Goal: Task Accomplishment & Management: Use online tool/utility

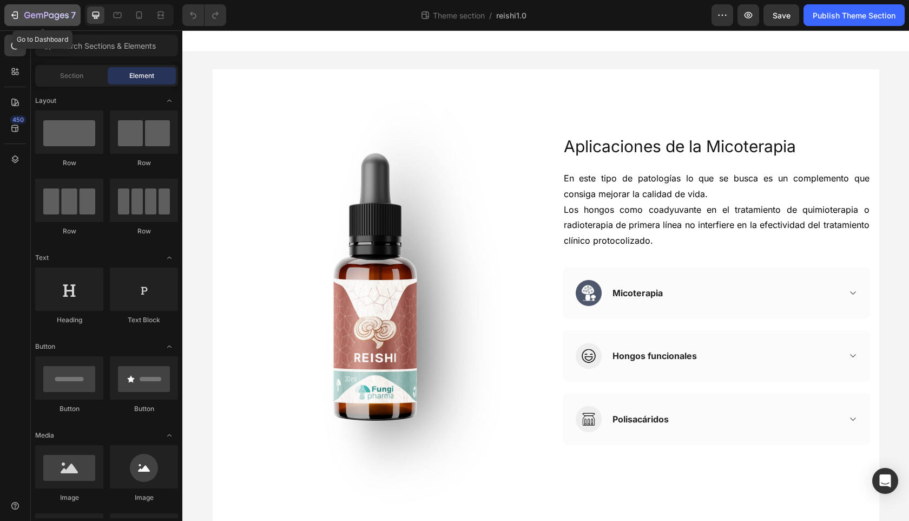
click at [55, 10] on div "7" at bounding box center [49, 15] width 51 height 13
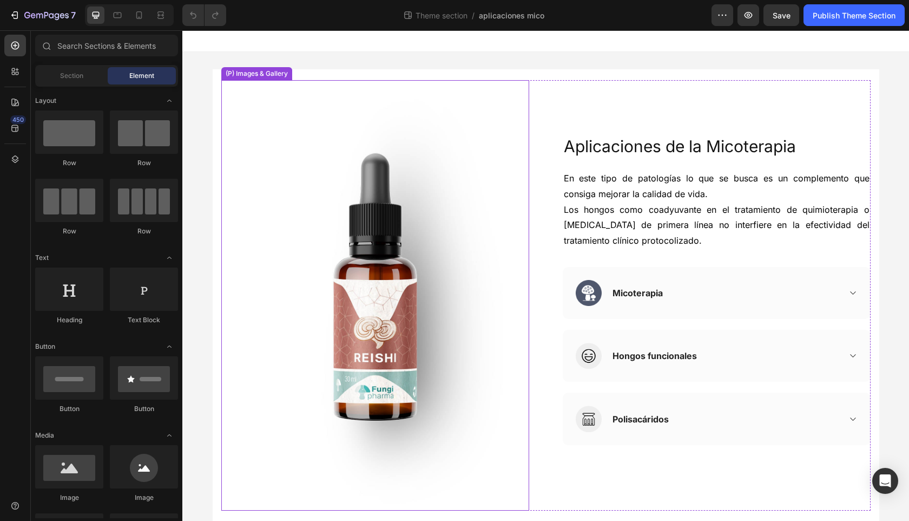
click at [457, 270] on img at bounding box center [375, 295] width 308 height 430
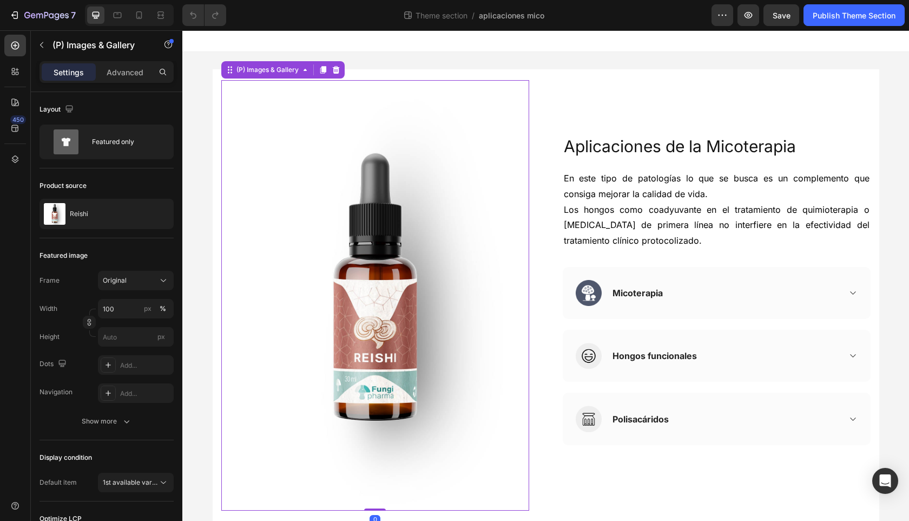
scroll to position [17, 0]
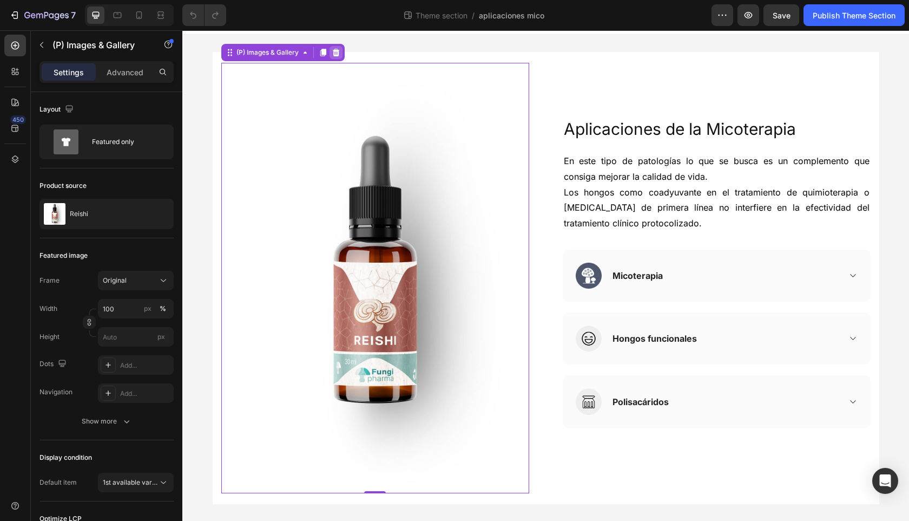
click at [335, 53] on icon at bounding box center [336, 52] width 9 height 9
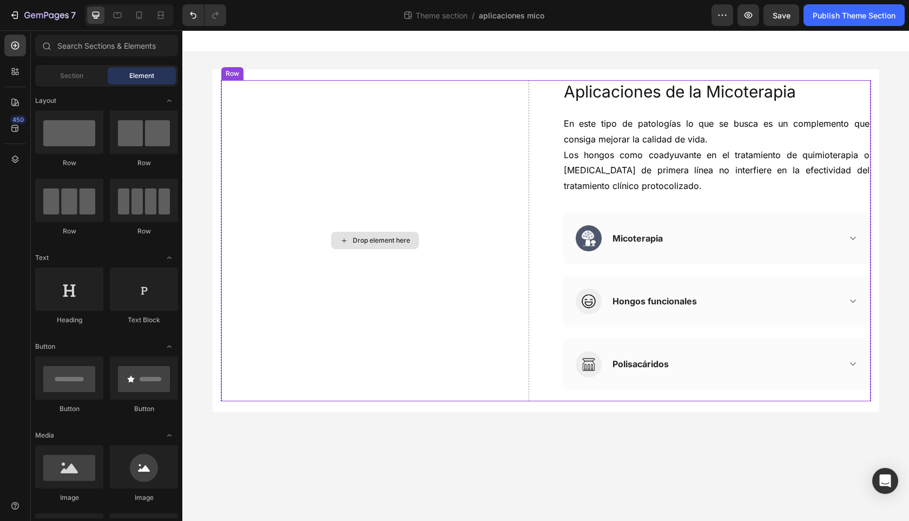
click at [375, 243] on div "Drop element here" at bounding box center [381, 240] width 57 height 9
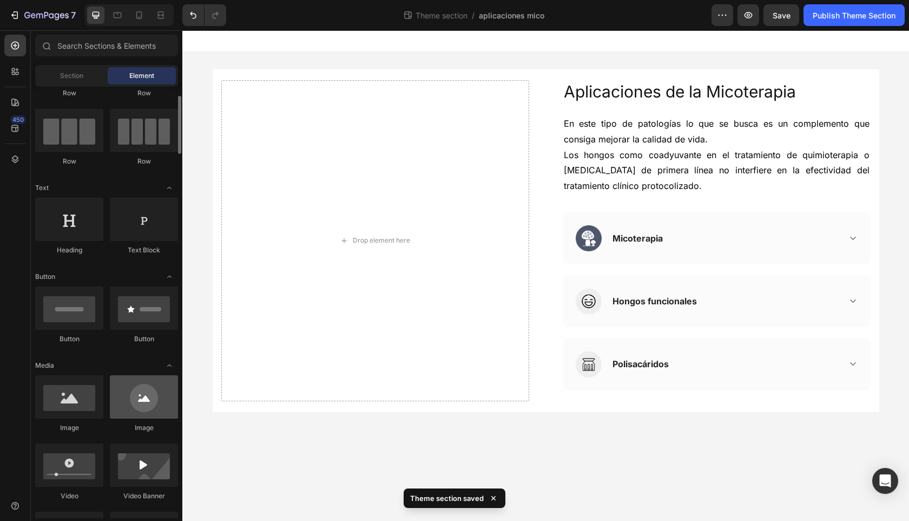
scroll to position [95, 0]
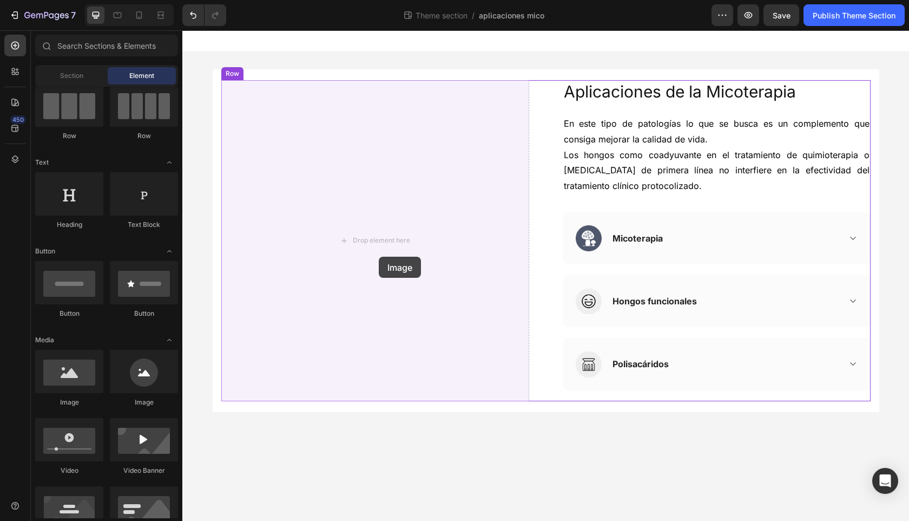
drag, startPoint x: 249, startPoint y: 409, endPoint x: 379, endPoint y: 256, distance: 200.4
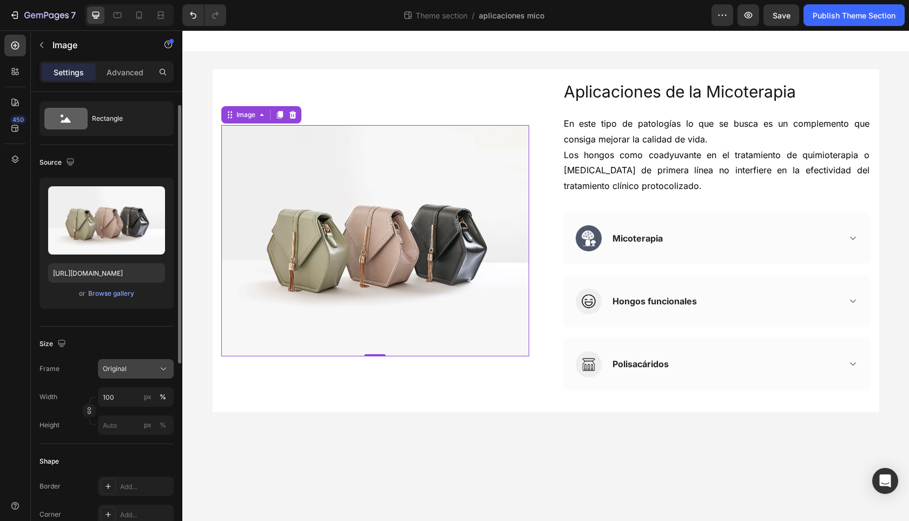
scroll to position [25, 0]
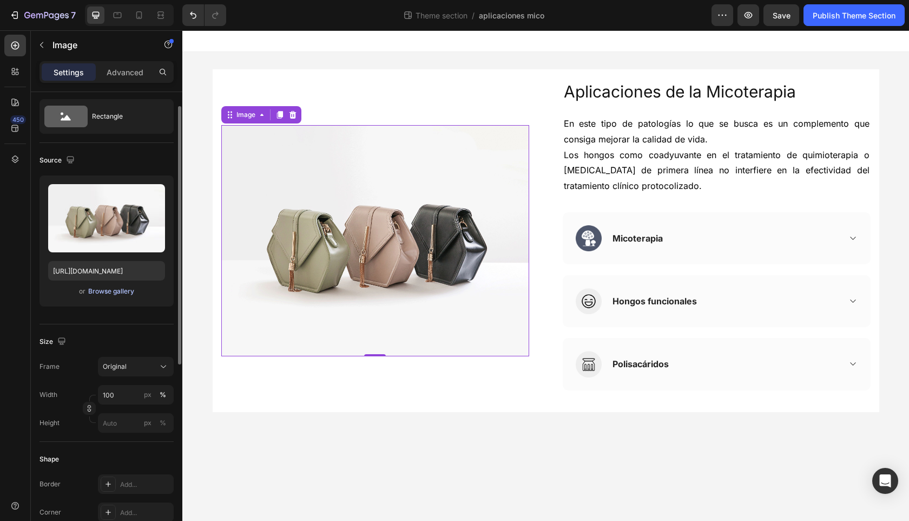
click at [118, 293] on div "Browse gallery" at bounding box center [111, 291] width 46 height 10
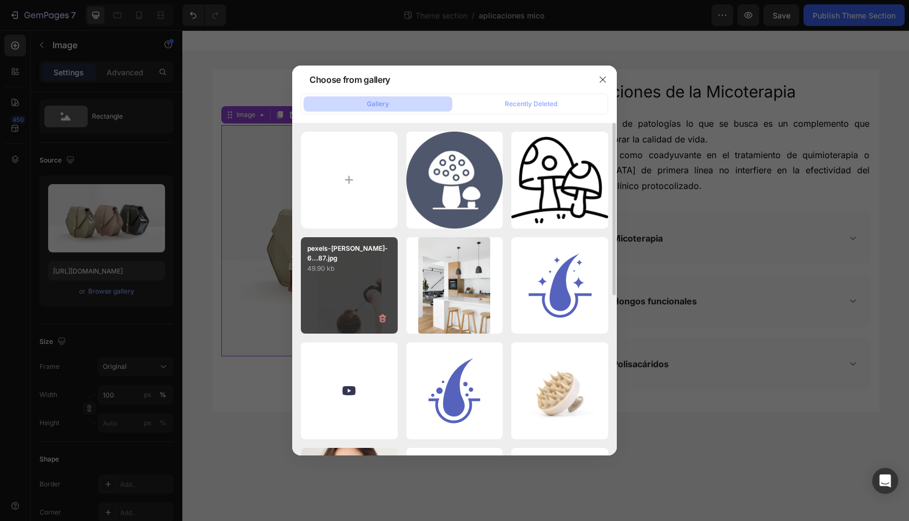
click at [370, 285] on div "pexels-eva-bronzini-6...87.jpg 49.90 kb" at bounding box center [349, 285] width 97 height 97
type input "https://cdn.shopify.com/s/files/1/0730/4121/5588/files/gempages_580808120968676…"
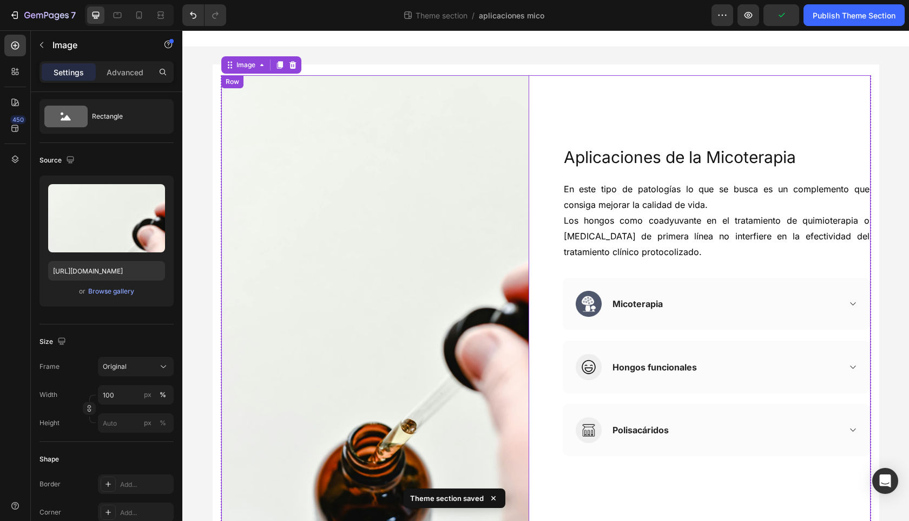
scroll to position [0, 0]
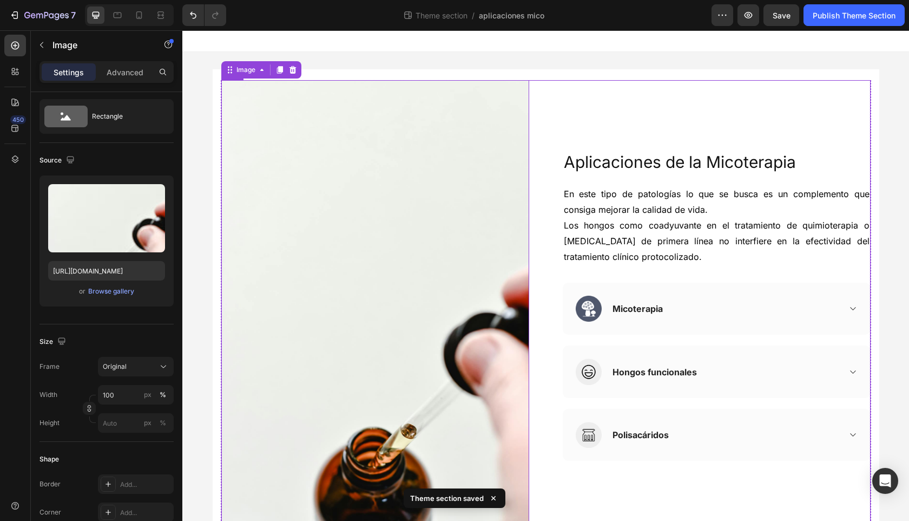
click at [575, 121] on div "Aplicaciones de la Micoterapia Heading En este tipo de patologías lo que se bus…" at bounding box center [717, 311] width 308 height 462
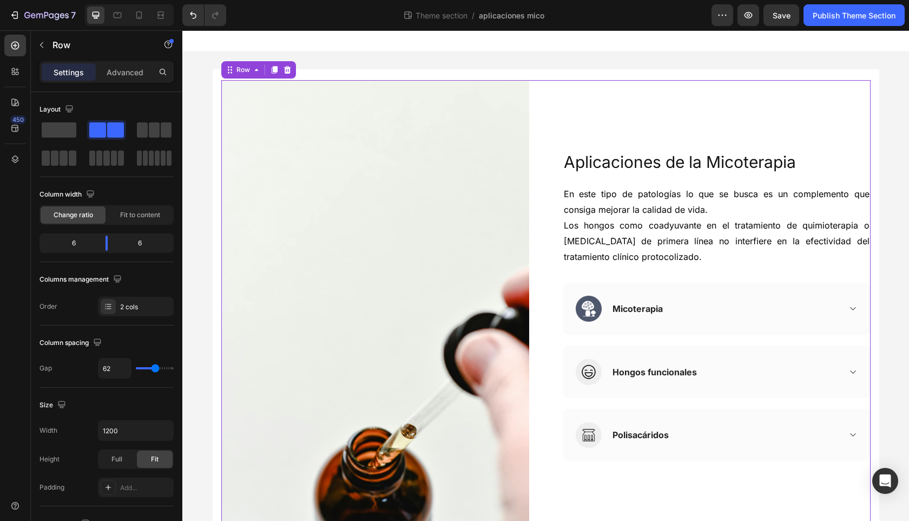
click at [881, 309] on div "Image Aplicaciones de la Micoterapia Heading En este tipo de patologías lo que …" at bounding box center [545, 311] width 727 height 518
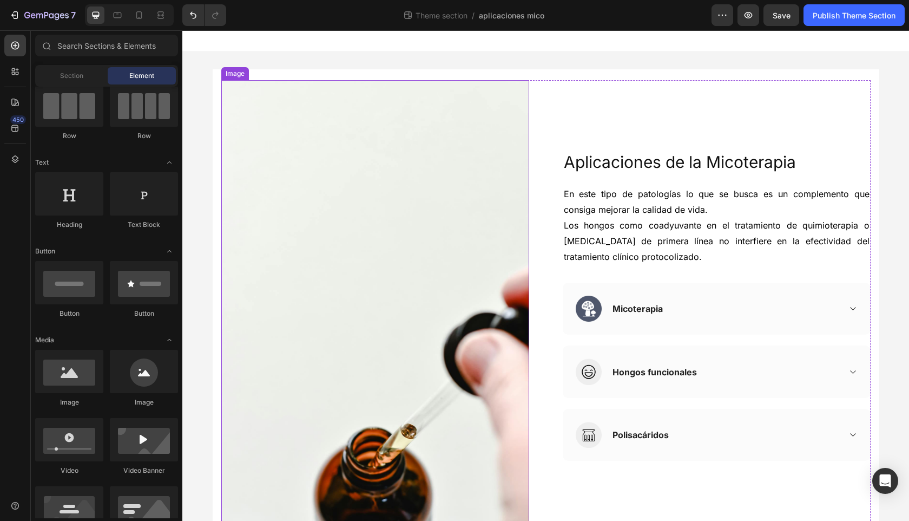
click at [495, 239] on img at bounding box center [375, 311] width 308 height 462
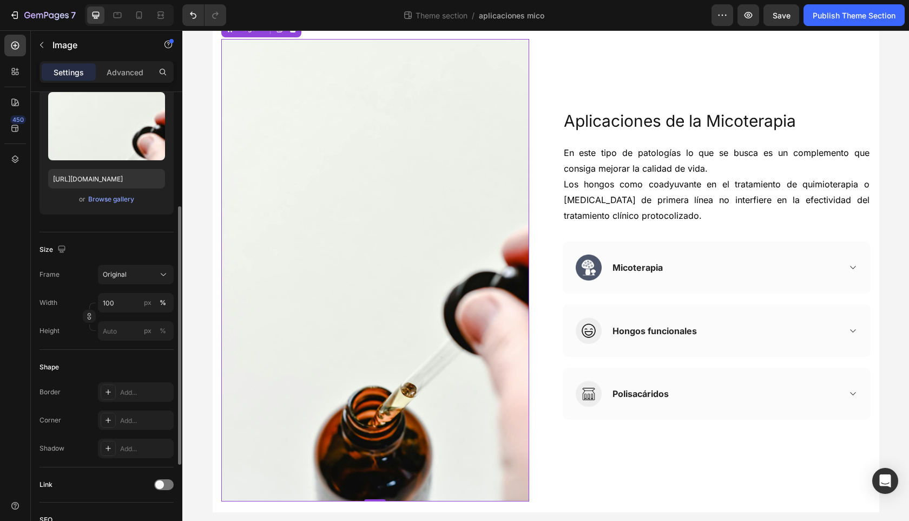
scroll to position [109, 0]
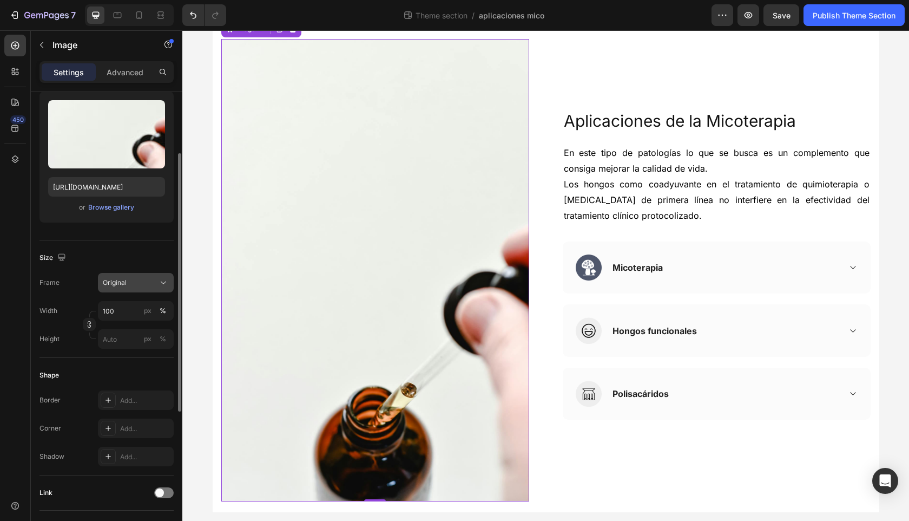
click at [160, 278] on icon at bounding box center [163, 282] width 11 height 11
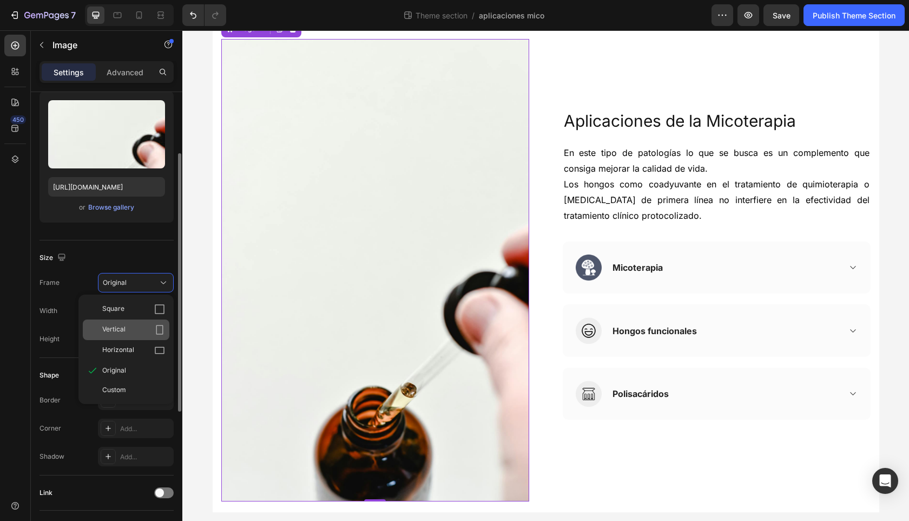
click at [153, 330] on div "Vertical" at bounding box center [133, 329] width 63 height 11
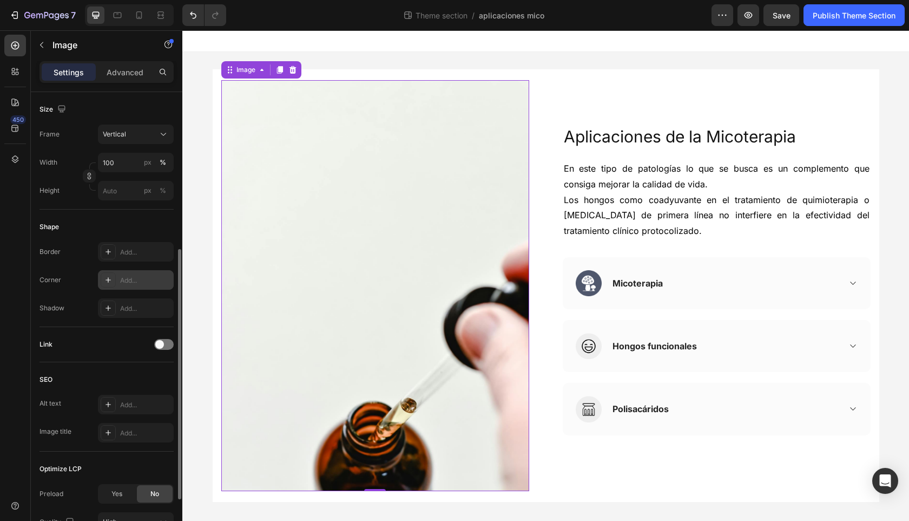
scroll to position [283, 0]
click at [128, 285] on div "Add..." at bounding box center [145, 282] width 51 height 10
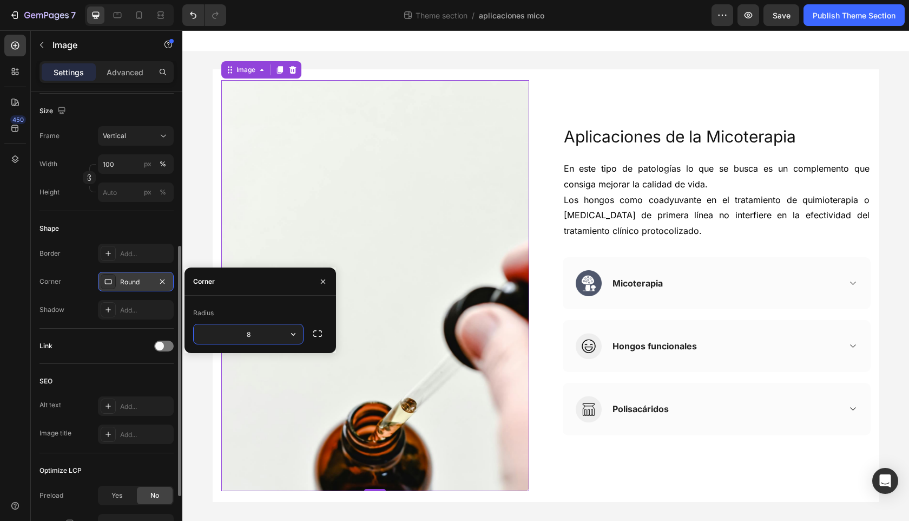
click at [247, 332] on input "8" at bounding box center [248, 333] width 109 height 19
type input "10"
click at [146, 226] on div "Shape" at bounding box center [107, 228] width 134 height 17
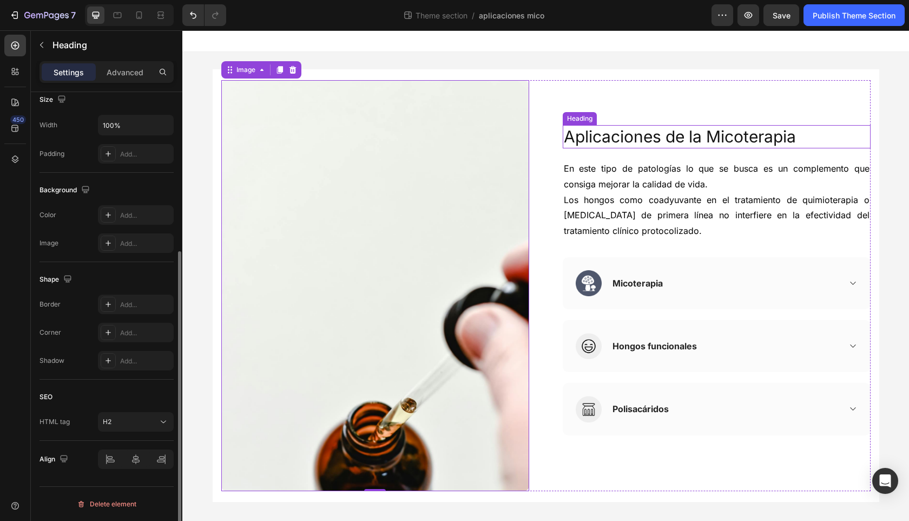
click at [580, 127] on span "Aplicaciones" at bounding box center [612, 136] width 97 height 19
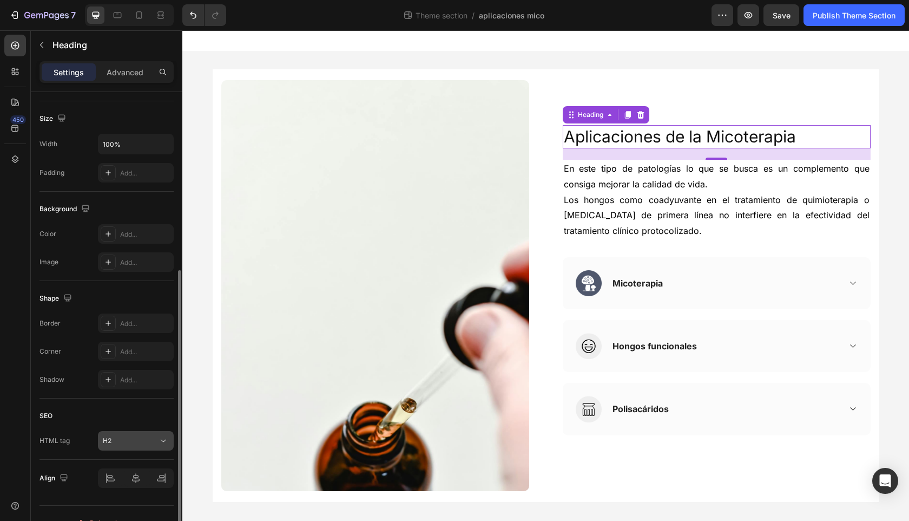
scroll to position [243, 0]
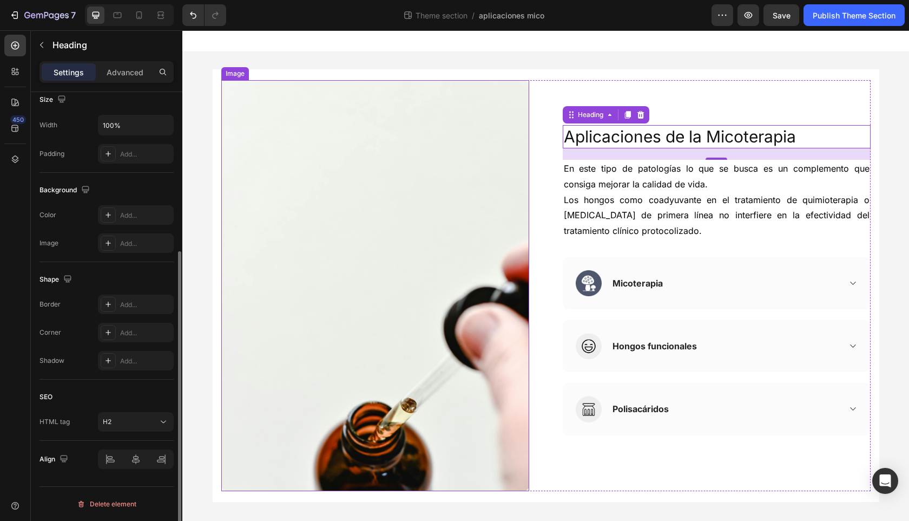
click at [312, 228] on img at bounding box center [375, 285] width 308 height 411
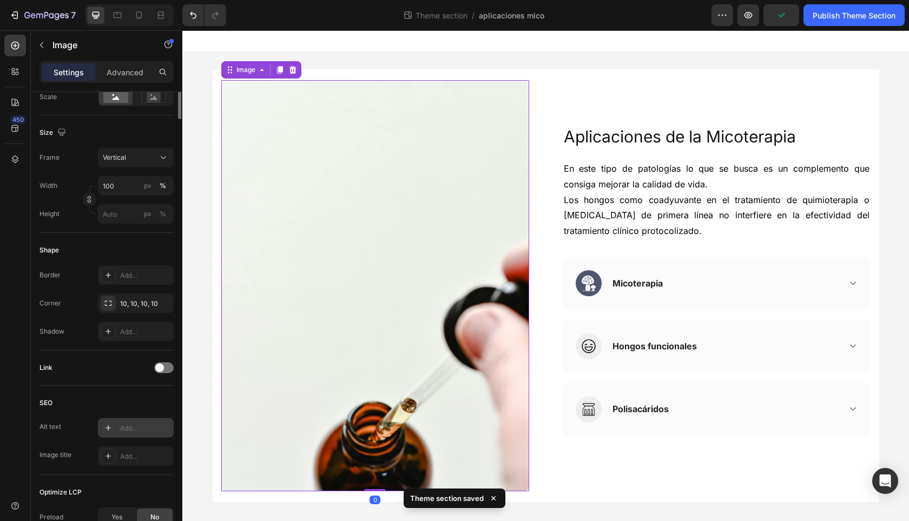
scroll to position [279, 0]
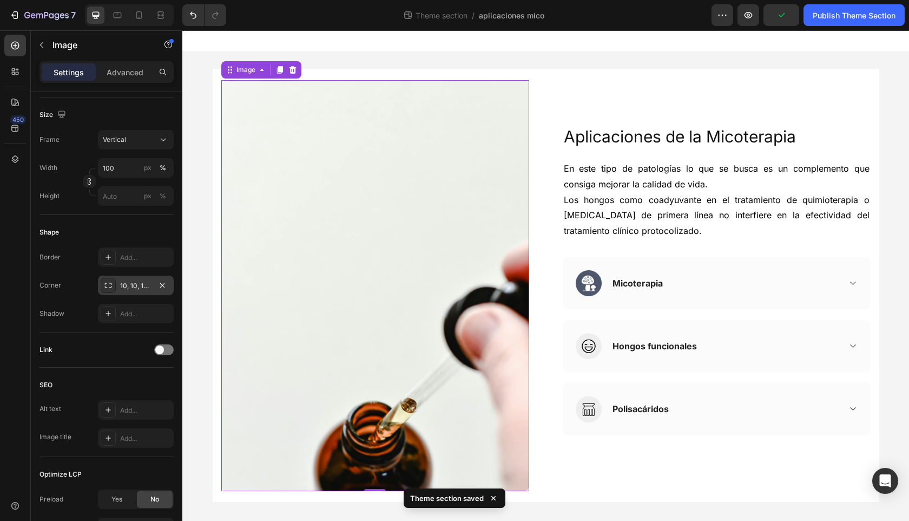
click at [149, 282] on div "10, 10, 10, 10" at bounding box center [135, 286] width 31 height 10
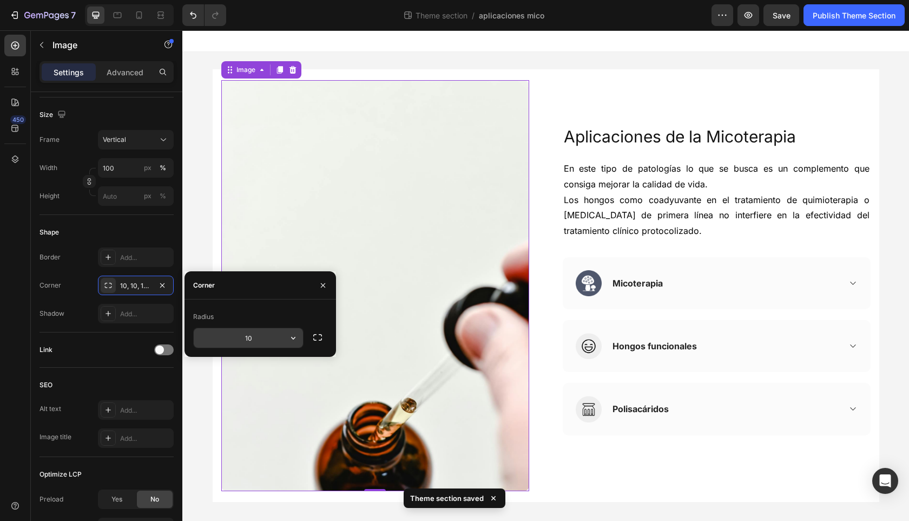
click at [252, 339] on input "10" at bounding box center [248, 337] width 109 height 19
type input "20"
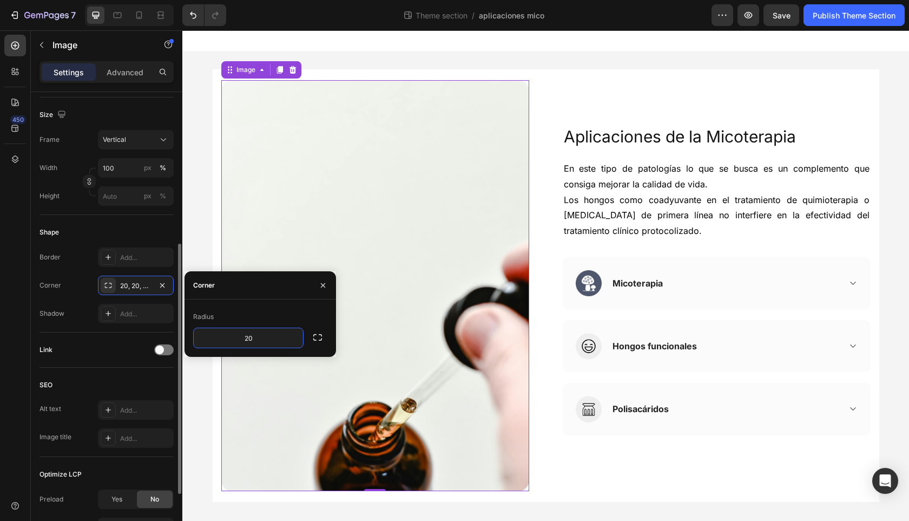
click at [150, 238] on div "Shape" at bounding box center [107, 231] width 134 height 17
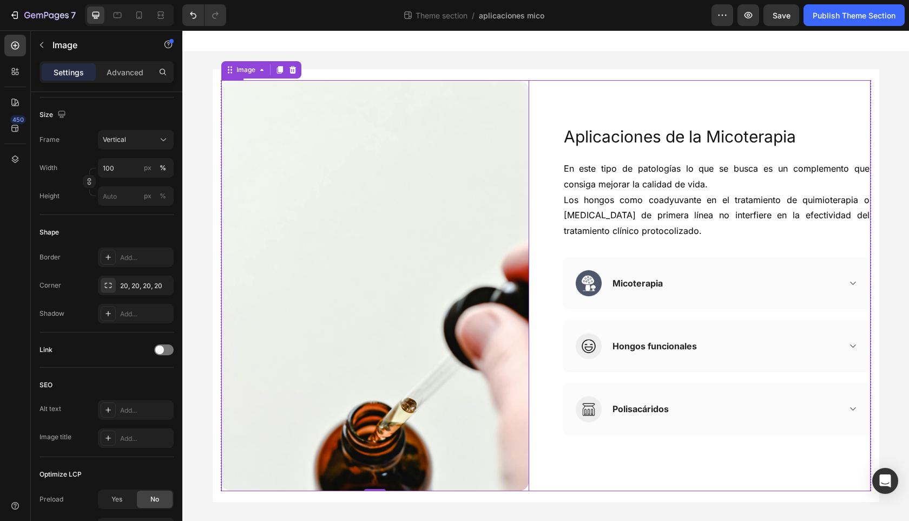
click at [609, 95] on div "Aplicaciones de la Micoterapia Heading En este tipo de patologías lo que se bus…" at bounding box center [717, 285] width 308 height 411
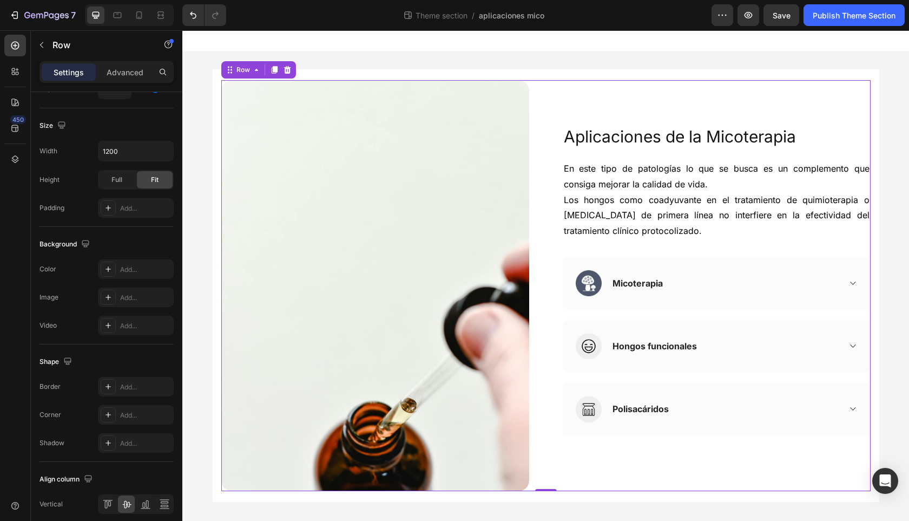
scroll to position [0, 0]
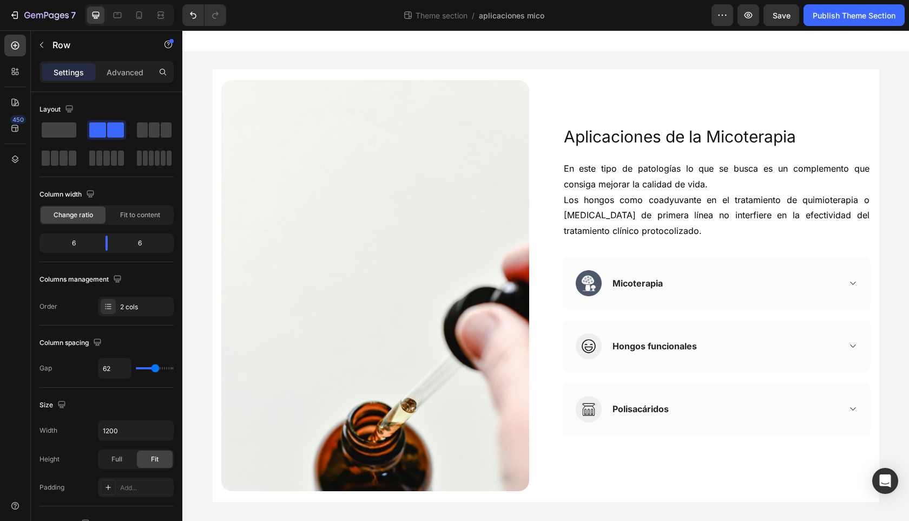
click at [891, 280] on div "Image Aplicaciones de la Micoterapia Heading En este tipo de patologías lo que …" at bounding box center [545, 285] width 727 height 467
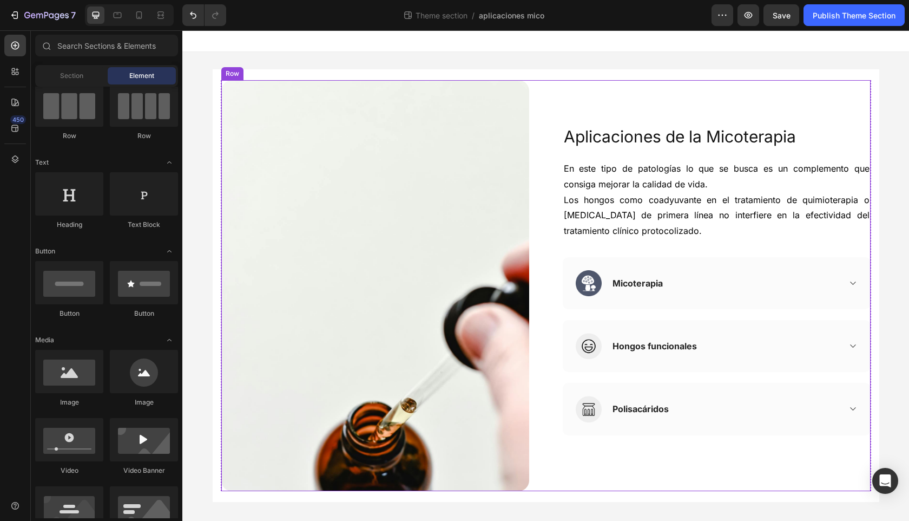
click at [642, 109] on div "Aplicaciones de la Micoterapia Heading En este tipo de patologías lo que se bus…" at bounding box center [717, 285] width 308 height 411
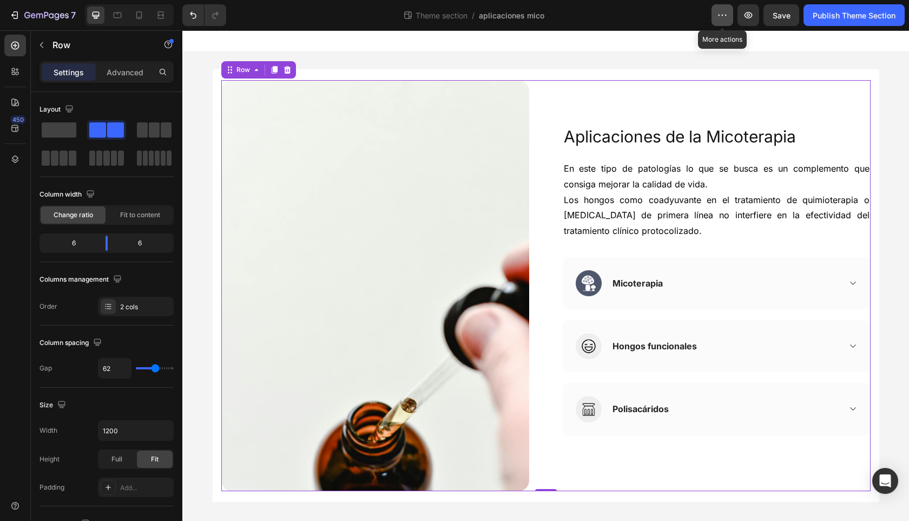
click at [719, 12] on icon "button" at bounding box center [722, 15] width 11 height 11
click at [661, 27] on div "7 Theme section / aplicaciones mico Preview Save Publish Theme Section" at bounding box center [454, 15] width 909 height 31
click at [891, 180] on div "Image Aplicaciones de la Micoterapia Heading En este tipo de patologías lo que …" at bounding box center [545, 285] width 727 height 467
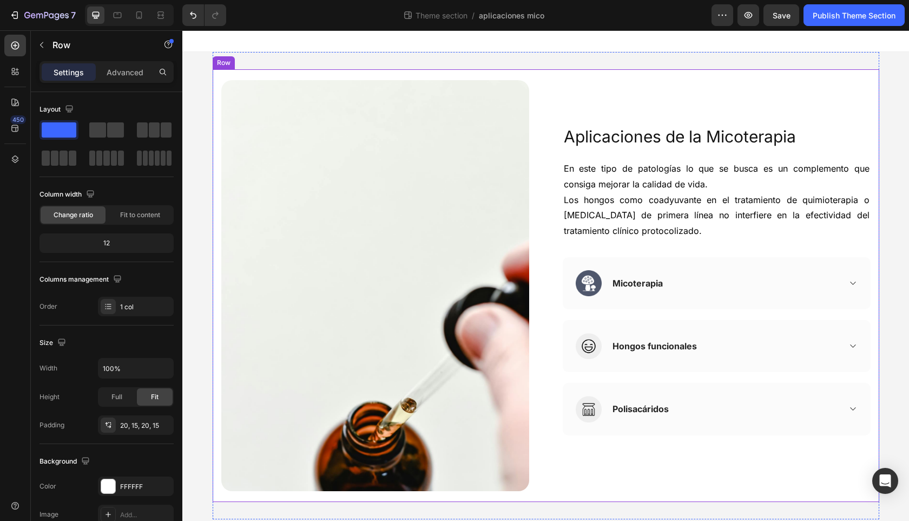
click at [874, 167] on div "Image Aplicaciones de la Micoterapia Heading En este tipo de patologías lo que …" at bounding box center [546, 285] width 667 height 432
click at [847, 165] on span "En este tipo de patologías lo que se busca es un complemento que consiga mejora…" at bounding box center [717, 176] width 306 height 27
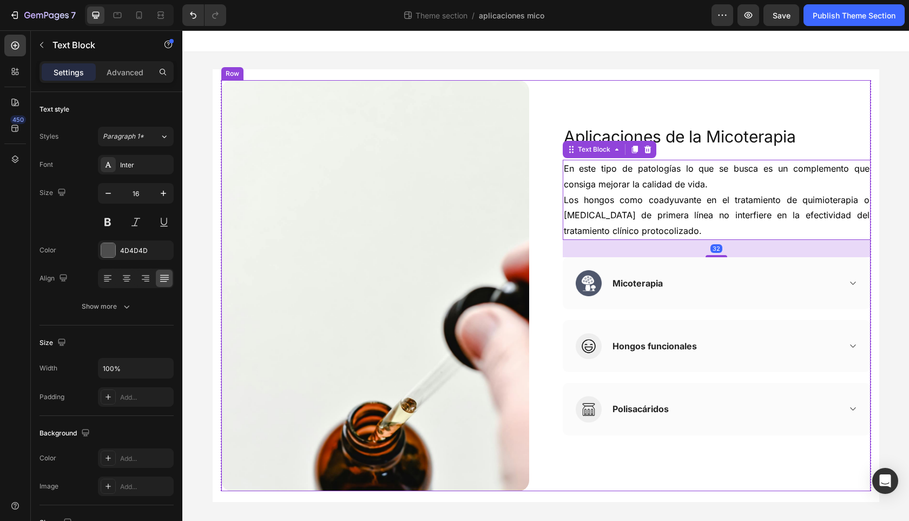
click at [848, 148] on div "Aplicaciones de la Micoterapia Heading En este tipo de patologías lo que se bus…" at bounding box center [717, 285] width 308 height 411
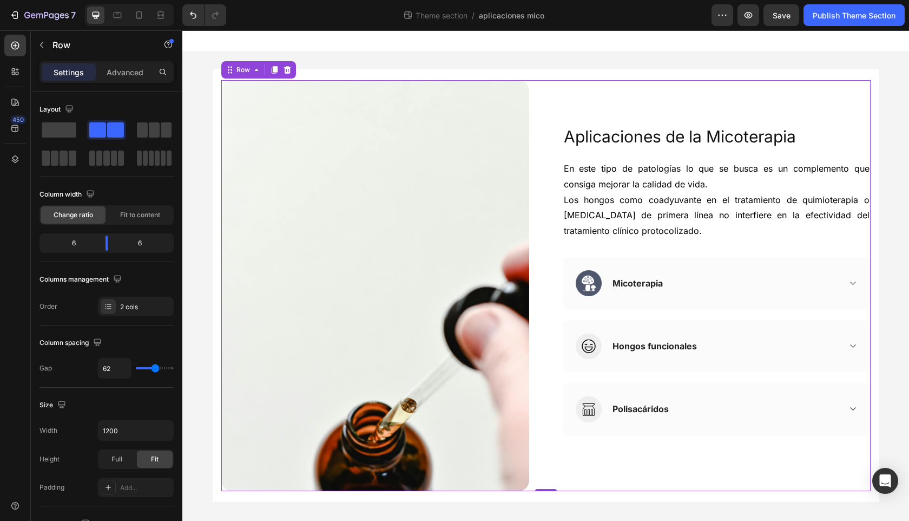
click at [897, 134] on div "Image Aplicaciones de la Micoterapia Heading En este tipo de patologías lo que …" at bounding box center [545, 285] width 727 height 467
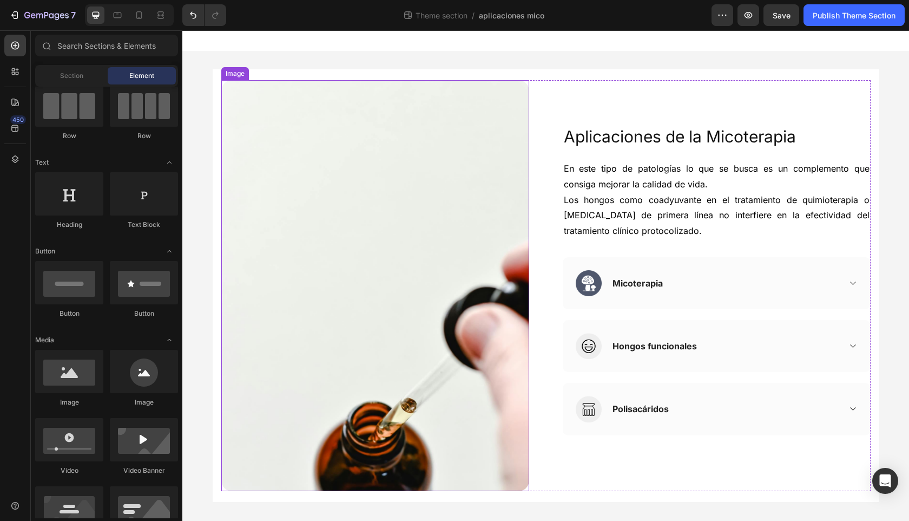
click at [491, 267] on img at bounding box center [375, 285] width 308 height 411
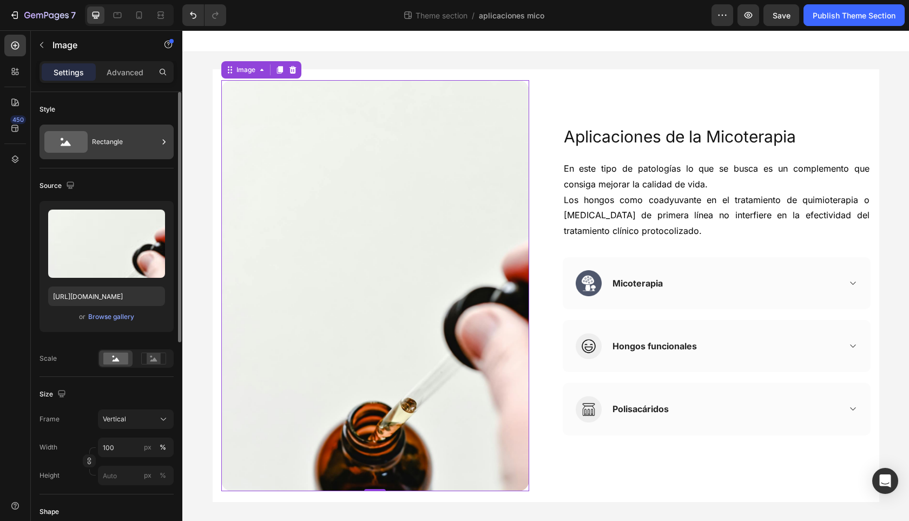
click at [152, 141] on div "Rectangle" at bounding box center [125, 141] width 66 height 25
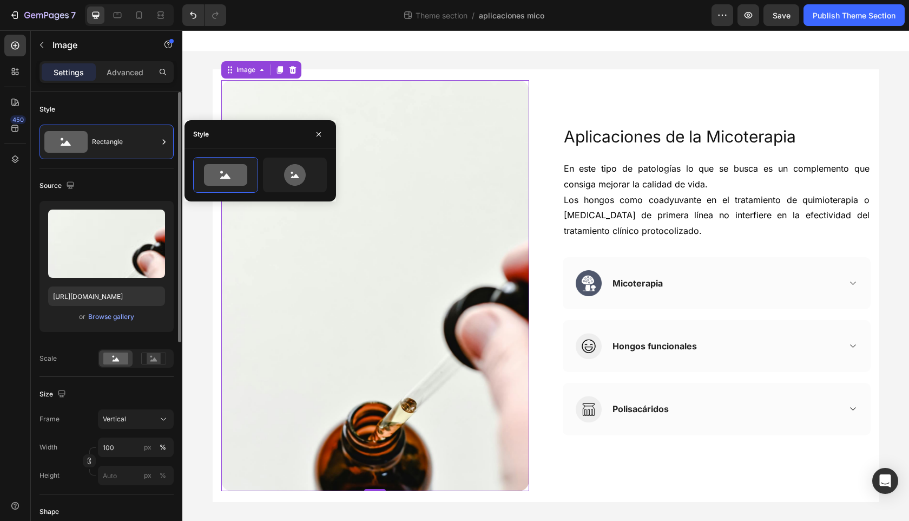
click at [139, 103] on div "Style" at bounding box center [107, 109] width 134 height 17
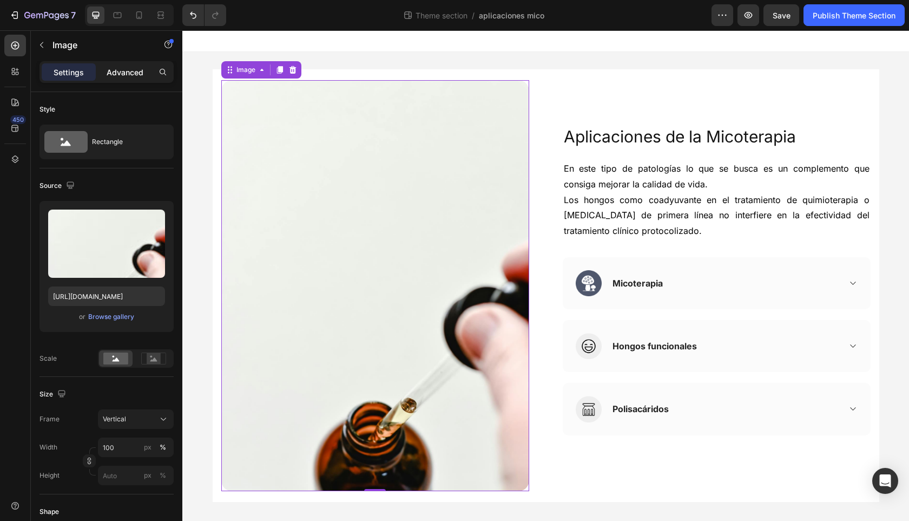
click at [115, 73] on p "Advanced" at bounding box center [125, 72] width 37 height 11
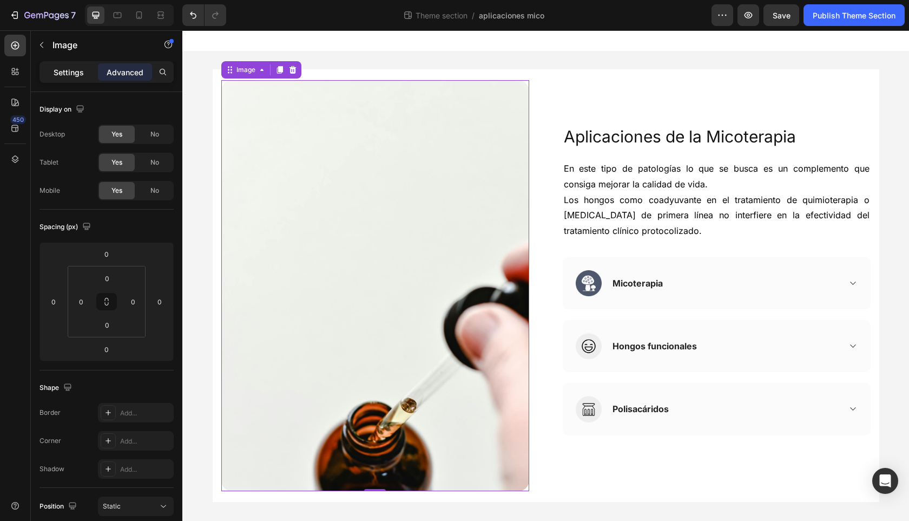
click at [56, 70] on p "Settings" at bounding box center [69, 72] width 30 height 11
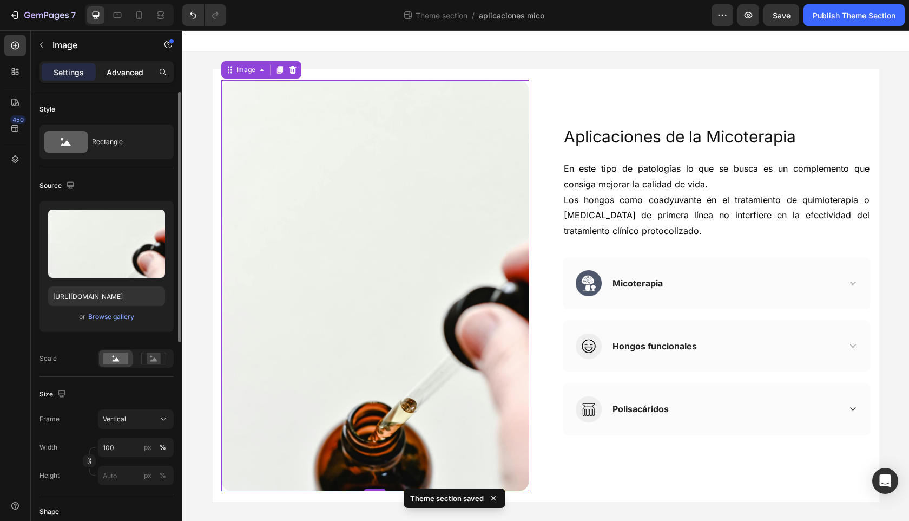
click at [117, 73] on p "Advanced" at bounding box center [125, 72] width 37 height 11
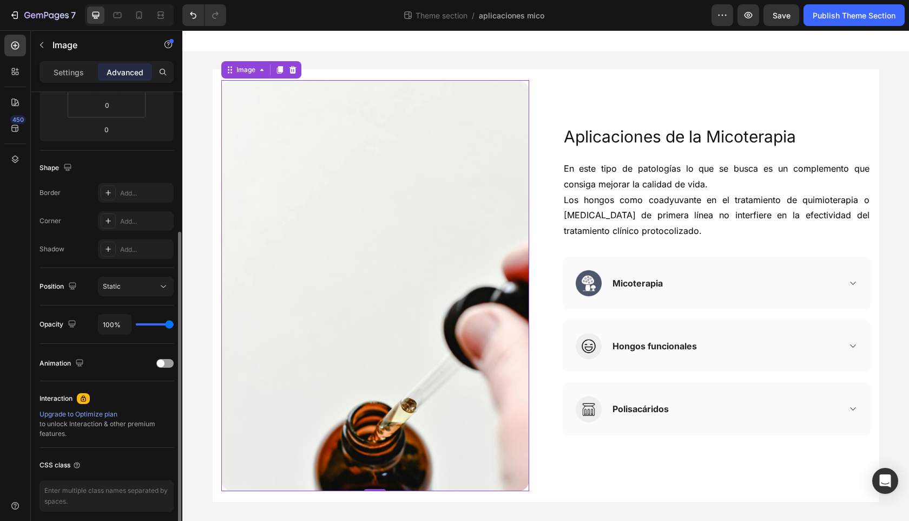
scroll to position [221, 0]
type input "97%"
type input "97"
type input "98%"
type input "98"
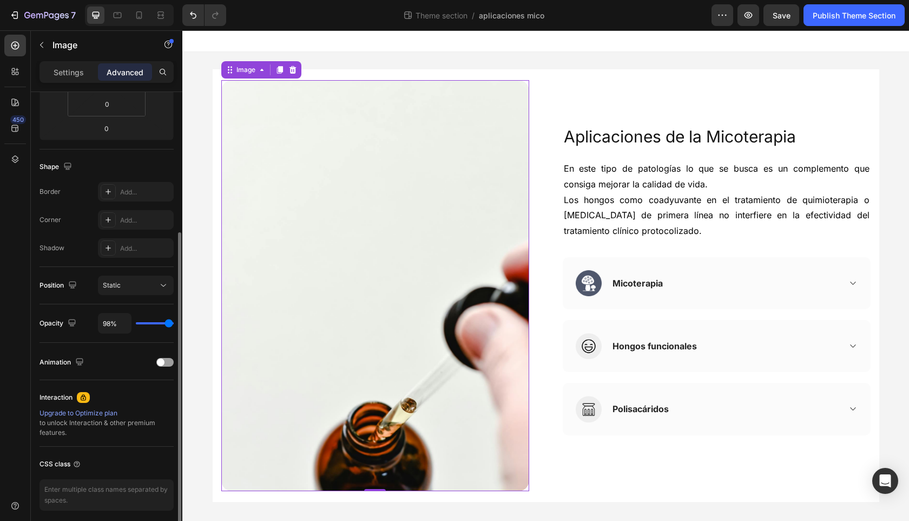
type input "99%"
type input "99"
type input "100%"
type input "100"
type input "99%"
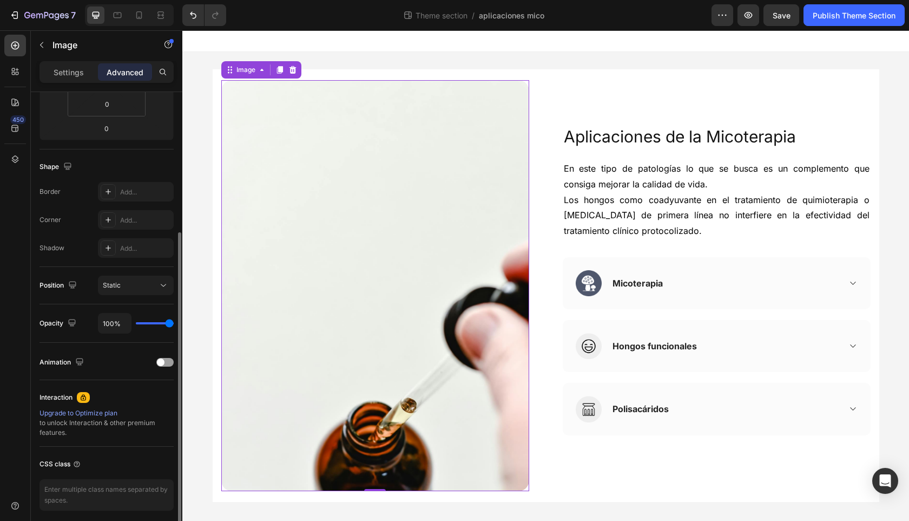
type input "99"
type input "97%"
type input "97"
type input "96%"
type input "96"
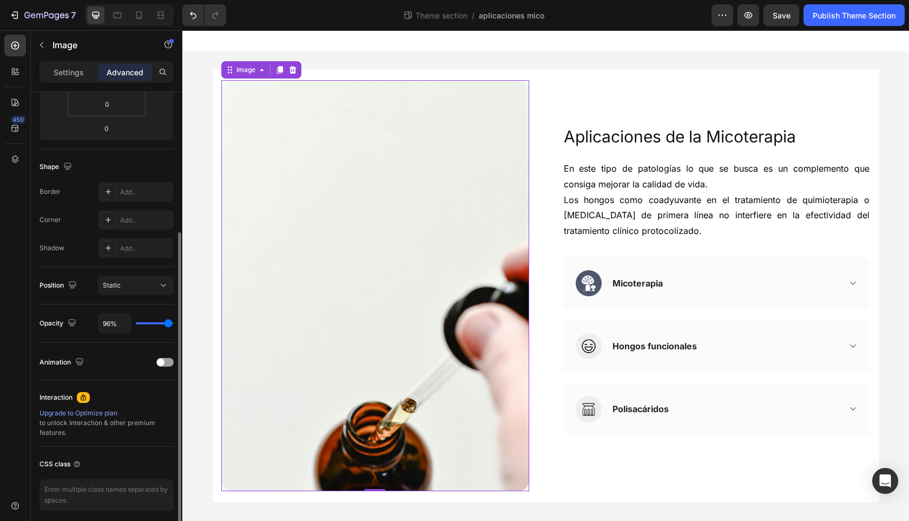
type input "94%"
type input "94"
type input "93%"
type input "93"
type input "91%"
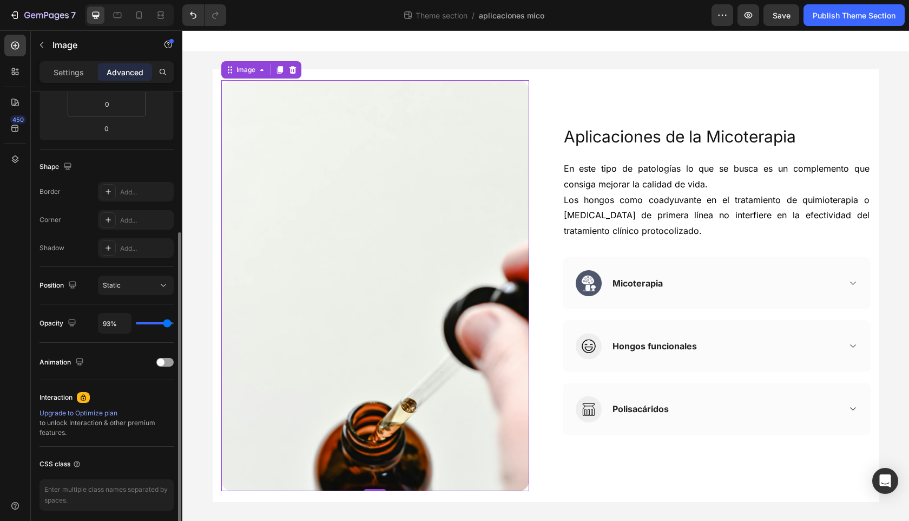
type input "91"
type input "90%"
type input "90"
type input "89%"
type input "89"
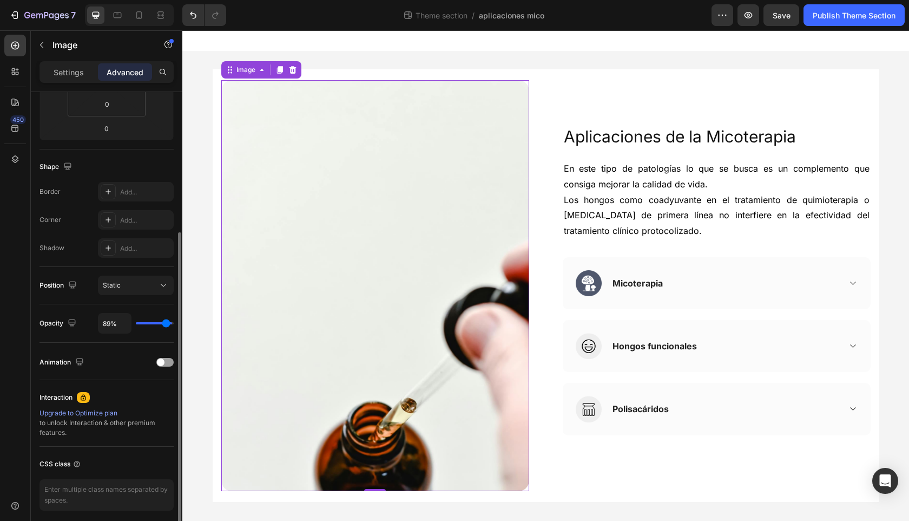
type input "88%"
type input "88"
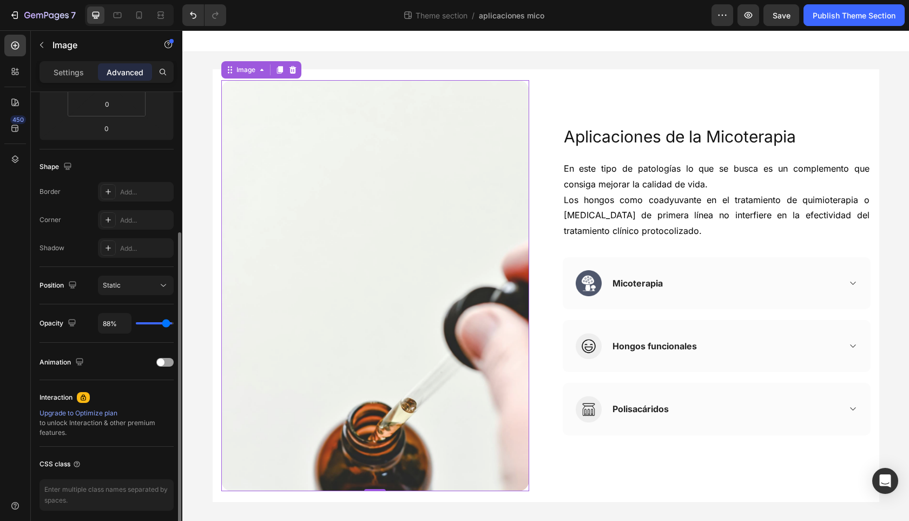
type input "87%"
type input "87"
type input "86%"
type input "86"
type input "85%"
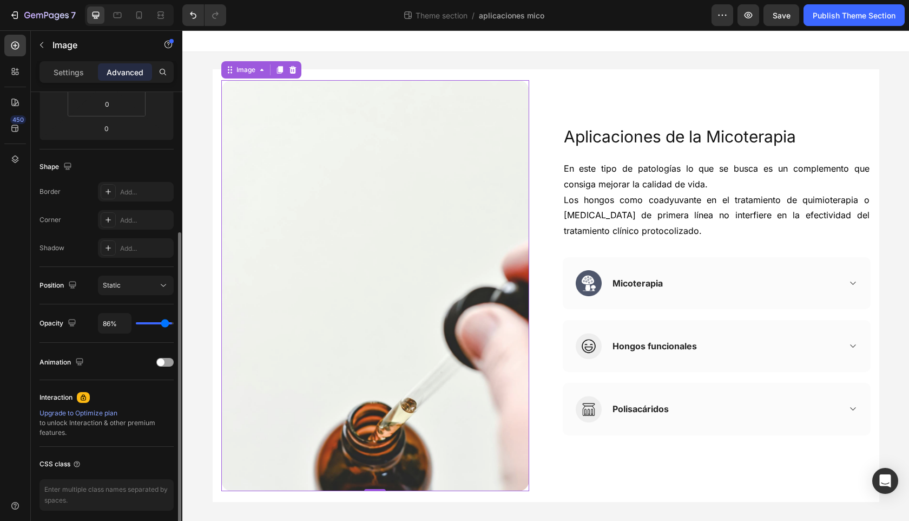
type input "85"
type input "82%"
type input "82"
type input "81%"
type input "81"
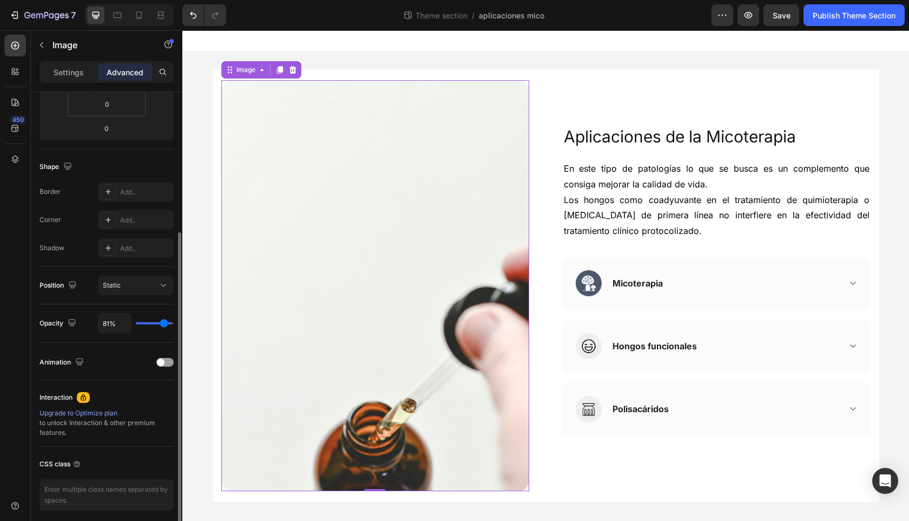
type input "80%"
type input "80"
type input "79%"
type input "79"
type input "78%"
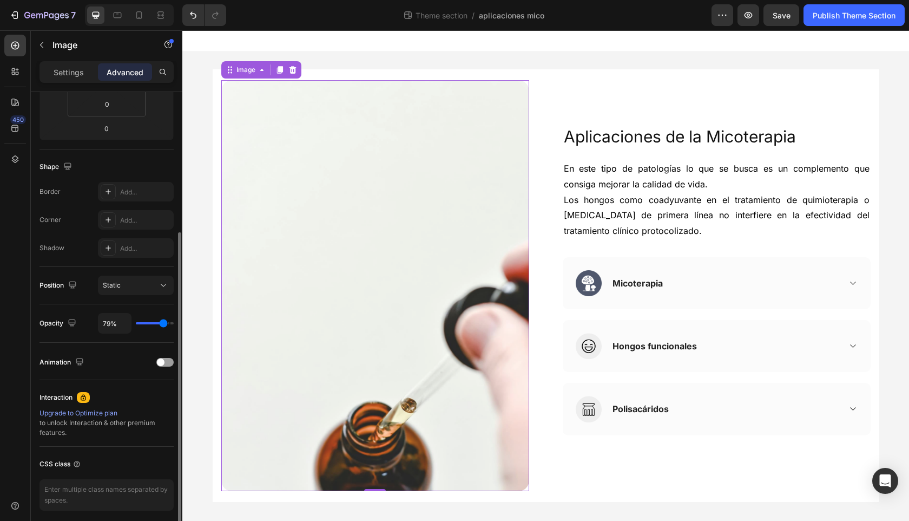
type input "78"
type input "77%"
type input "77"
type input "75%"
type input "75"
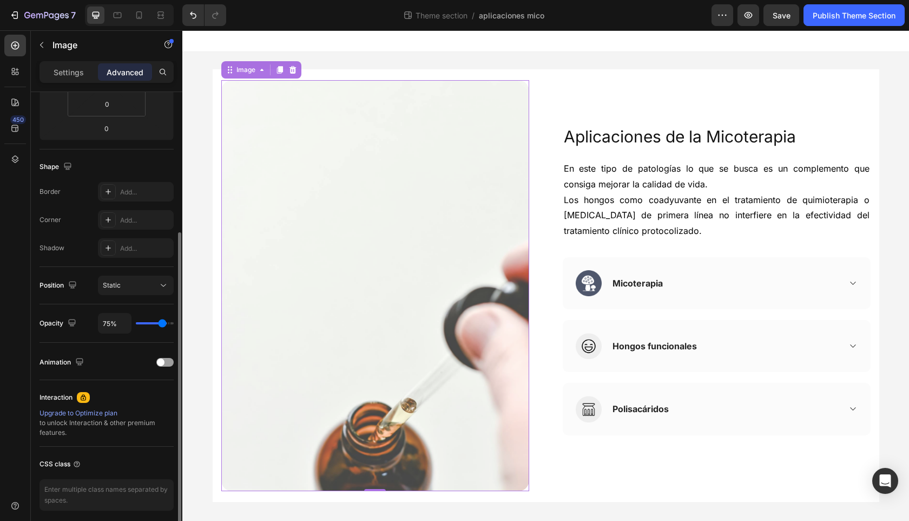
type input "74%"
type input "74"
type input "72%"
type input "72"
type input "70%"
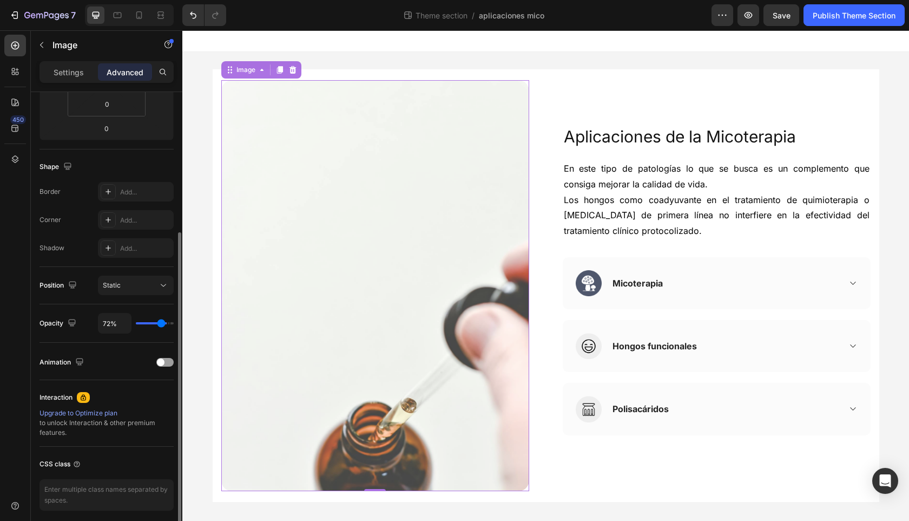
type input "70"
type input "69%"
type input "69"
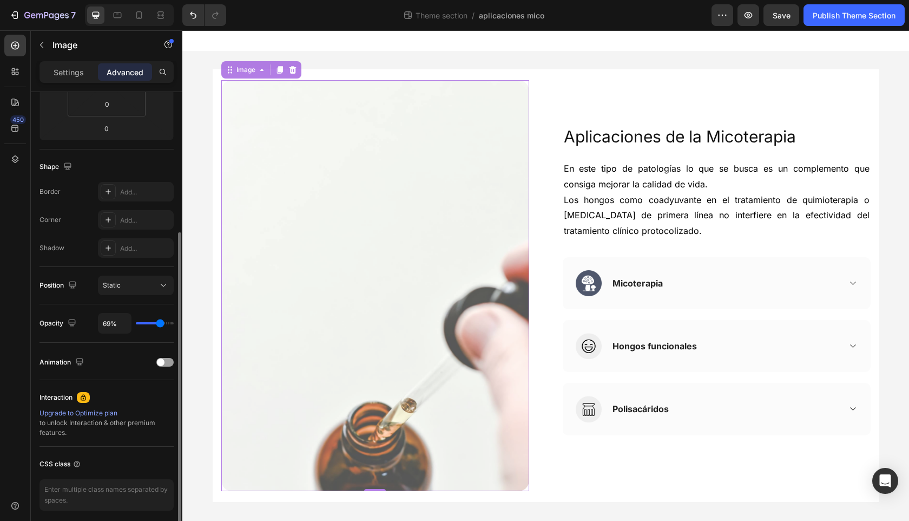
type input "68%"
drag, startPoint x: 168, startPoint y: 325, endPoint x: 160, endPoint y: 322, distance: 8.6
type input "68"
click at [160, 322] on input "range" at bounding box center [155, 323] width 38 height 2
click at [108, 325] on input "68%" at bounding box center [114, 322] width 32 height 19
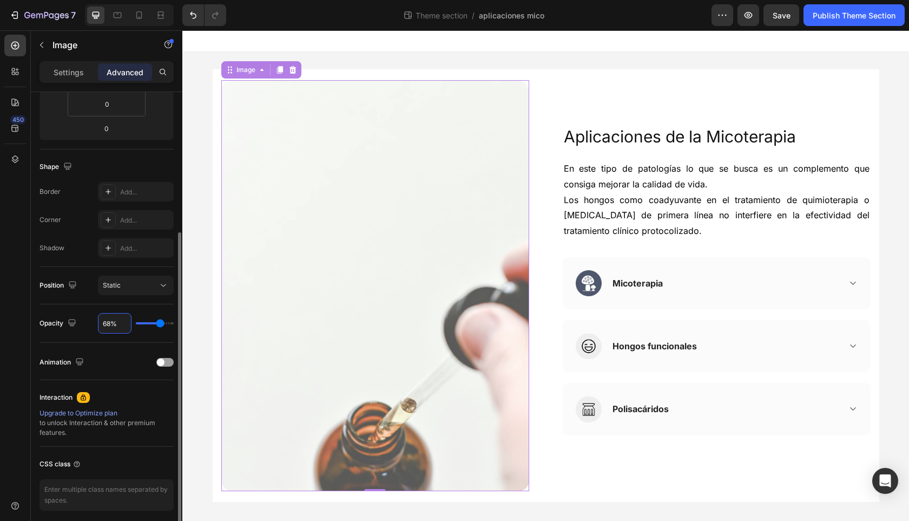
click at [108, 325] on input "68%" at bounding box center [114, 322] width 32 height 19
type input "7%"
type input "7"
type input "70%"
type input "70"
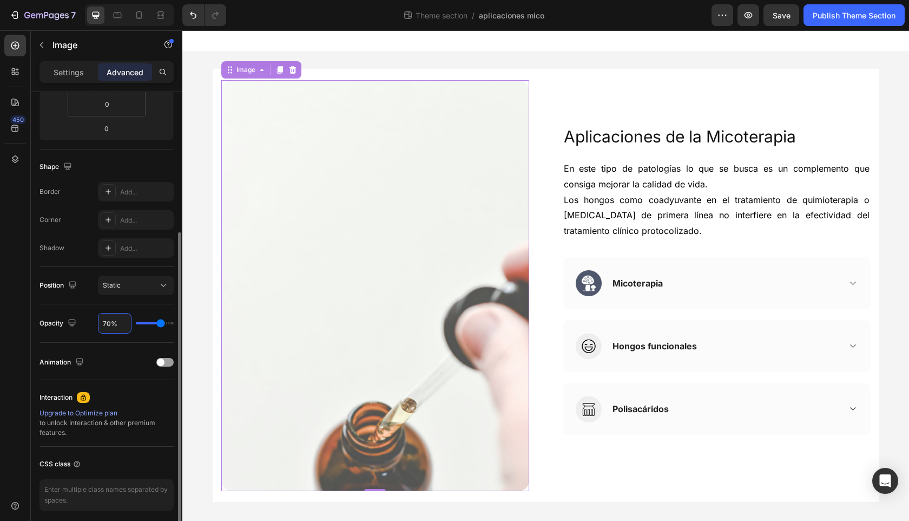
type input "70%"
click at [153, 313] on div "70%" at bounding box center [136, 323] width 76 height 21
click at [889, 140] on div "Image 0 Aplicaciones de la Micoterapia Heading En este tipo de patologías lo qu…" at bounding box center [545, 285] width 727 height 467
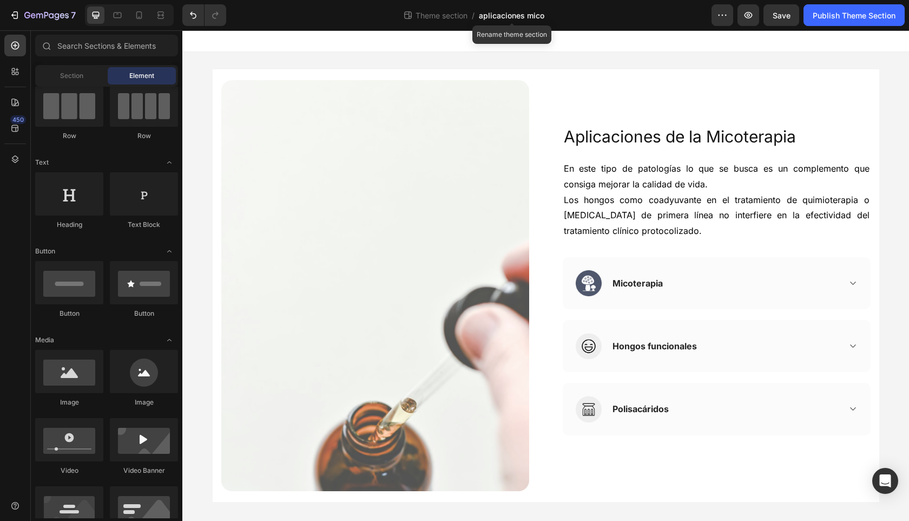
click at [510, 15] on span "aplicaciones mico" at bounding box center [511, 15] width 65 height 11
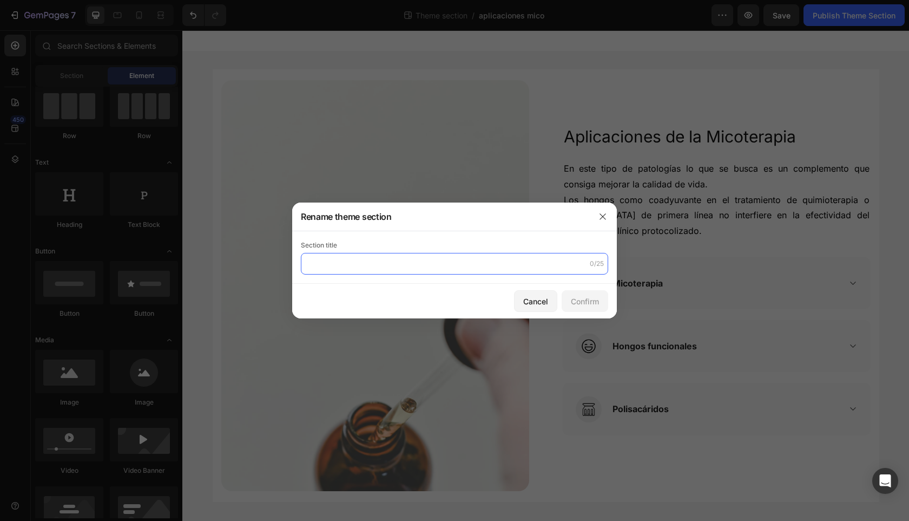
click at [337, 258] on input "text" at bounding box center [454, 264] width 307 height 22
type input "aplicaciones cáncer"
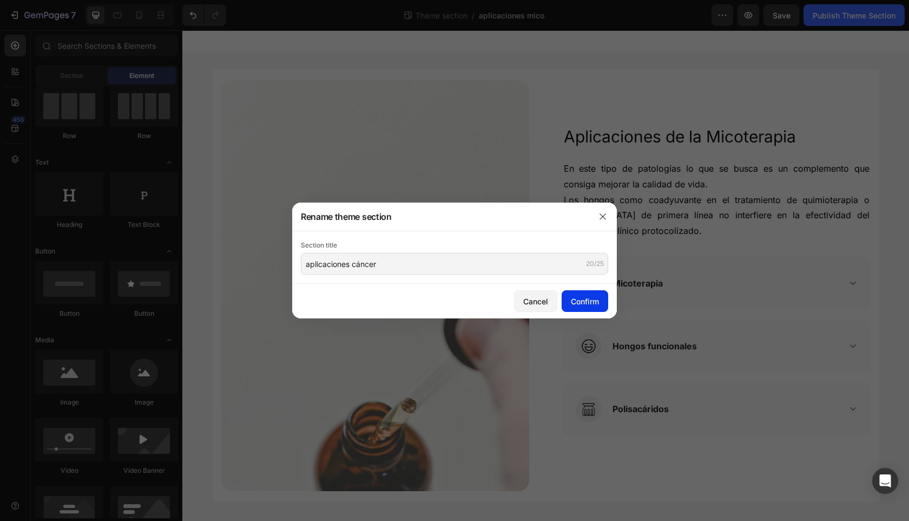
click at [587, 301] on div "Confirm" at bounding box center [585, 300] width 28 height 11
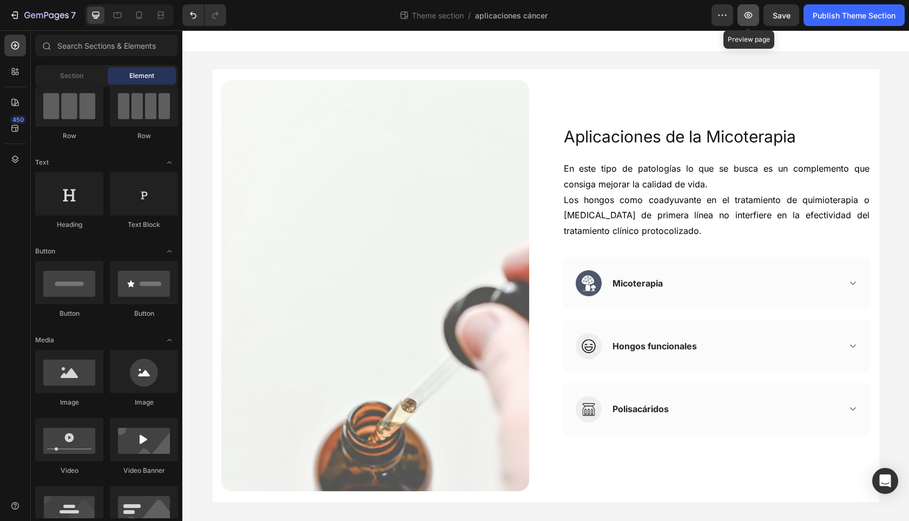
click at [751, 13] on icon "button" at bounding box center [748, 15] width 11 height 11
click at [785, 18] on span "Save" at bounding box center [782, 15] width 18 height 9
click at [750, 17] on icon "button" at bounding box center [749, 15] width 8 height 6
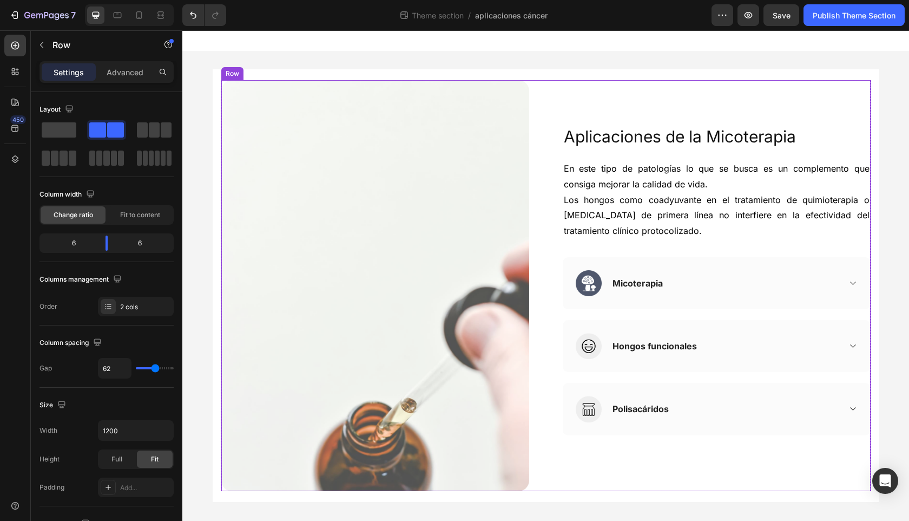
click at [860, 151] on div "Aplicaciones de la Micoterapia Heading En este tipo de patologías lo que se bus…" at bounding box center [717, 285] width 308 height 411
click at [126, 74] on p "Advanced" at bounding box center [125, 72] width 37 height 11
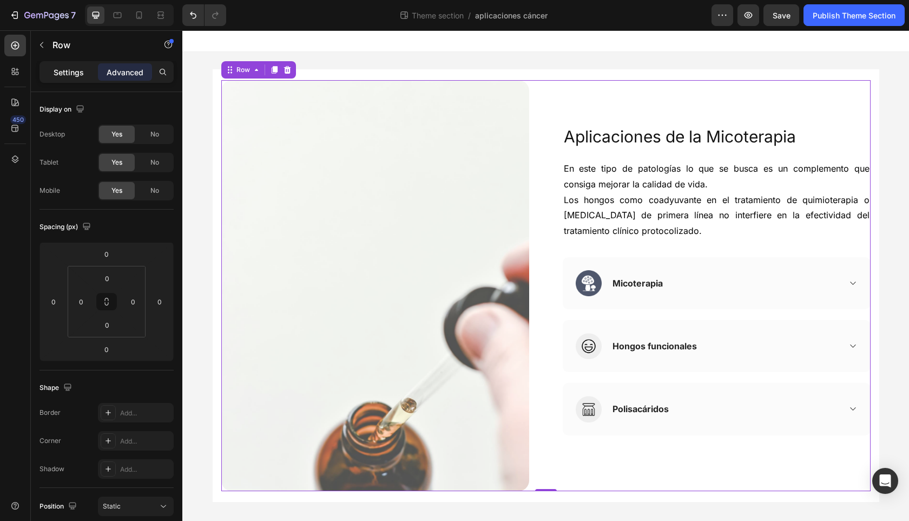
click at [76, 71] on p "Settings" at bounding box center [69, 72] width 30 height 11
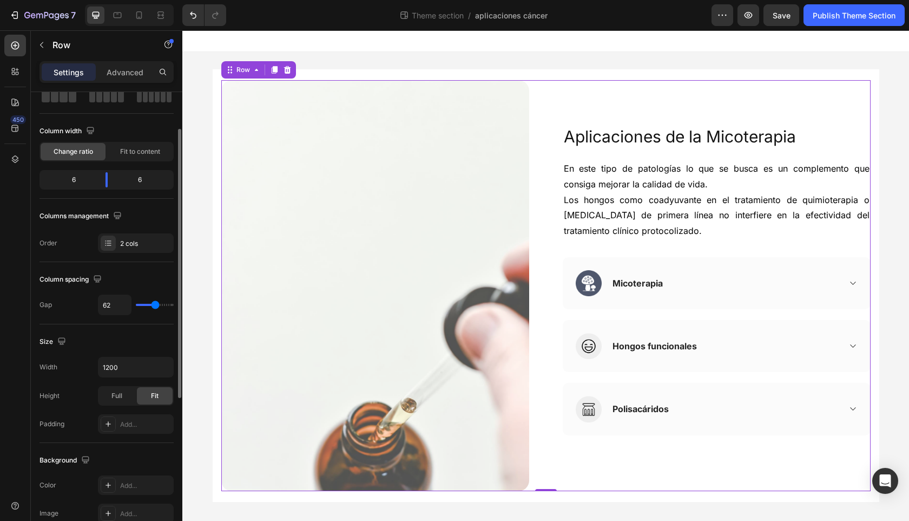
scroll to position [121, 0]
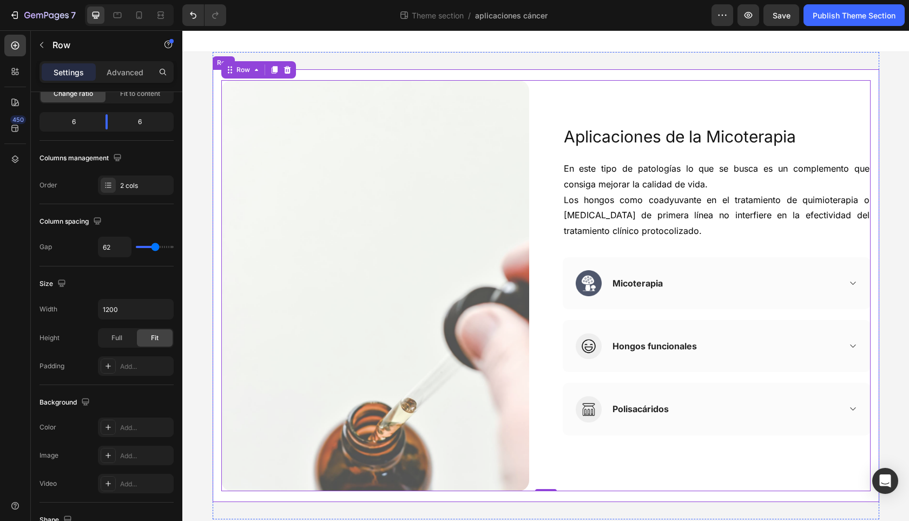
click at [215, 111] on div "Image Aplicaciones de la Micoterapia Heading En este tipo de patologías lo que …" at bounding box center [546, 285] width 667 height 432
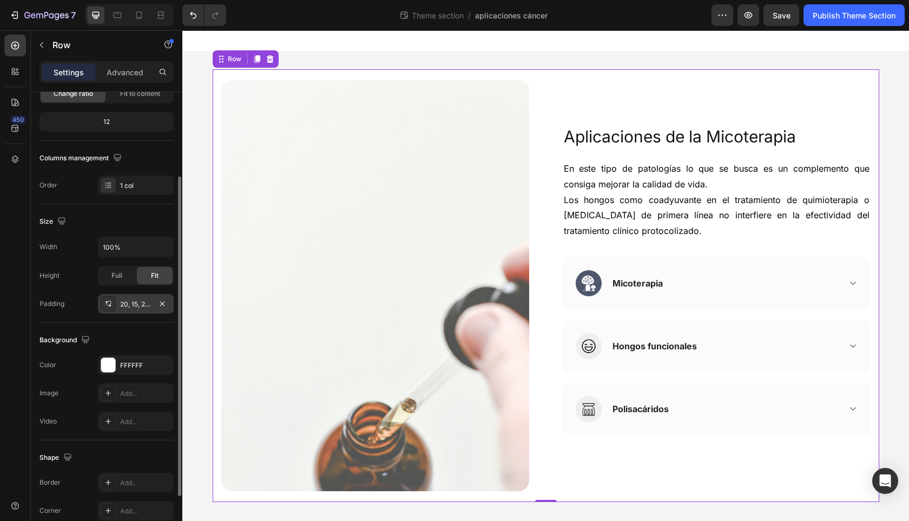
click at [144, 306] on div "20, 15, 20, 15" at bounding box center [135, 304] width 31 height 10
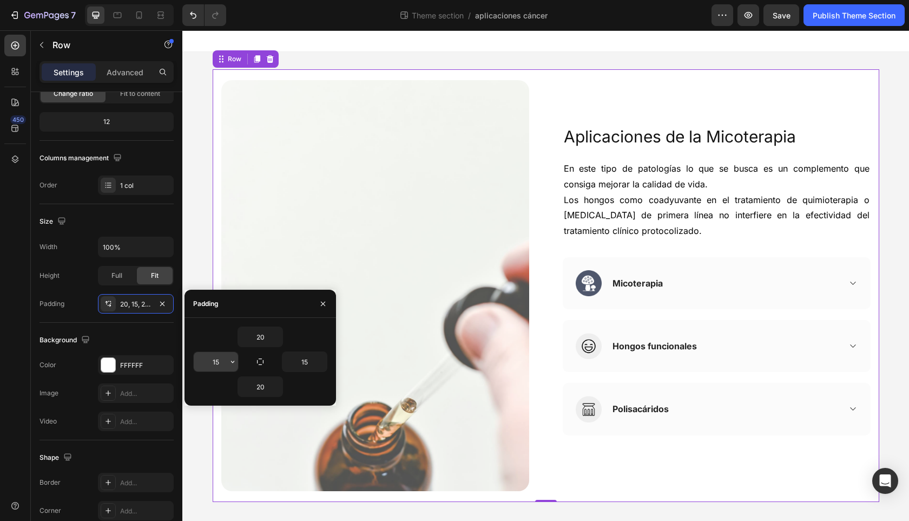
click at [219, 366] on input "15" at bounding box center [216, 361] width 44 height 19
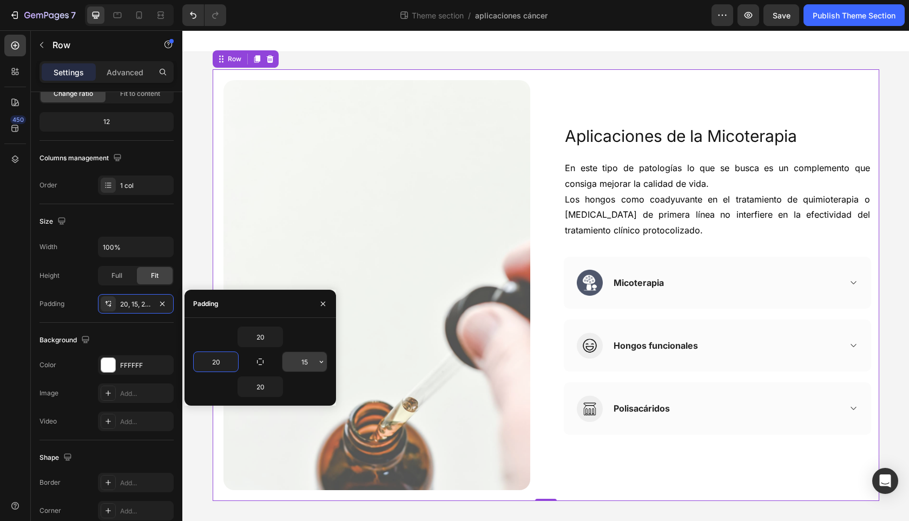
type input "20"
click at [303, 360] on input "15" at bounding box center [304, 361] width 44 height 19
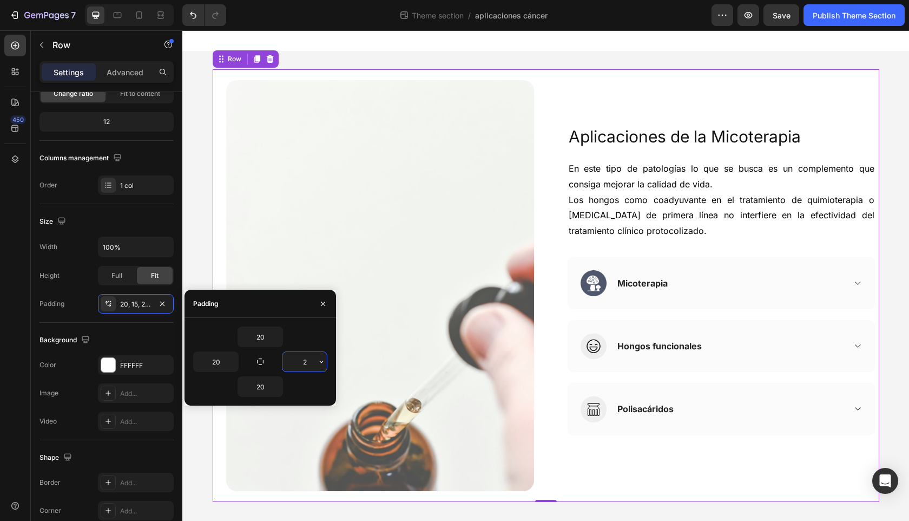
type input "20"
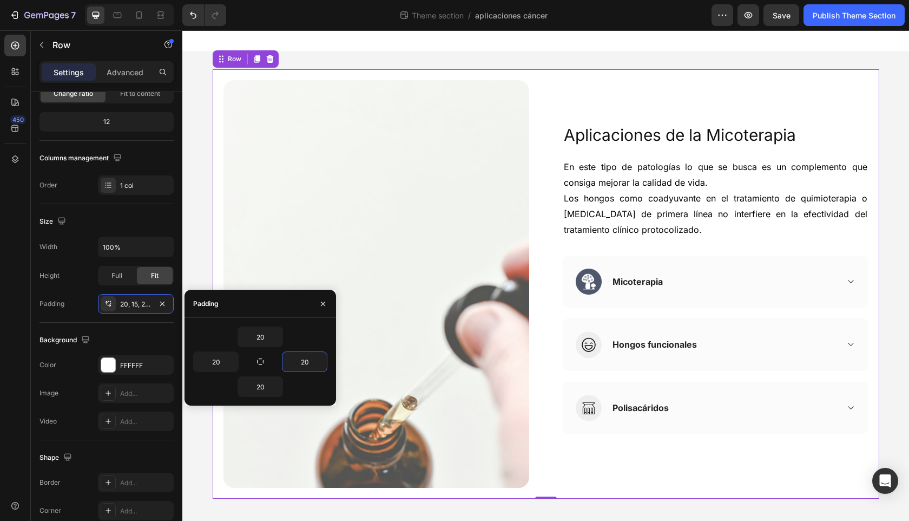
click at [896, 299] on div "Image Aplicaciones de la Micoterapia Heading En este tipo de patologías lo que …" at bounding box center [545, 284] width 727 height 464
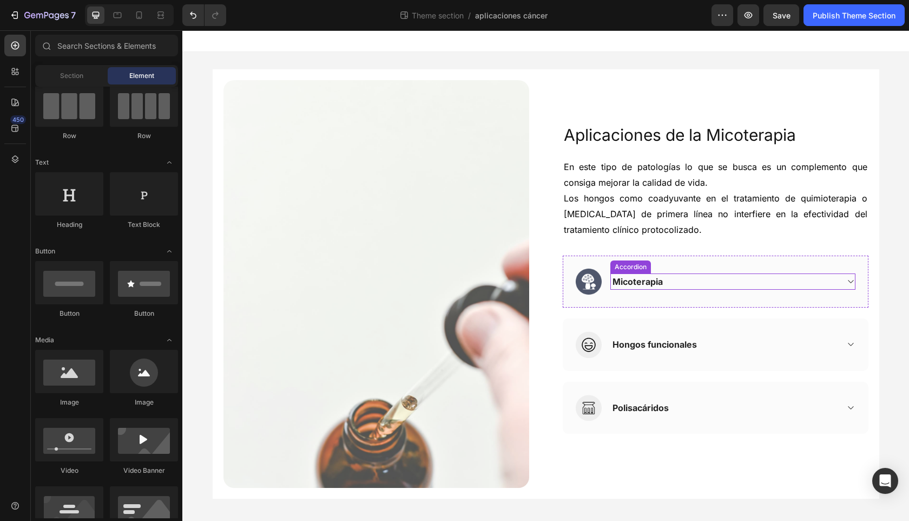
click at [708, 281] on div "Micoterapia" at bounding box center [724, 281] width 227 height 16
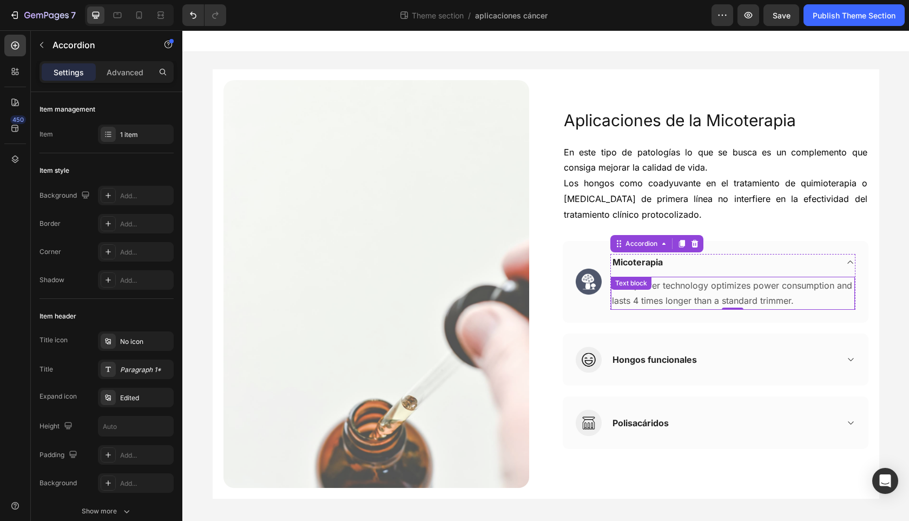
click at [648, 300] on p "Dura power technology optimizes power consumption and lasts 4 times longer than…" at bounding box center [733, 293] width 242 height 31
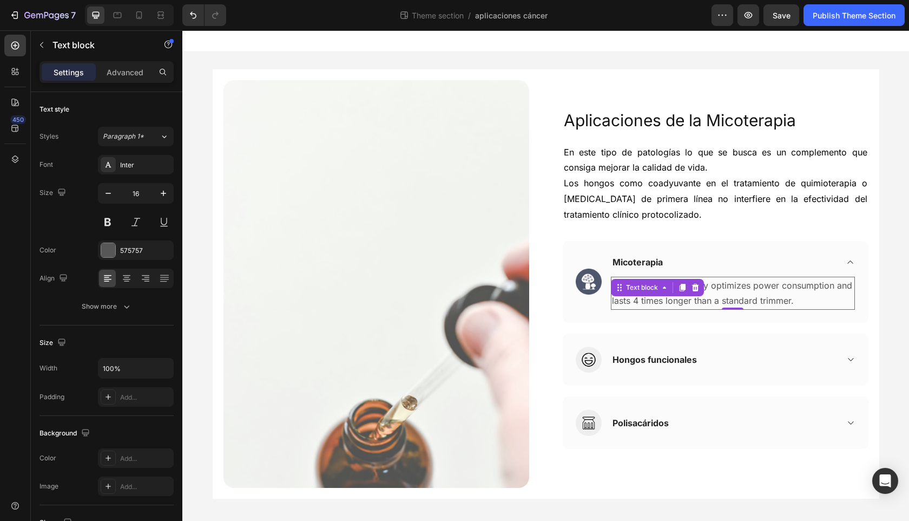
click at [725, 300] on p "Dura power technology optimizes power consumption and lasts 4 times longer than…" at bounding box center [733, 293] width 242 height 31
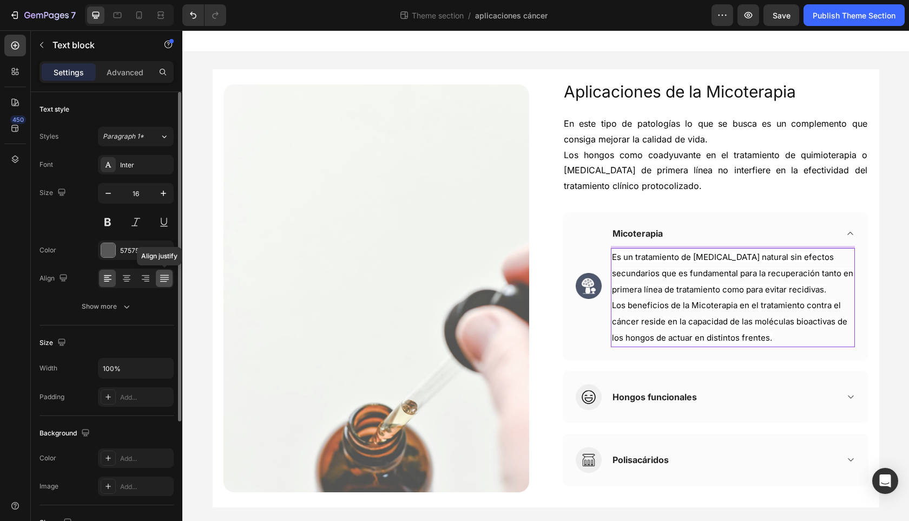
click at [161, 274] on icon at bounding box center [164, 278] width 11 height 11
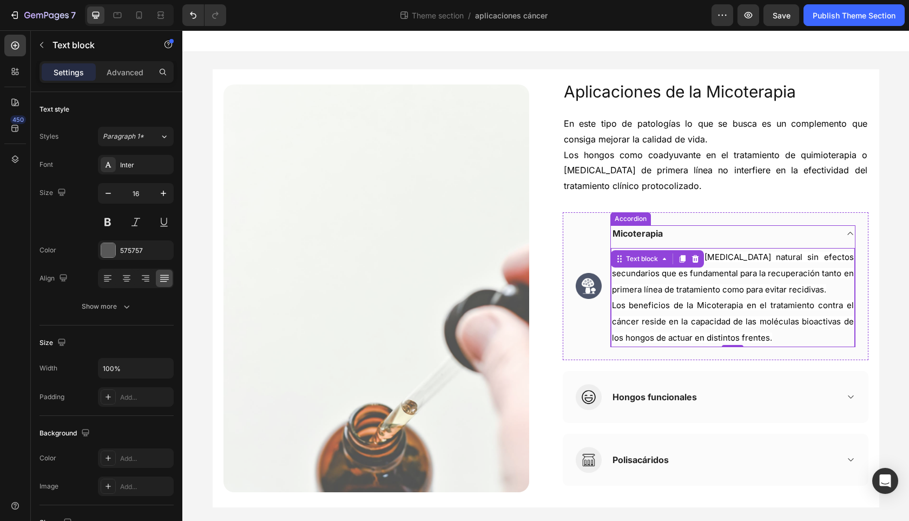
click at [837, 230] on div "Micoterapia" at bounding box center [733, 233] width 244 height 16
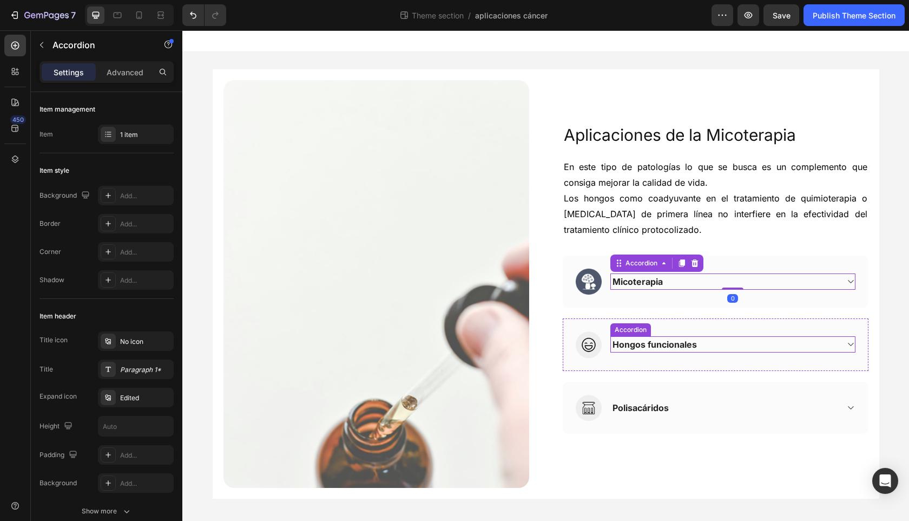
click at [831, 340] on div "Hongos funcionales" at bounding box center [724, 344] width 227 height 16
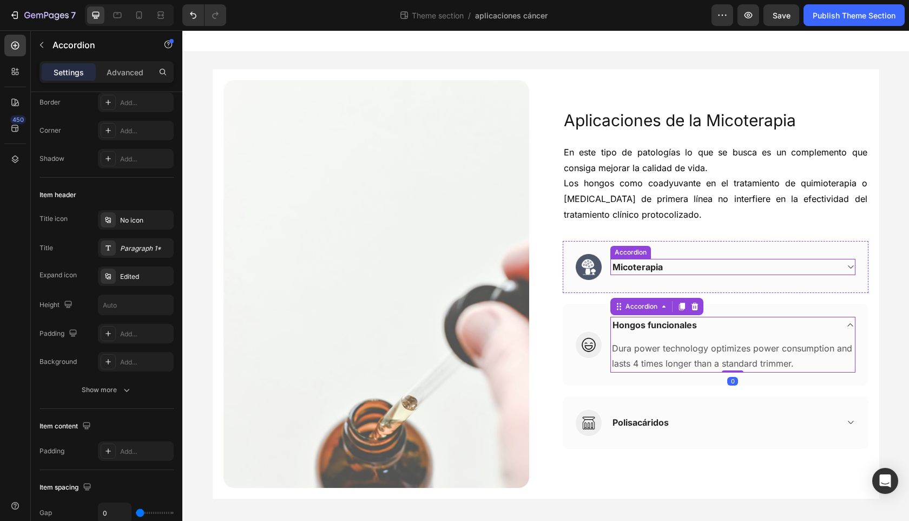
click at [828, 267] on div "Micoterapia" at bounding box center [724, 267] width 227 height 16
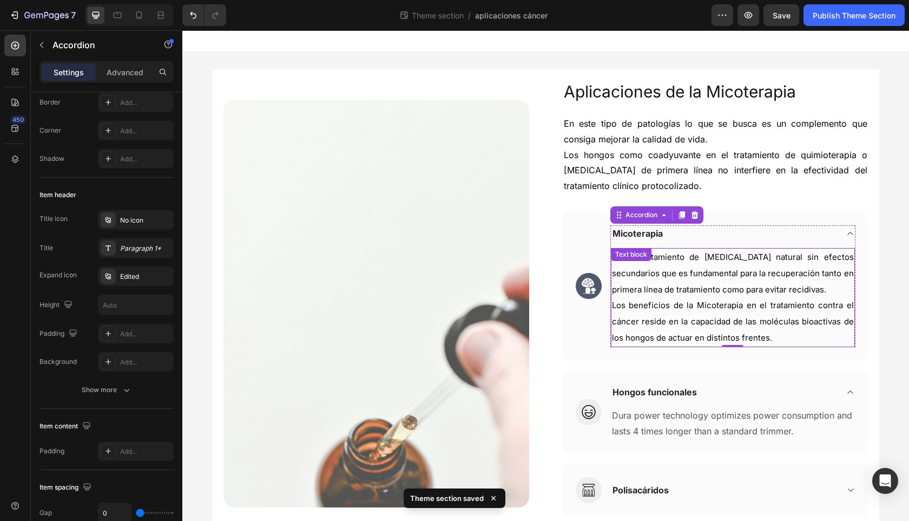
click at [769, 316] on span "Los beneficios de la Micoterapia en el tratamiento contra el cáncer reside en l…" at bounding box center [733, 321] width 242 height 43
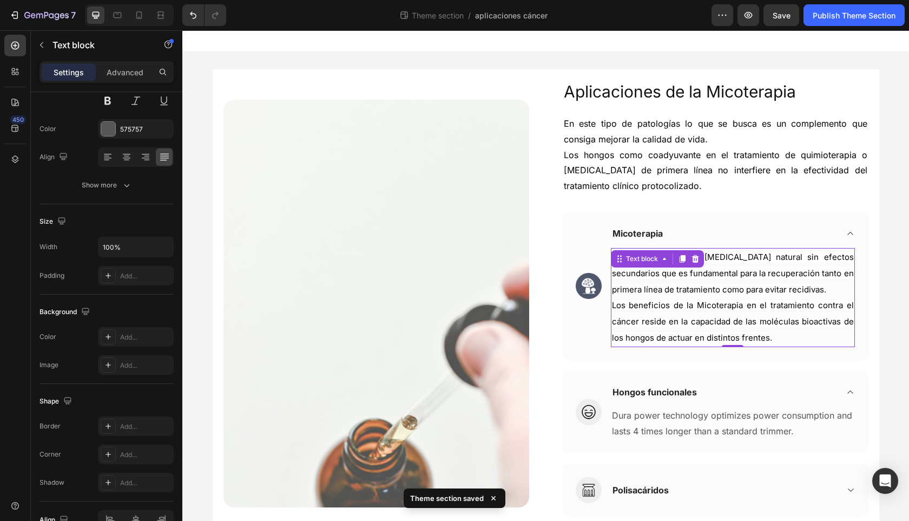
scroll to position [0, 0]
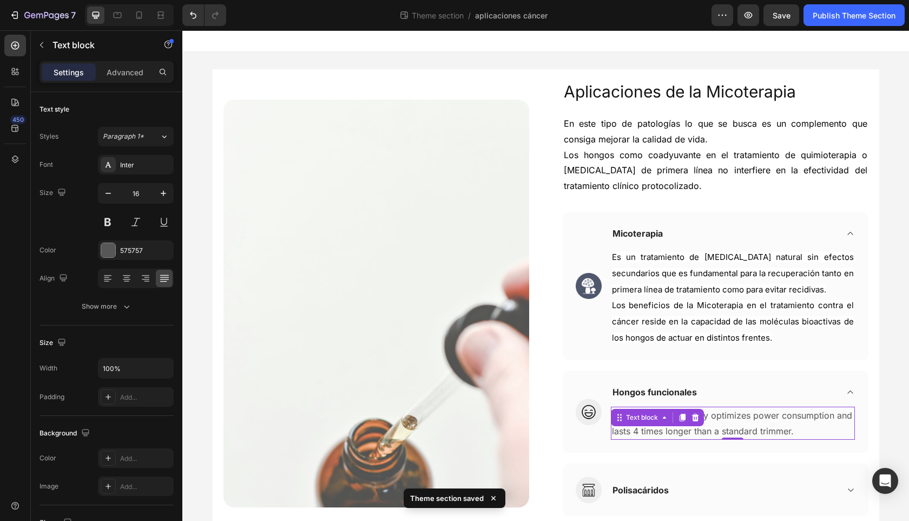
click at [745, 424] on p "Dura power technology optimizes power consumption and lasts 4 times longer than…" at bounding box center [733, 422] width 242 height 31
click at [747, 316] on span "Los beneficios de la Micoterapia en el tratamiento contra el cáncer reside en l…" at bounding box center [733, 321] width 242 height 43
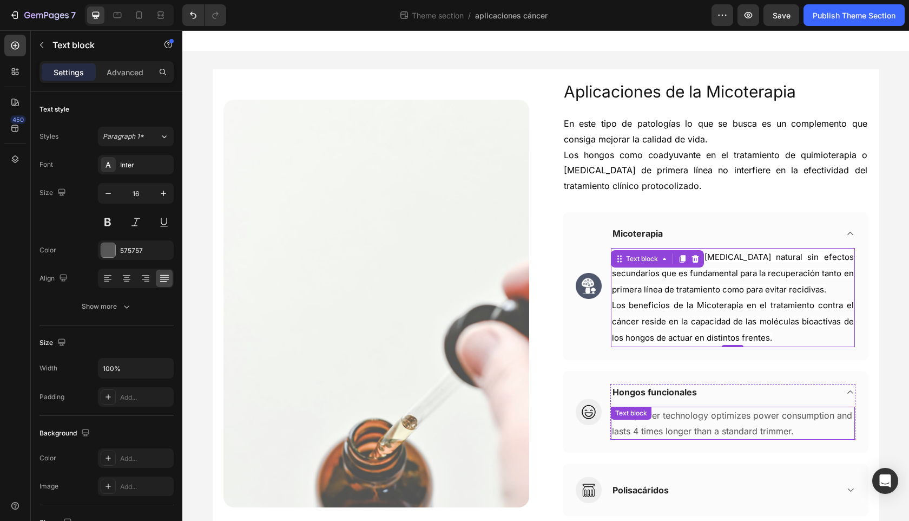
click at [736, 419] on p "Dura power technology optimizes power consumption and lasts 4 times longer than…" at bounding box center [733, 422] width 242 height 31
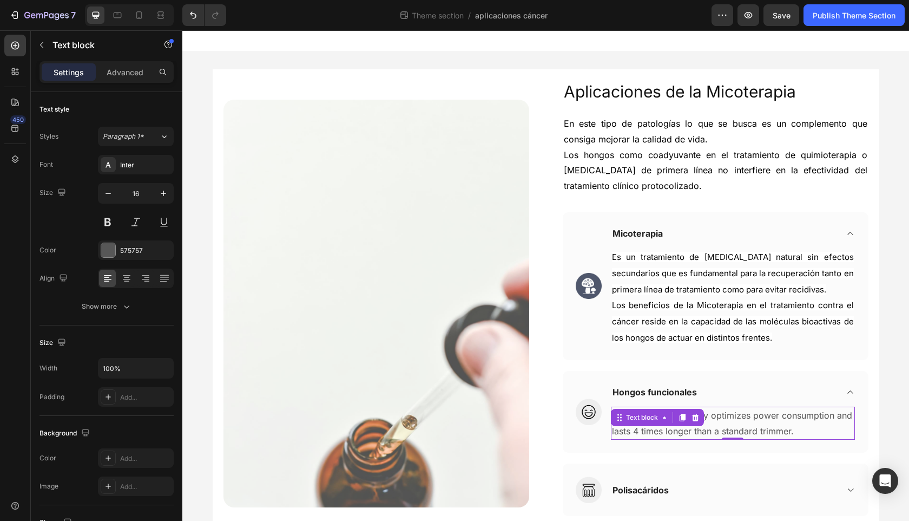
click at [728, 415] on p "Dura power technology optimizes power consumption and lasts 4 times longer than…" at bounding box center [733, 422] width 242 height 31
click at [729, 415] on p "Dura power technology optimizes power consumption and lasts 4 times longer than…" at bounding box center [733, 422] width 242 height 31
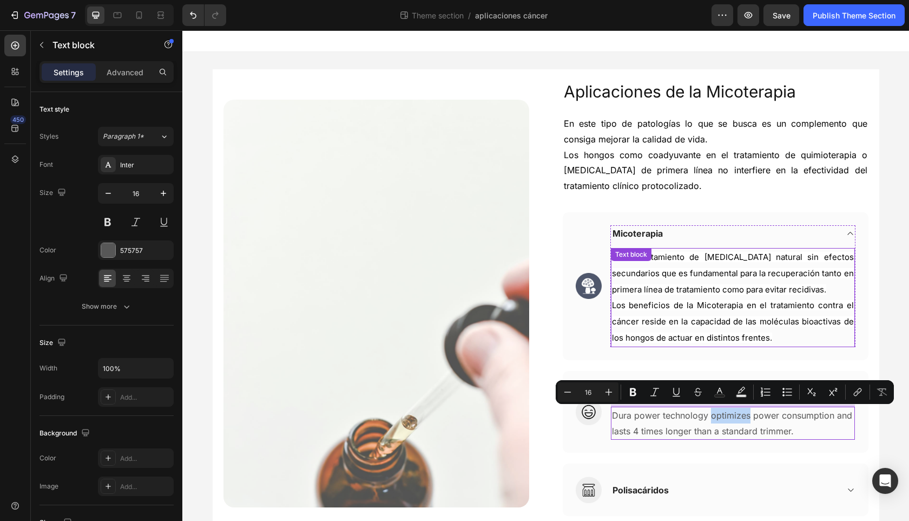
click at [735, 317] on span "Los beneficios de la Micoterapia en el tratamiento contra el cáncer reside en l…" at bounding box center [733, 321] width 242 height 43
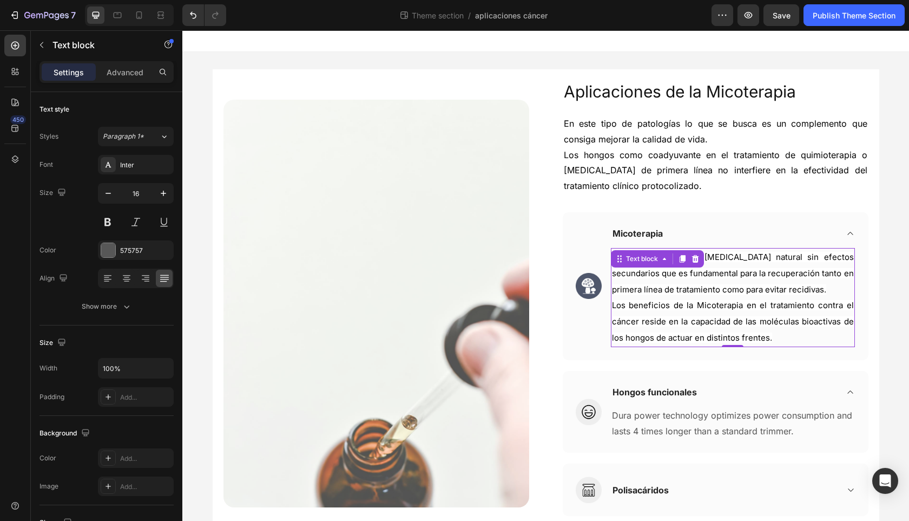
click at [724, 288] on span "Es un tratamiento de [MEDICAL_DATA] natural sin efectos secundarios que es fund…" at bounding box center [733, 273] width 242 height 43
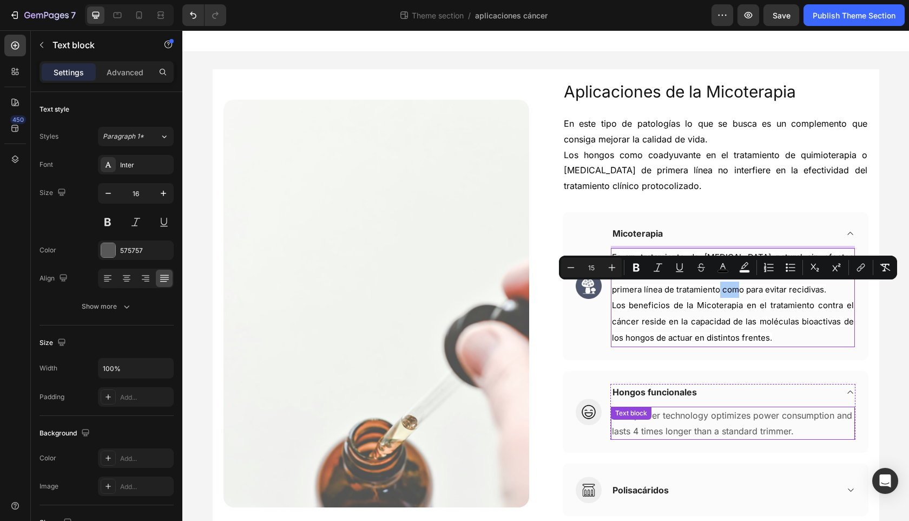
click at [721, 429] on p "Dura power technology optimizes power consumption and lasts 4 times longer than…" at bounding box center [733, 422] width 242 height 31
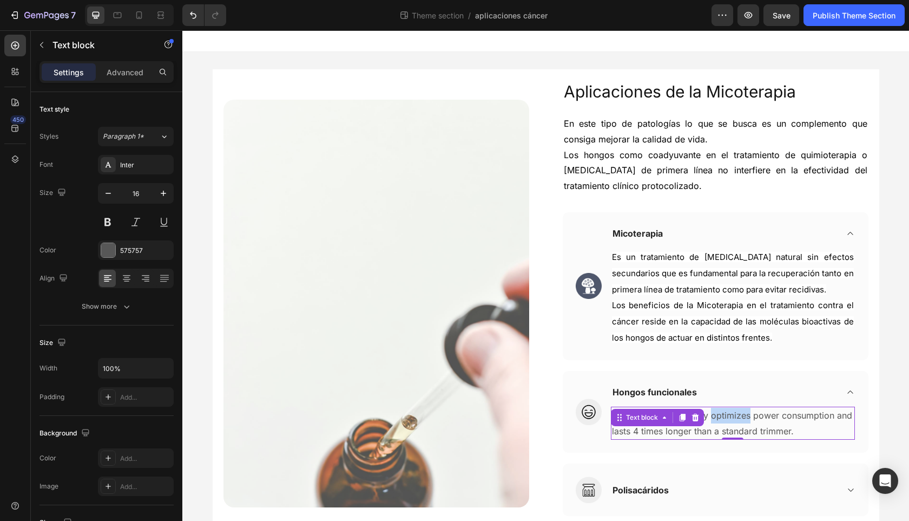
click at [722, 415] on p "Dura power technology optimizes power consumption and lasts 4 times longer than…" at bounding box center [733, 422] width 242 height 31
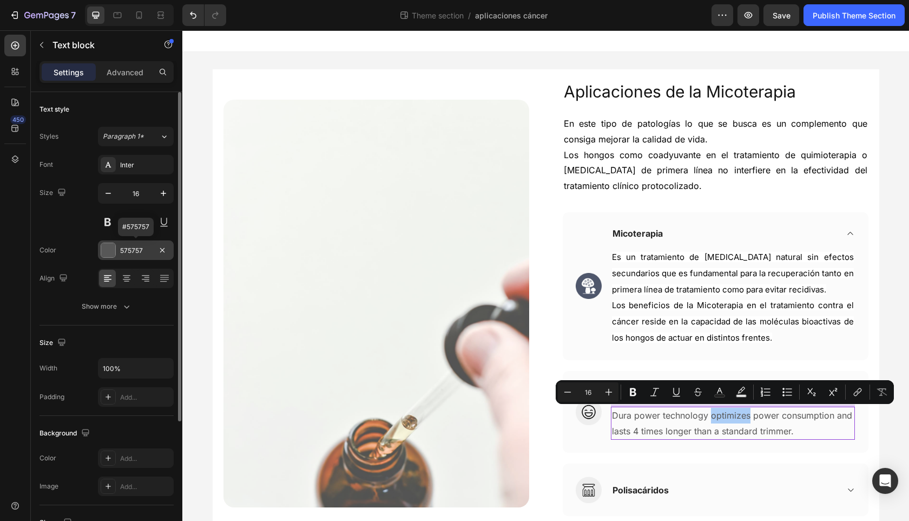
click at [128, 251] on div "575757" at bounding box center [135, 251] width 31 height 10
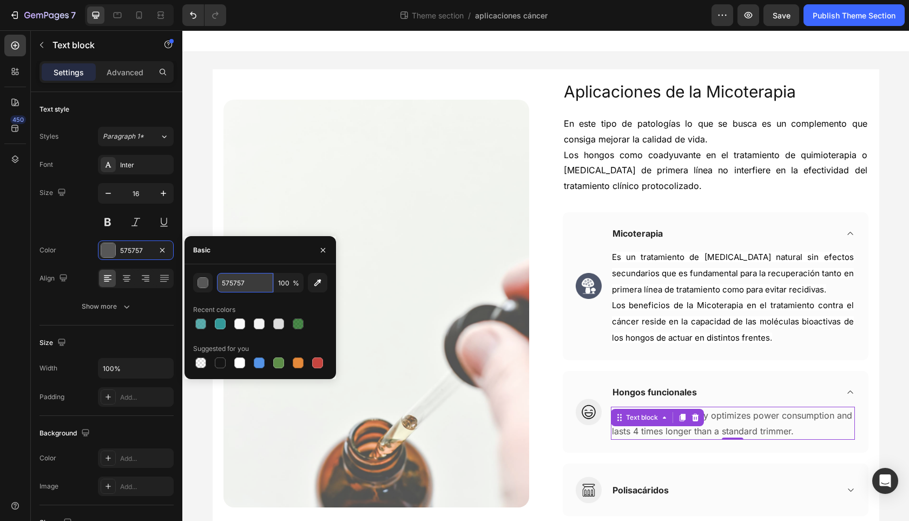
click at [239, 280] on input "575757" at bounding box center [245, 282] width 56 height 19
click at [674, 284] on span "Es un tratamiento de [MEDICAL_DATA] natural sin efectos secundarios que es fund…" at bounding box center [733, 273] width 242 height 43
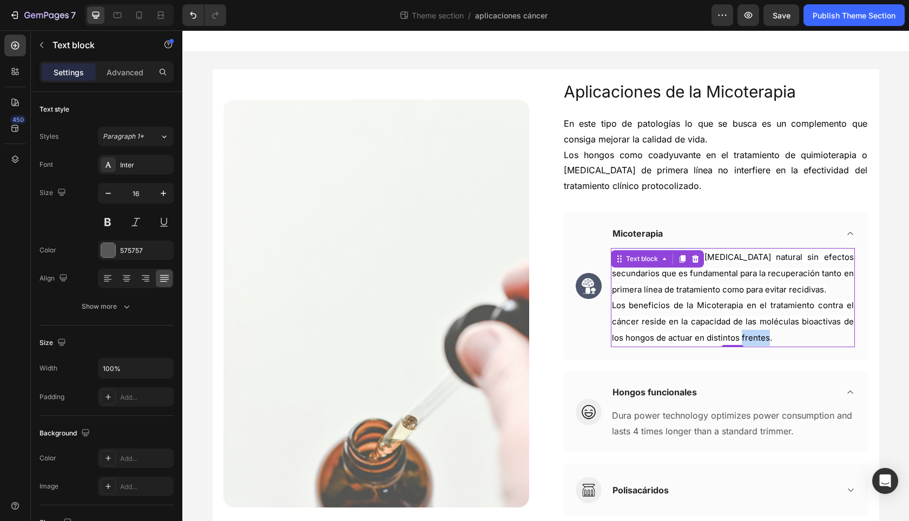
click at [751, 336] on span "Los beneficios de la Micoterapia en el tratamiento contra el cáncer reside en l…" at bounding box center [733, 321] width 242 height 43
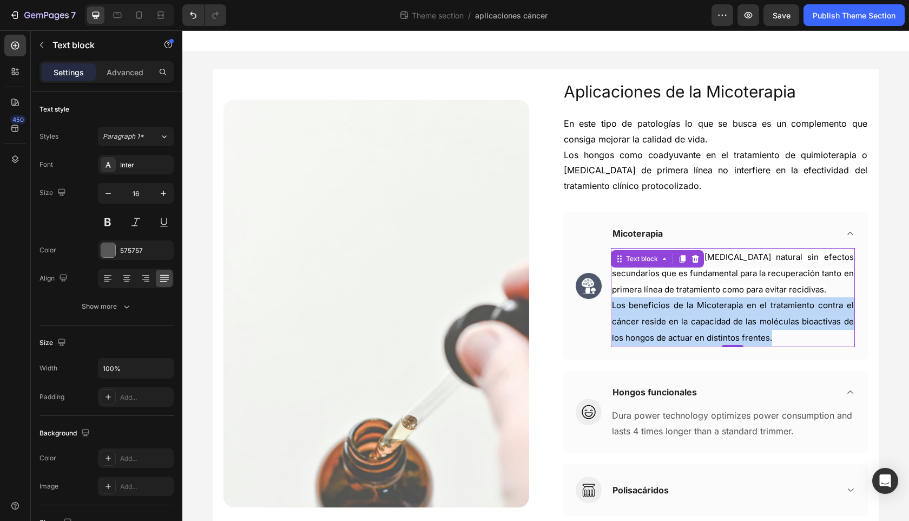
click at [751, 335] on span "Los beneficios de la Micoterapia en el tratamiento contra el cáncer reside en l…" at bounding box center [733, 321] width 242 height 43
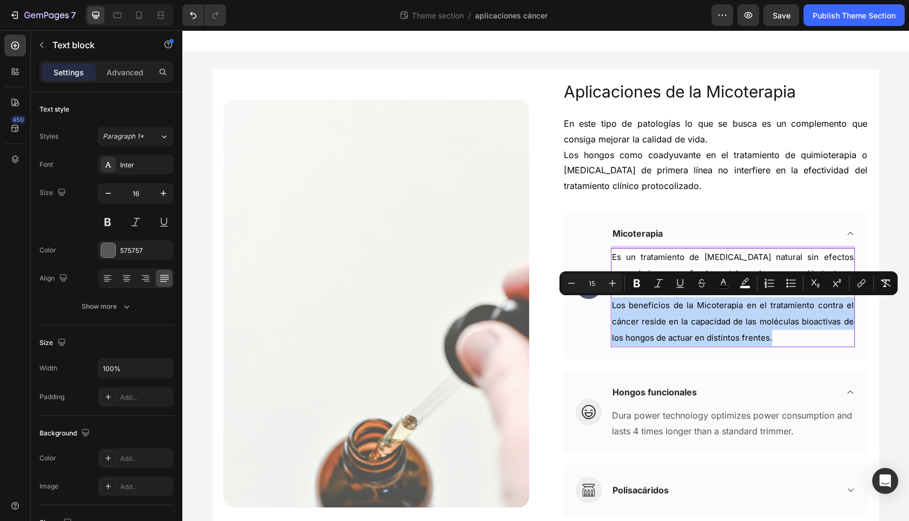
click at [751, 335] on span "Los beneficios de la Micoterapia en el tratamiento contra el cáncer reside en l…" at bounding box center [733, 321] width 242 height 43
click at [771, 337] on p "Es un tratamiento de [MEDICAL_DATA] natural sin efectos secundarios que es fund…" at bounding box center [733, 297] width 242 height 97
click at [775, 336] on p "Es un tratamiento de [MEDICAL_DATA] natural sin efectos secundarios que es fund…" at bounding box center [733, 297] width 242 height 97
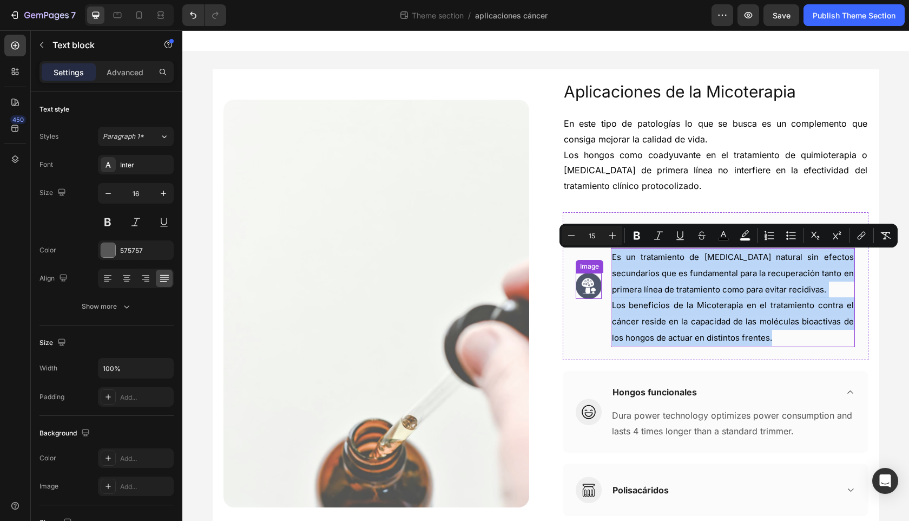
drag, startPoint x: 770, startPoint y: 336, endPoint x: 595, endPoint y: 261, distance: 190.3
click at [595, 261] on div "Image Micoterapia Es un tratamiento de inmunoterapia natural sin efectos secund…" at bounding box center [716, 286] width 306 height 148
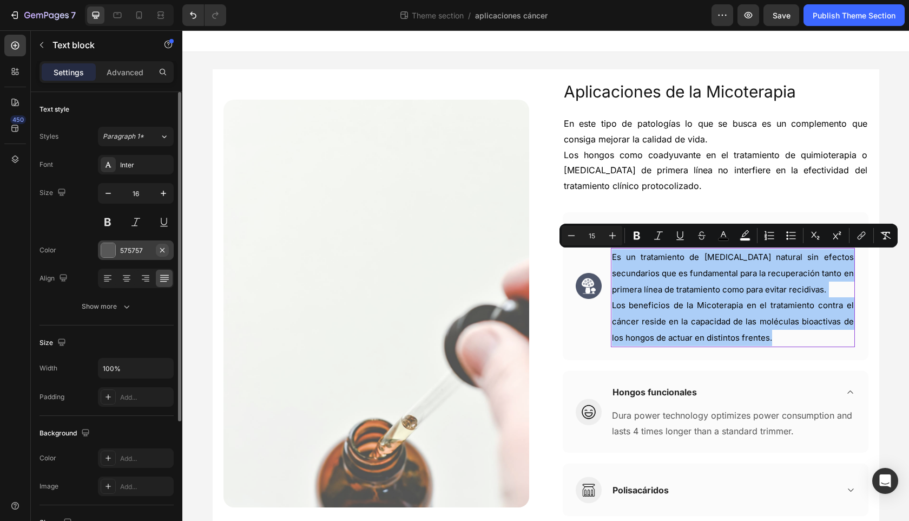
click at [157, 248] on button "button" at bounding box center [162, 249] width 13 height 13
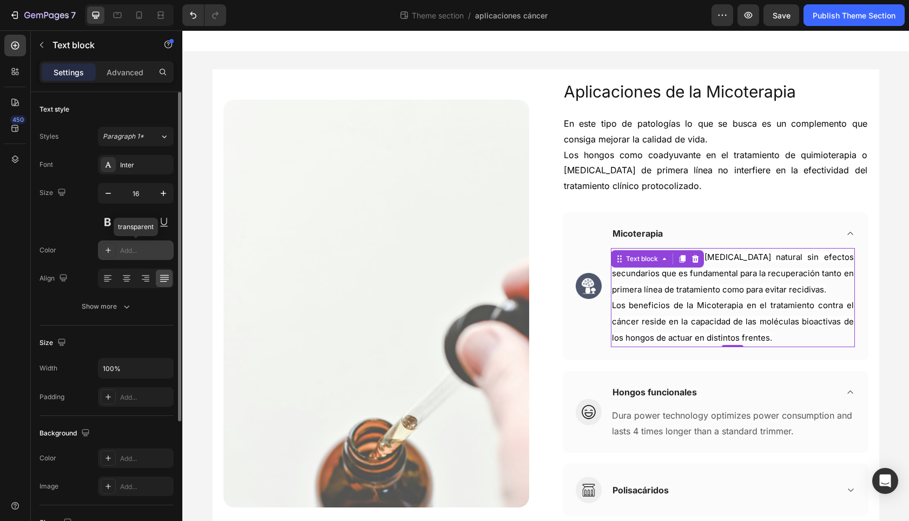
click at [122, 249] on div "Add..." at bounding box center [145, 251] width 51 height 10
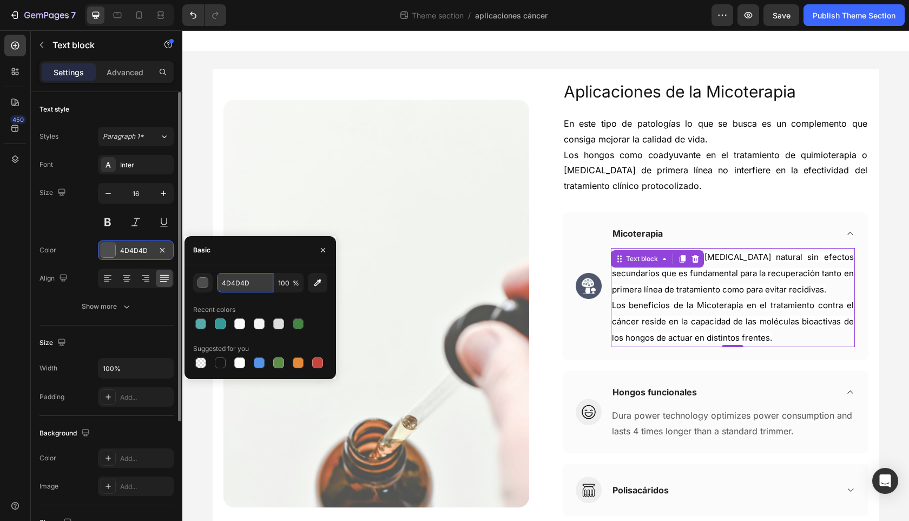
click at [238, 280] on input "4D4D4D" at bounding box center [245, 282] width 56 height 19
paste input "575757"
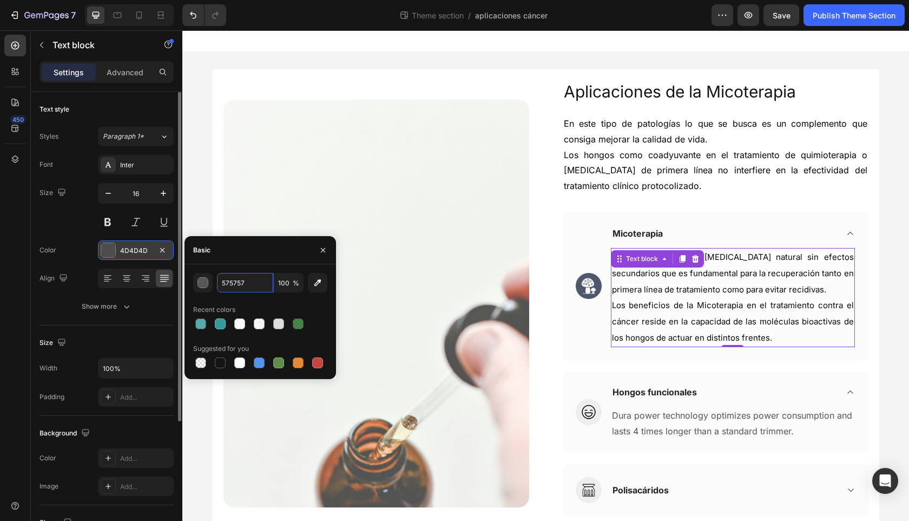
type input "575757"
click at [278, 258] on div "Basic" at bounding box center [261, 250] width 152 height 28
click at [77, 249] on div "Color 575757" at bounding box center [107, 249] width 134 height 19
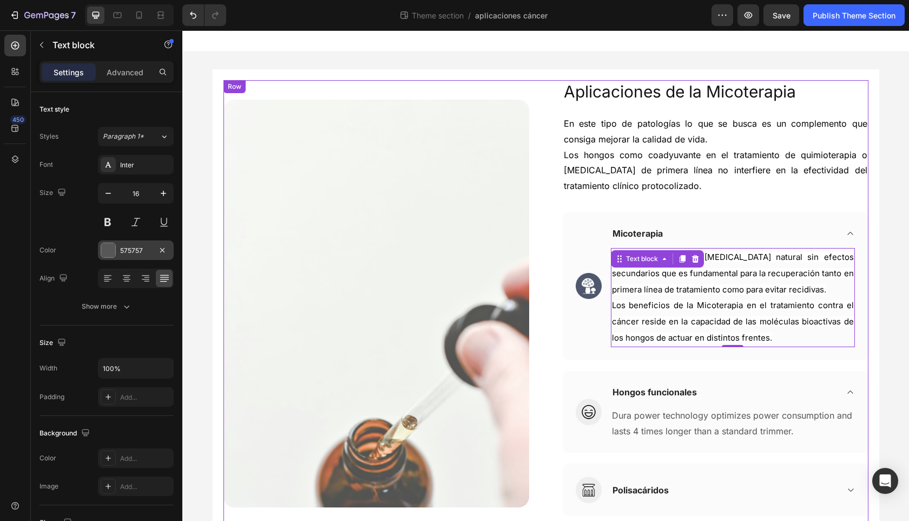
scroll to position [32, 0]
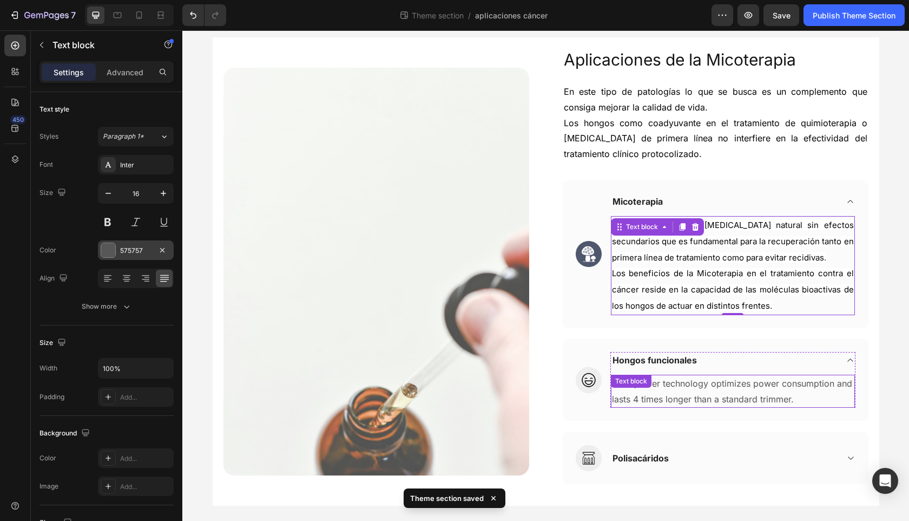
click at [760, 391] on p "Dura power technology optimizes power consumption and lasts 4 times longer than…" at bounding box center [733, 391] width 242 height 31
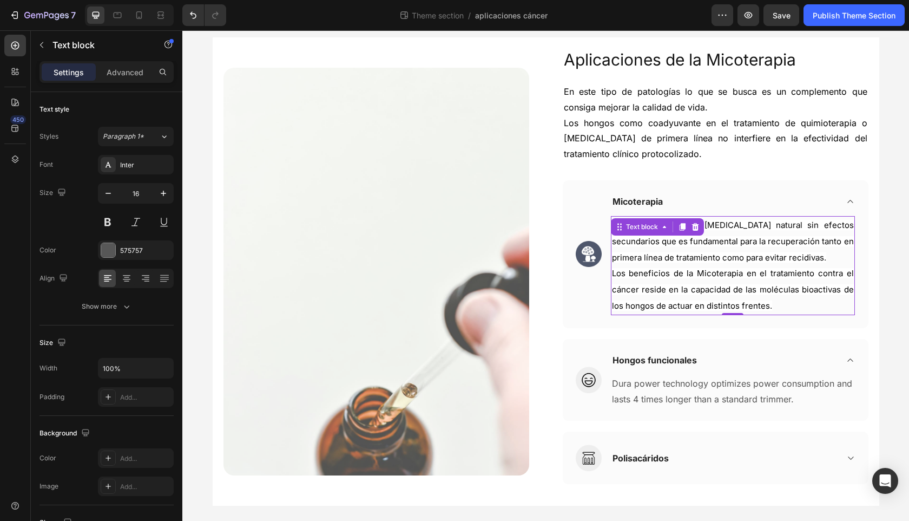
click at [696, 290] on span "Los beneficios de la Micoterapia en el tratamiento contra el cáncer reside en l…" at bounding box center [733, 289] width 242 height 43
click at [740, 300] on span "Los beneficios de la Micoterapia en el tratamiento contra el cáncer reside en l…" at bounding box center [733, 289] width 242 height 43
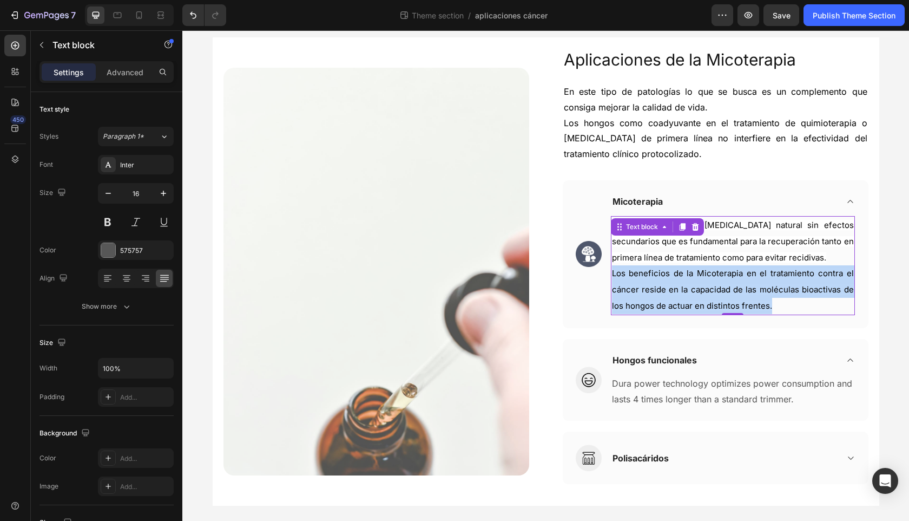
click at [740, 300] on span "Los beneficios de la Micoterapia en el tratamiento contra el cáncer reside en l…" at bounding box center [733, 289] width 242 height 43
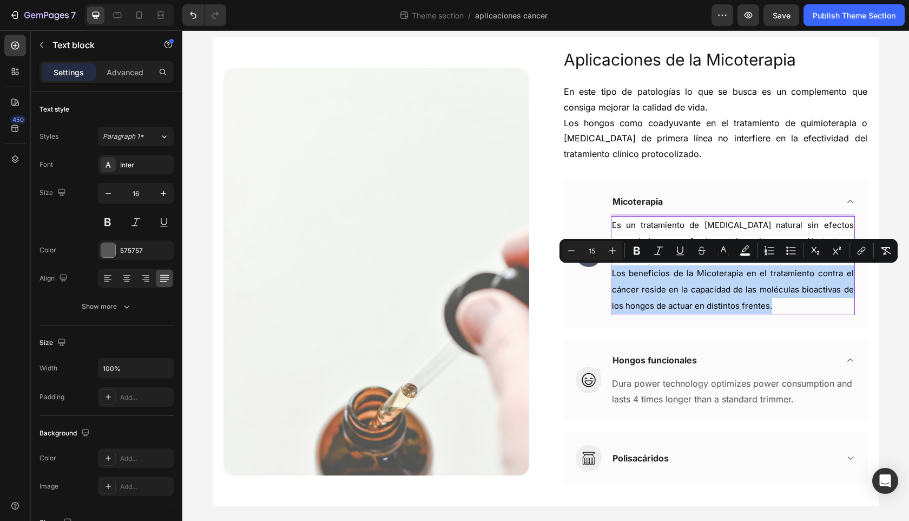
drag, startPoint x: 741, startPoint y: 287, endPoint x: 747, endPoint y: 289, distance: 6.5
click at [741, 287] on span "Los beneficios de la Micoterapia en el tratamiento contra el cáncer reside en l…" at bounding box center [733, 289] width 242 height 43
click at [771, 302] on p "Es un tratamiento de [MEDICAL_DATA] natural sin efectos secundarios que es fund…" at bounding box center [733, 265] width 242 height 97
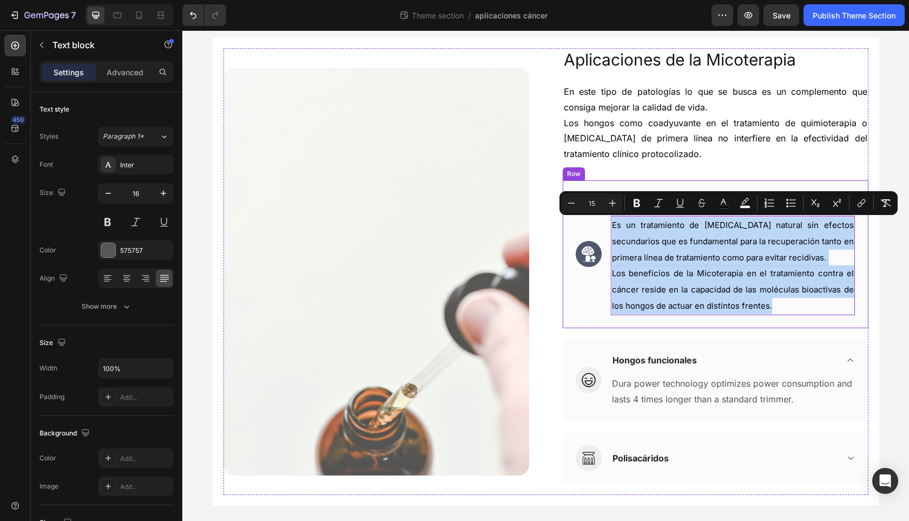
drag, startPoint x: 747, startPoint y: 303, endPoint x: 603, endPoint y: 223, distance: 165.2
click at [603, 223] on div "Image Micoterapia Es un tratamiento de inmunoterapia natural sin efectos secund…" at bounding box center [716, 254] width 306 height 148
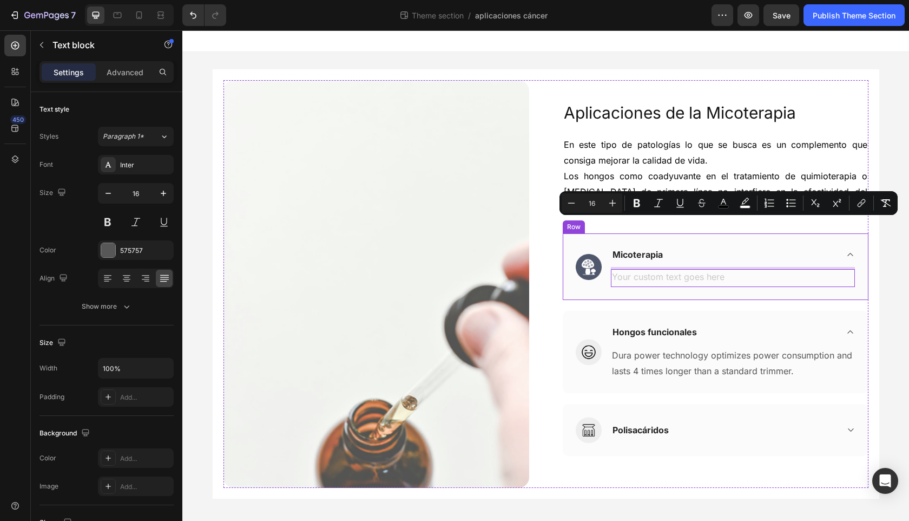
scroll to position [0, 0]
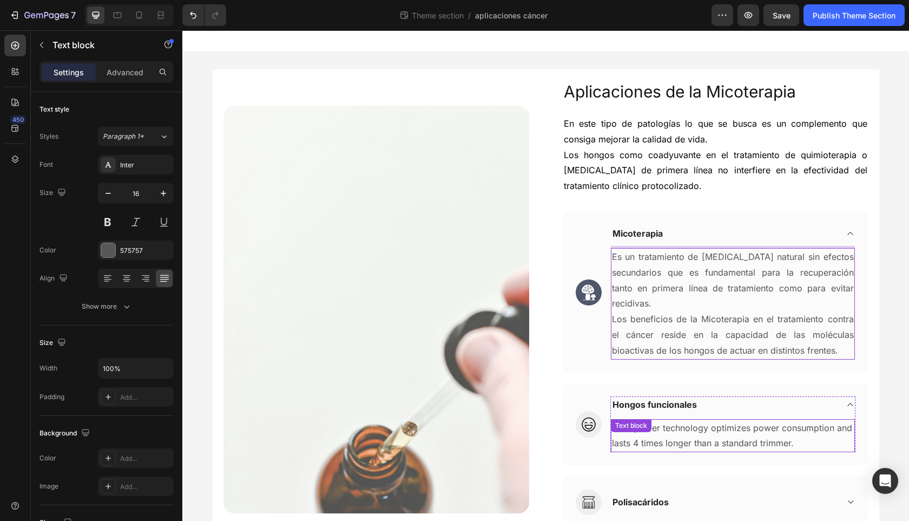
click at [767, 432] on p "Dura power technology optimizes power consumption and lasts 4 times longer than…" at bounding box center [733, 435] width 242 height 31
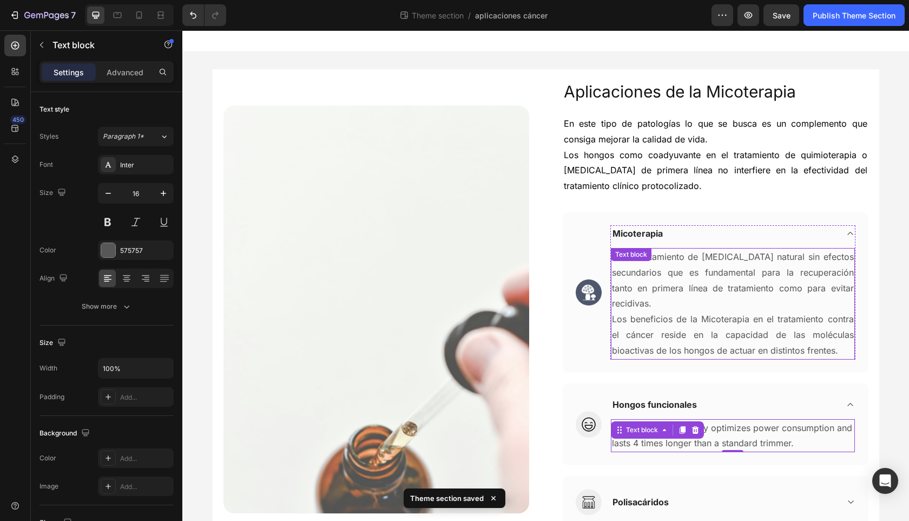
click at [783, 334] on p "Es un tratamiento de [MEDICAL_DATA] natural sin efectos secundarios que es fund…" at bounding box center [733, 303] width 242 height 109
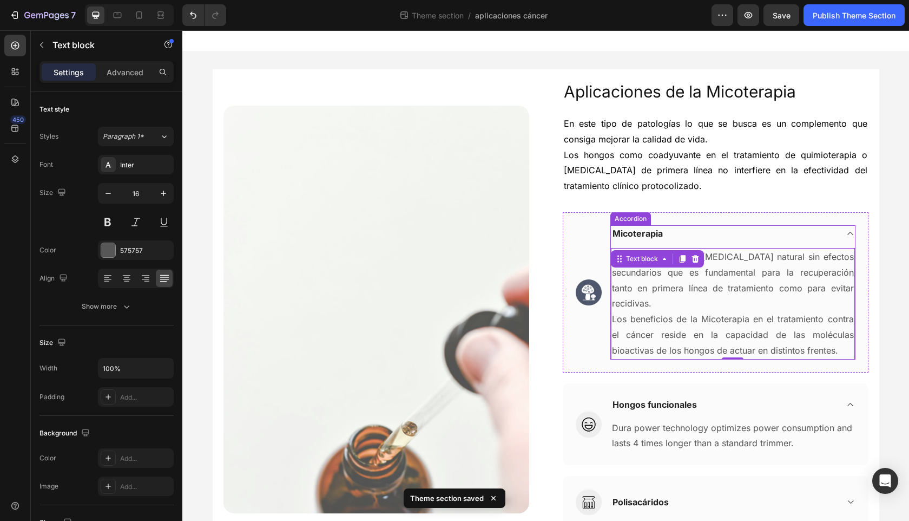
click at [835, 235] on div "Micoterapia" at bounding box center [733, 233] width 244 height 16
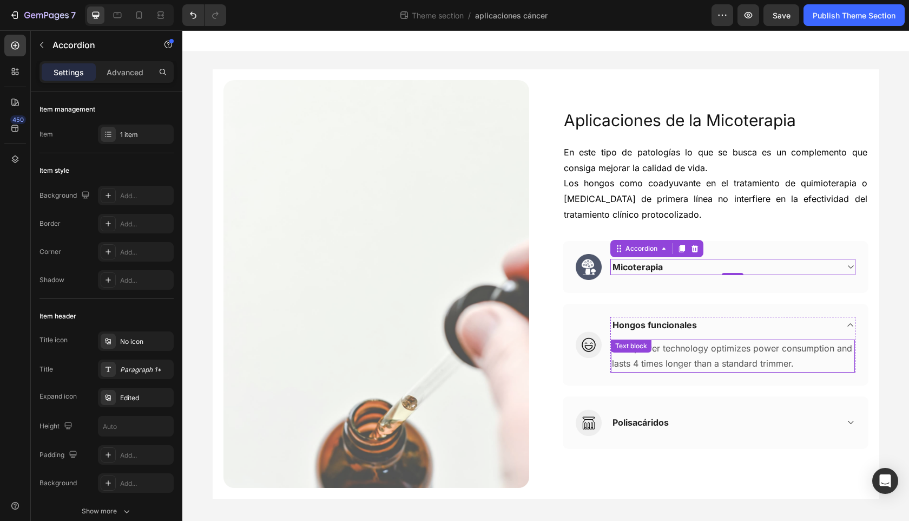
click at [690, 350] on p "Dura power technology optimizes power consumption and lasts 4 times longer than…" at bounding box center [733, 355] width 242 height 31
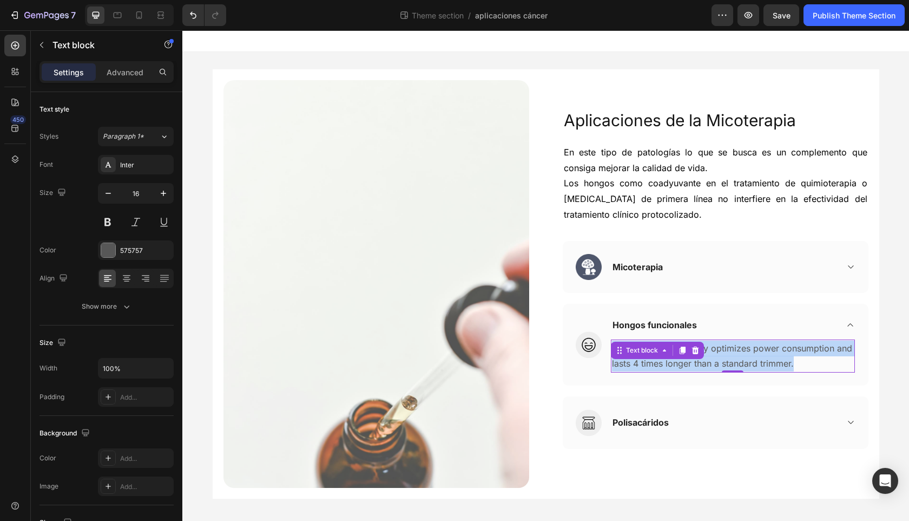
click at [745, 356] on p "Dura power technology optimizes power consumption and lasts 4 times longer than…" at bounding box center [733, 355] width 242 height 31
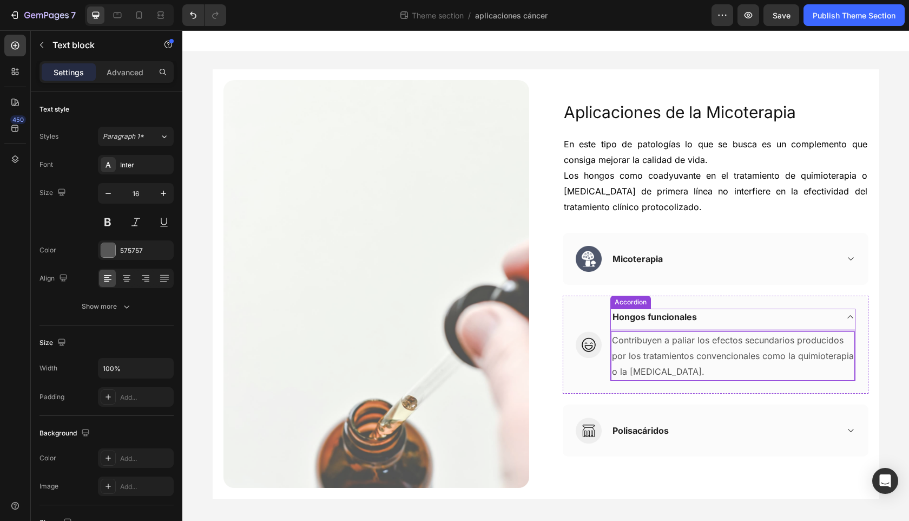
click at [723, 319] on div "Hongos funcionales" at bounding box center [724, 316] width 227 height 16
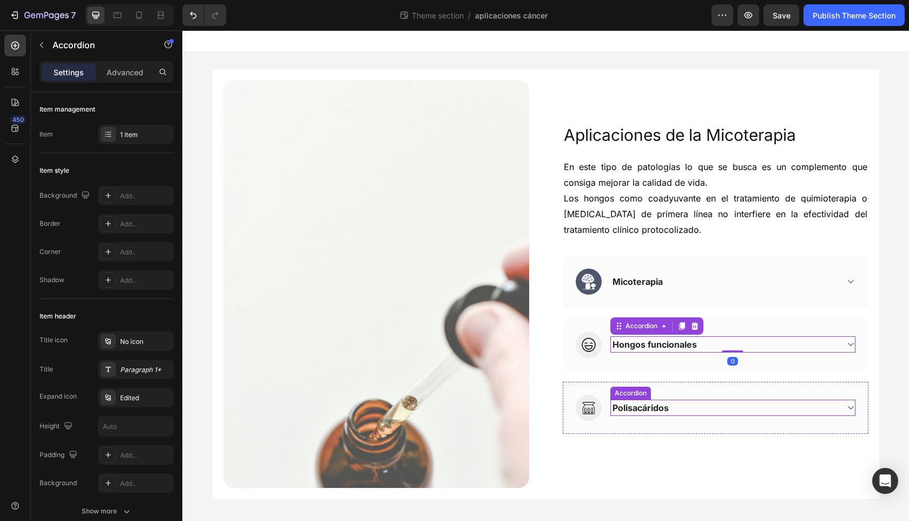
click at [683, 406] on div "Polisacáridos" at bounding box center [724, 407] width 227 height 16
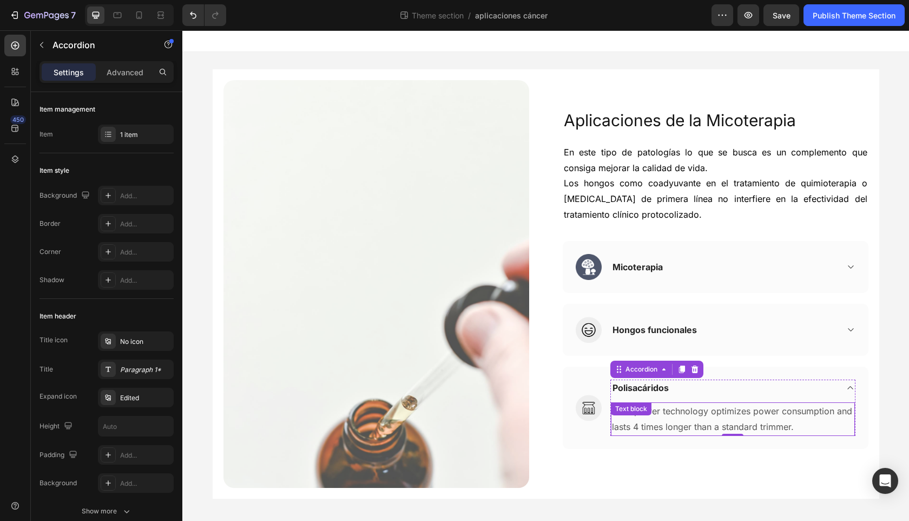
click at [677, 419] on p "Dura power technology optimizes power consumption and lasts 4 times longer than…" at bounding box center [733, 418] width 242 height 31
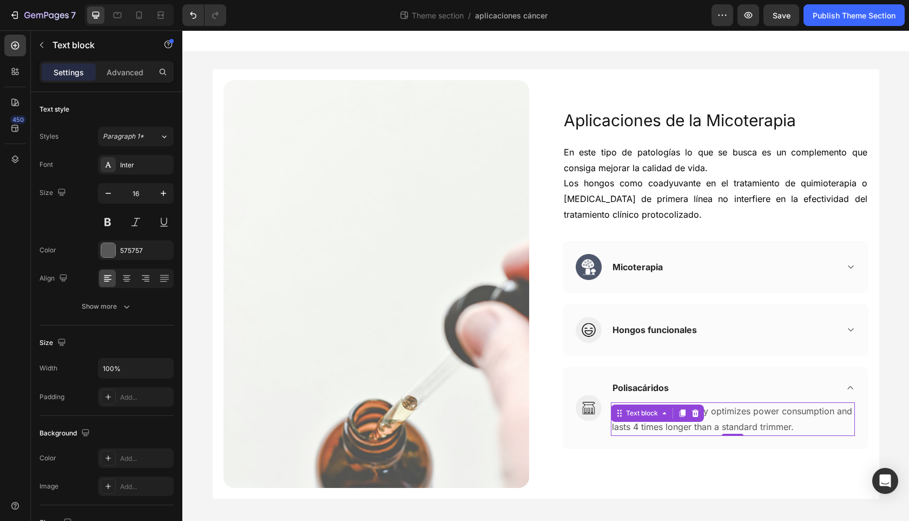
click at [677, 419] on div at bounding box center [682, 412] width 13 height 13
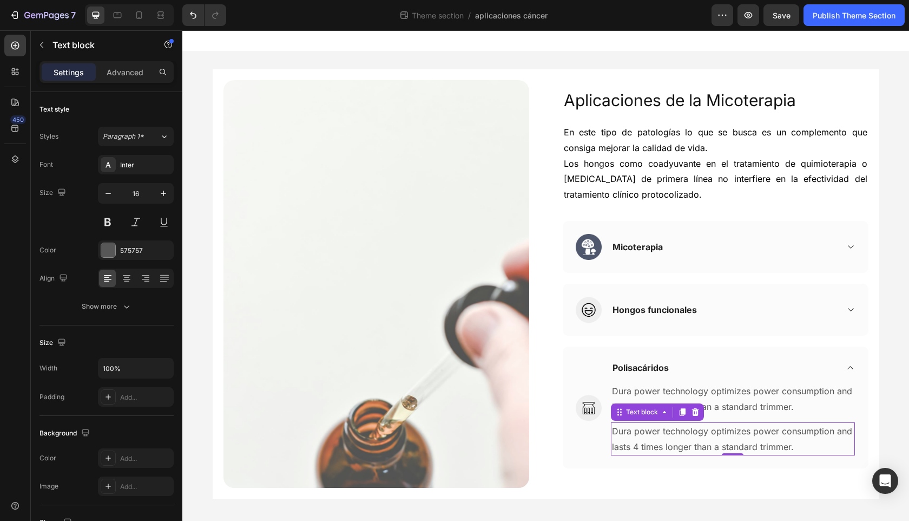
click at [677, 419] on div "Dura power technology optimizes power consumption and lasts 4 times longer than…" at bounding box center [733, 416] width 244 height 80
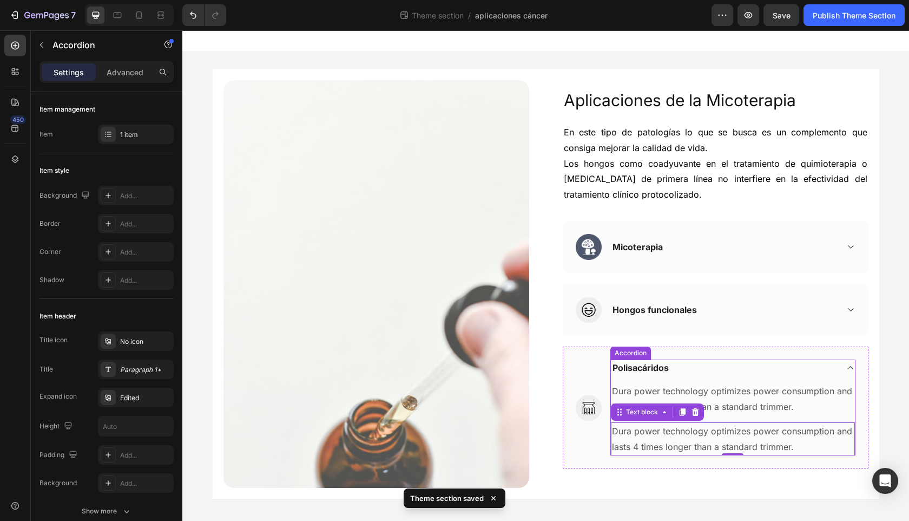
click at [797, 376] on div "Dura power technology optimizes power consumption and lasts 4 times longer than…" at bounding box center [733, 416] width 244 height 80
click at [696, 412] on icon at bounding box center [695, 412] width 7 height 8
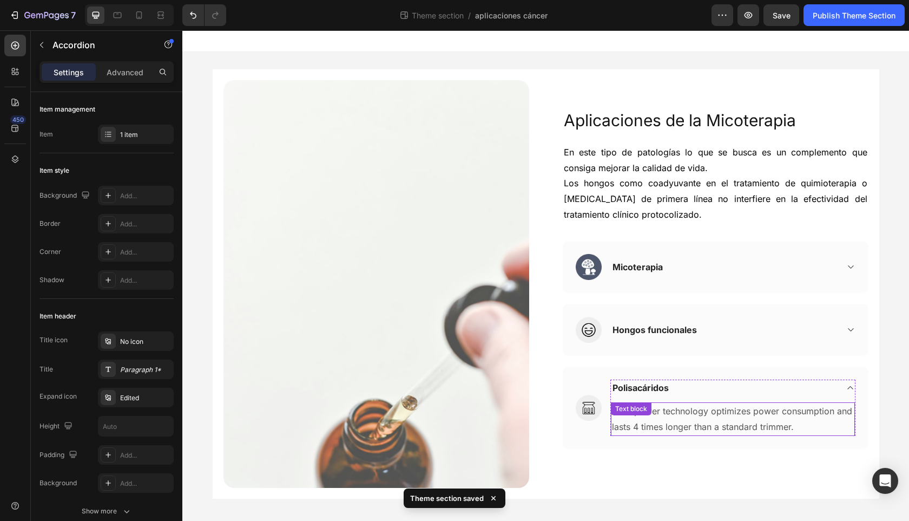
click at [702, 417] on p "Dura power technology optimizes power consumption and lasts 4 times longer than…" at bounding box center [733, 418] width 242 height 31
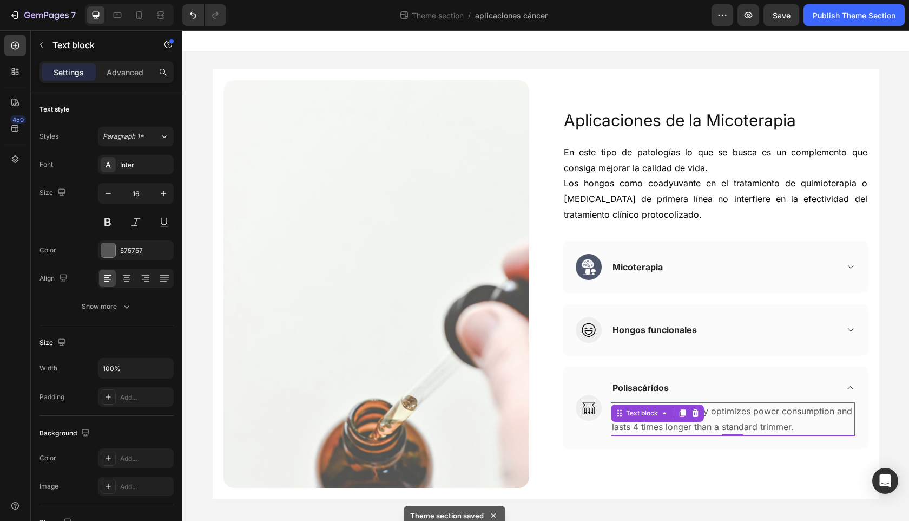
click at [747, 427] on p "Dura power technology optimizes power consumption and lasts 4 times longer than…" at bounding box center [733, 418] width 242 height 31
click at [748, 427] on p "Dura power technology optimizes power consumption and lasts 4 times longer than…" at bounding box center [733, 418] width 242 height 31
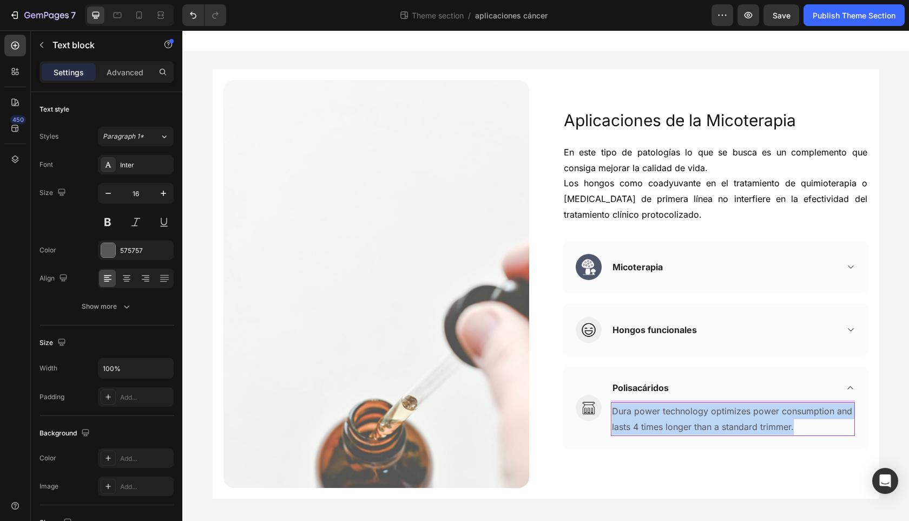
click at [749, 427] on p "Dura power technology optimizes power consumption and lasts 4 times longer than…" at bounding box center [733, 418] width 242 height 31
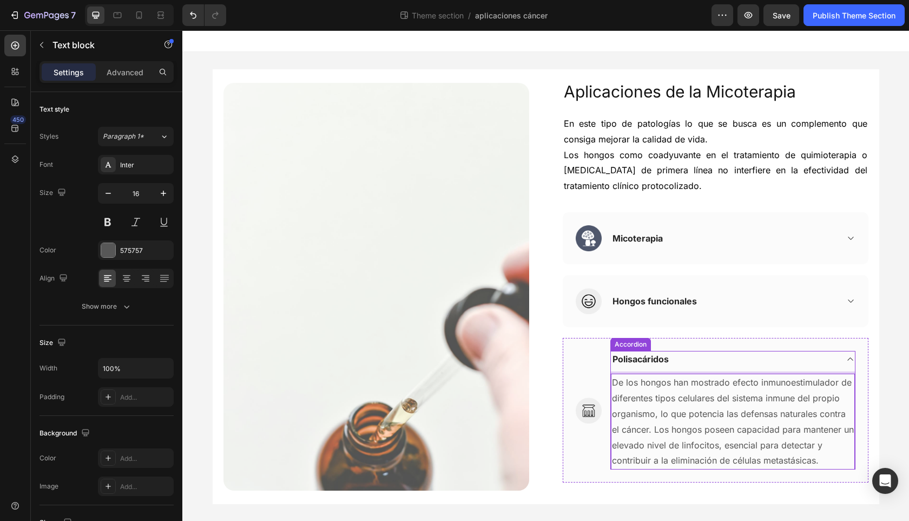
click at [840, 363] on div "Polisacáridos" at bounding box center [733, 359] width 244 height 16
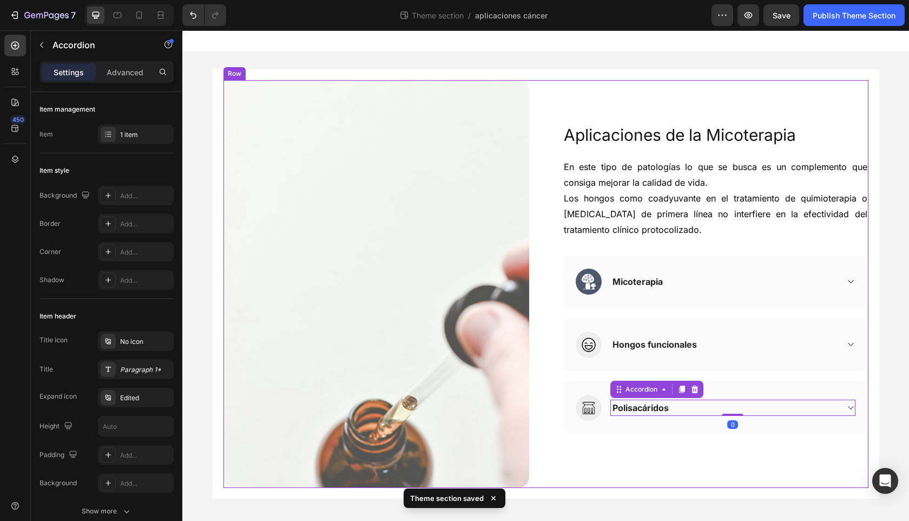
click at [804, 439] on div "Aplicaciones de la Micoterapia Heading En este tipo de patologías lo que se bus…" at bounding box center [716, 283] width 306 height 407
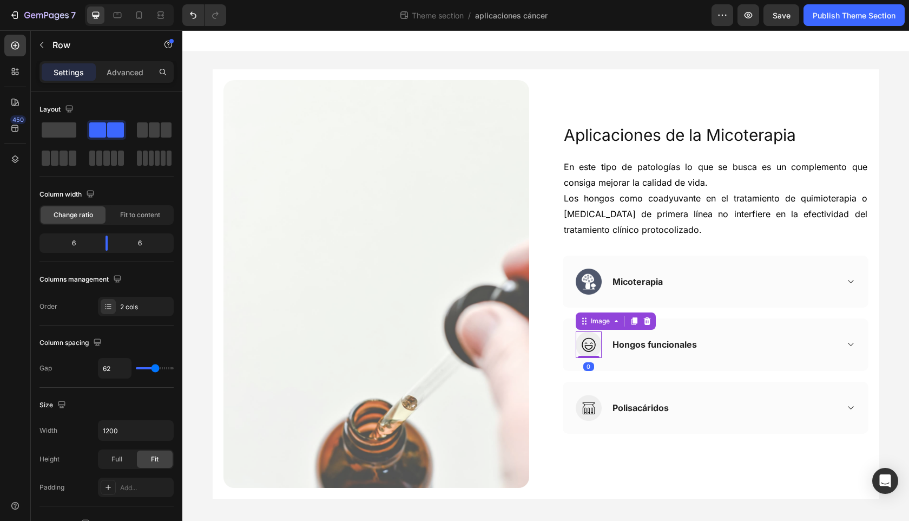
click at [584, 349] on img at bounding box center [589, 344] width 26 height 26
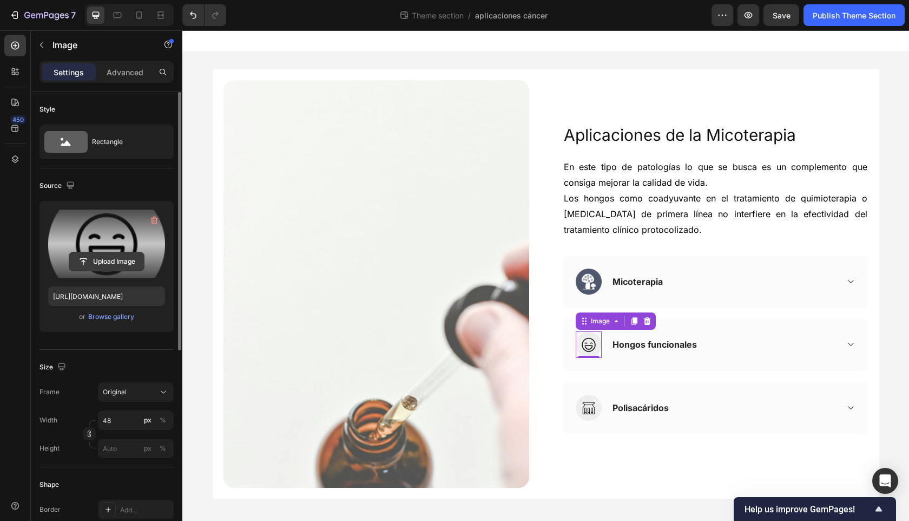
click at [111, 263] on input "file" at bounding box center [106, 261] width 75 height 18
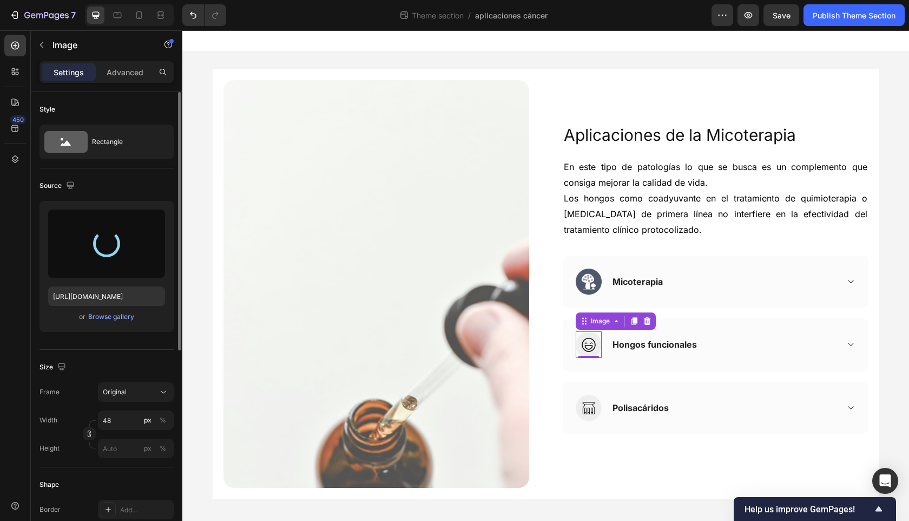
type input "https://cdn.shopify.com/s/files/1/0730/4121/5588/files/gempages_580808120968676…"
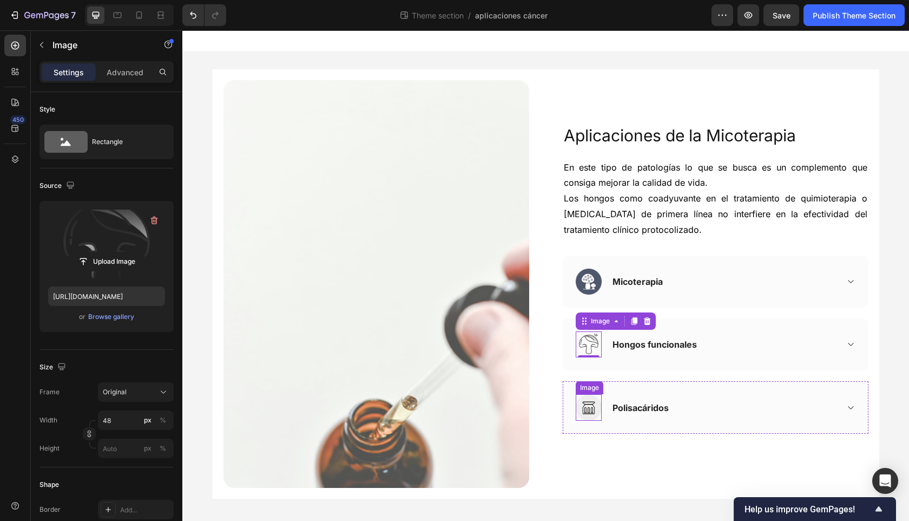
click at [591, 410] on img at bounding box center [589, 407] width 26 height 26
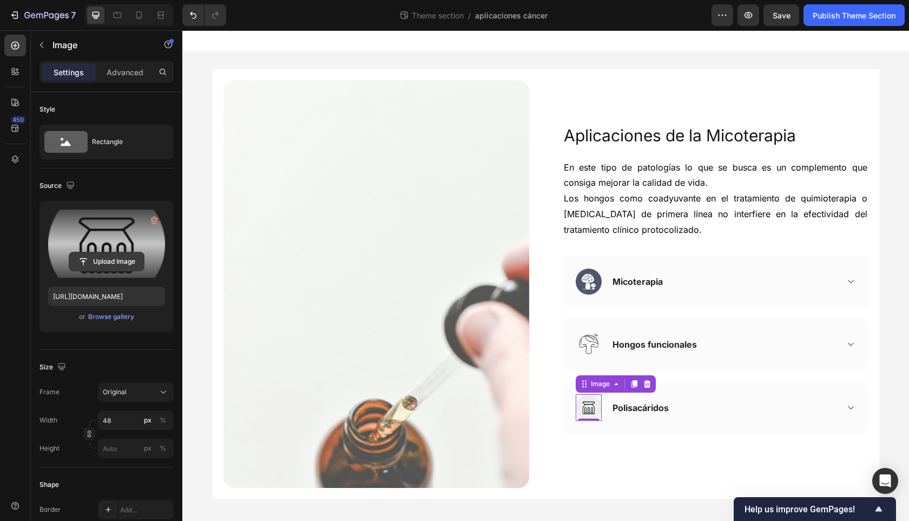
click at [115, 260] on input "file" at bounding box center [106, 261] width 75 height 18
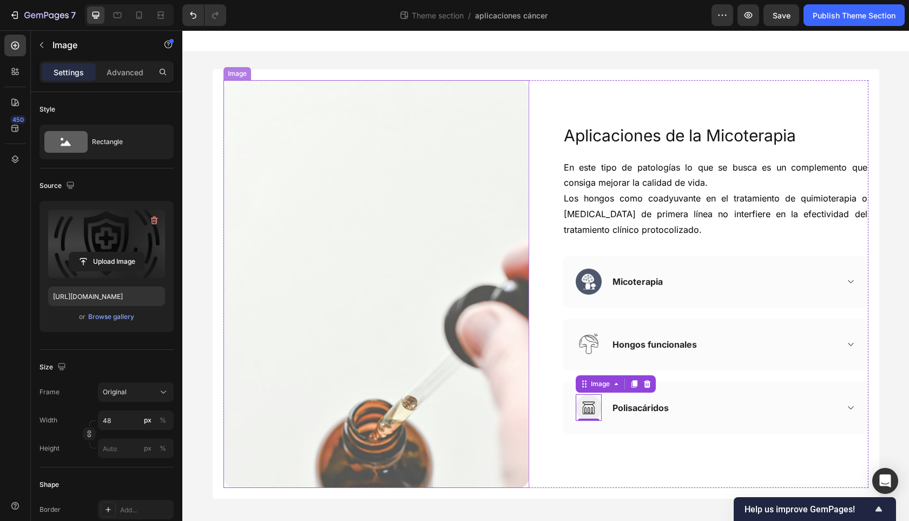
type input "https://cdn.shopify.com/s/files/1/0730/4121/5588/files/gempages_580808120968676…"
click at [663, 469] on div "Aplicaciones de la Micoterapia Heading En este tipo de patologías lo que se bus…" at bounding box center [716, 283] width 306 height 407
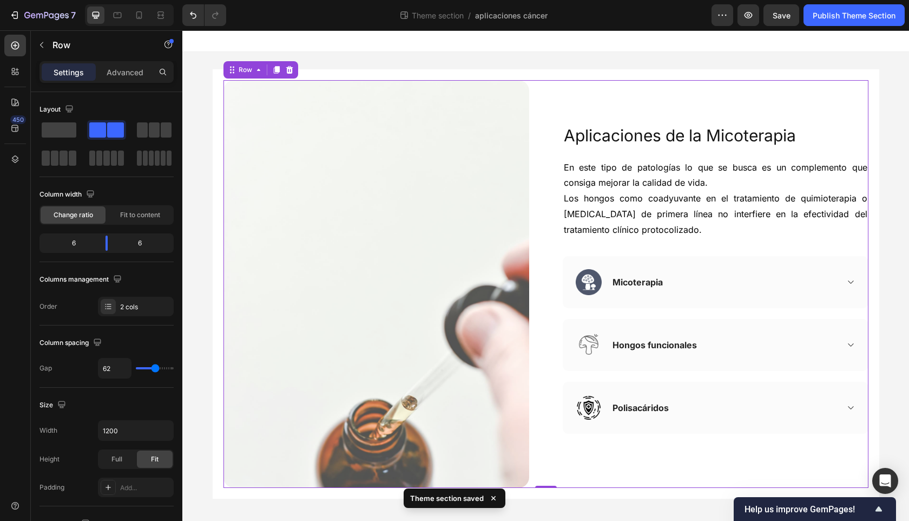
click at [781, 18] on span "Save" at bounding box center [782, 15] width 18 height 9
click at [866, 15] on div "Publish Theme Section" at bounding box center [854, 15] width 83 height 11
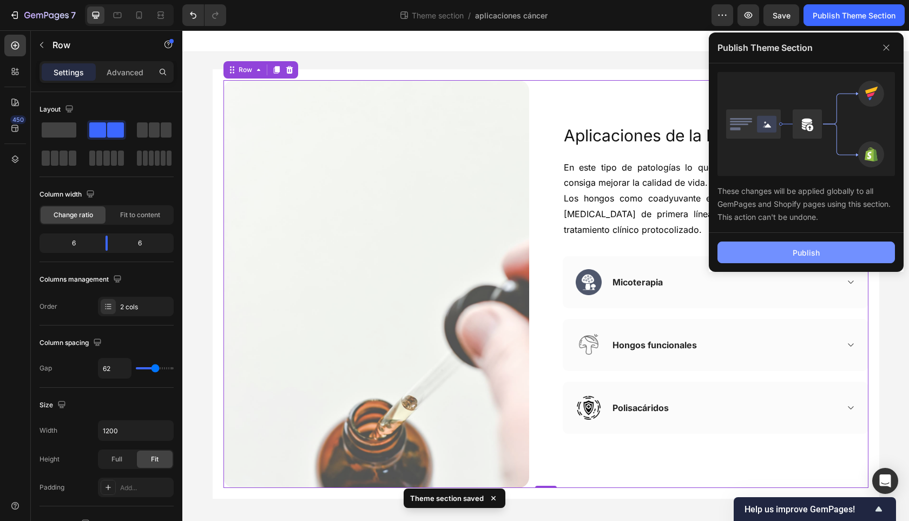
click at [809, 249] on div "Publish" at bounding box center [806, 252] width 27 height 11
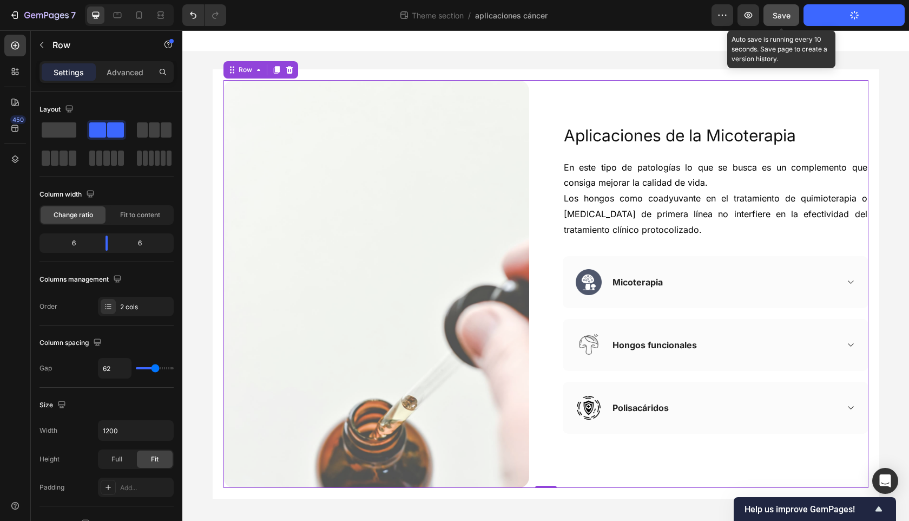
click at [781, 15] on span "Save" at bounding box center [782, 15] width 18 height 9
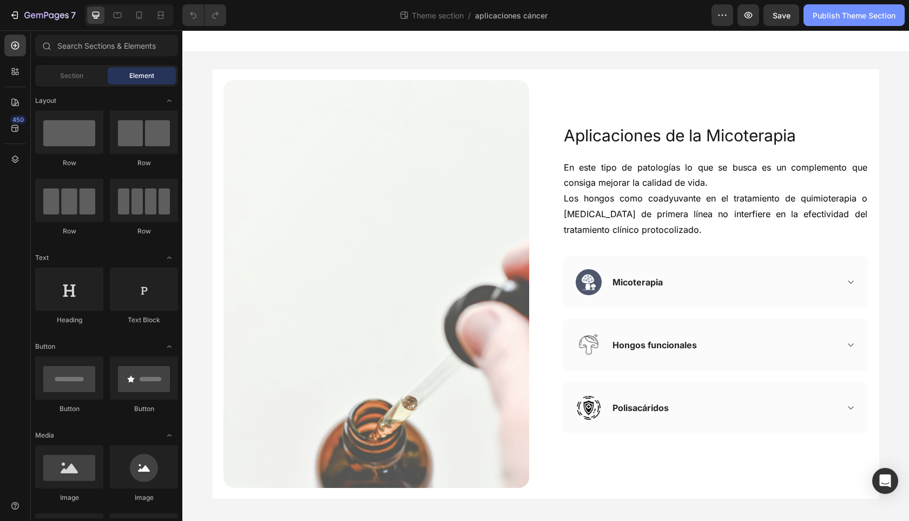
drag, startPoint x: 847, startPoint y: 11, endPoint x: 658, endPoint y: 2, distance: 189.1
click at [847, 11] on div "Publish Theme Section" at bounding box center [854, 15] width 83 height 11
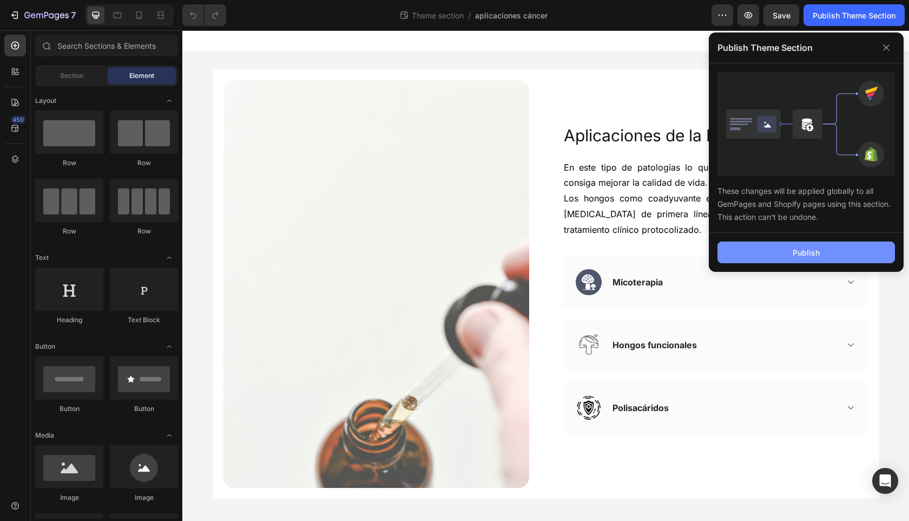
click at [815, 246] on button "Publish" at bounding box center [805, 252] width 177 height 22
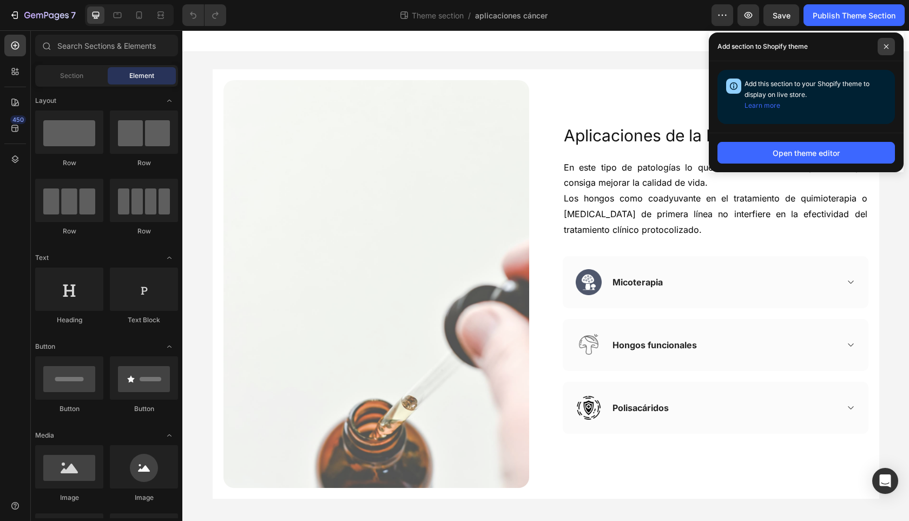
click at [884, 47] on icon at bounding box center [886, 46] width 5 height 5
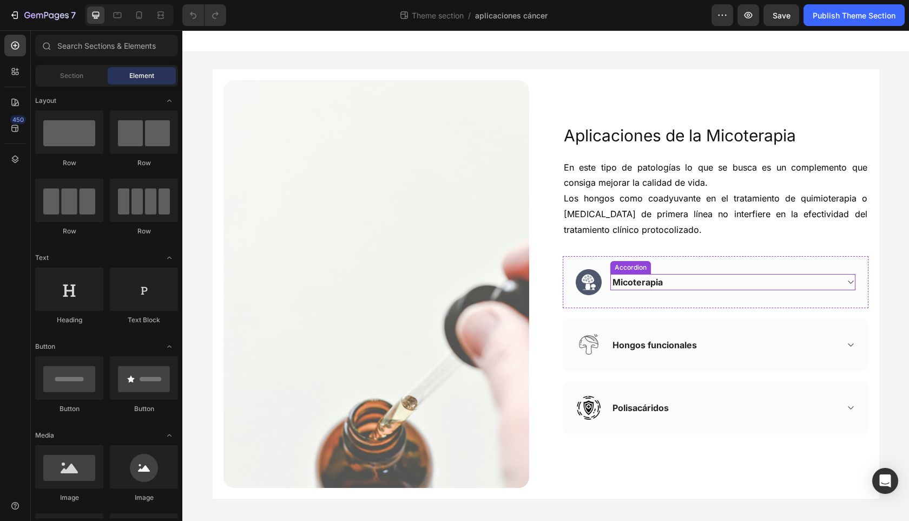
click at [679, 283] on div "Micoterapia" at bounding box center [724, 282] width 227 height 16
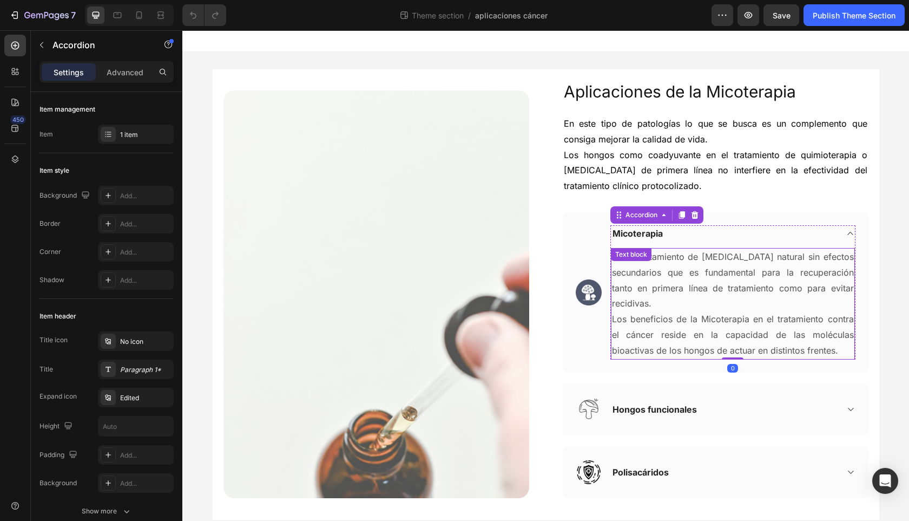
click at [676, 289] on p "Es un tratamiento de [MEDICAL_DATA] natural sin efectos secundarios que es fund…" at bounding box center [733, 303] width 242 height 109
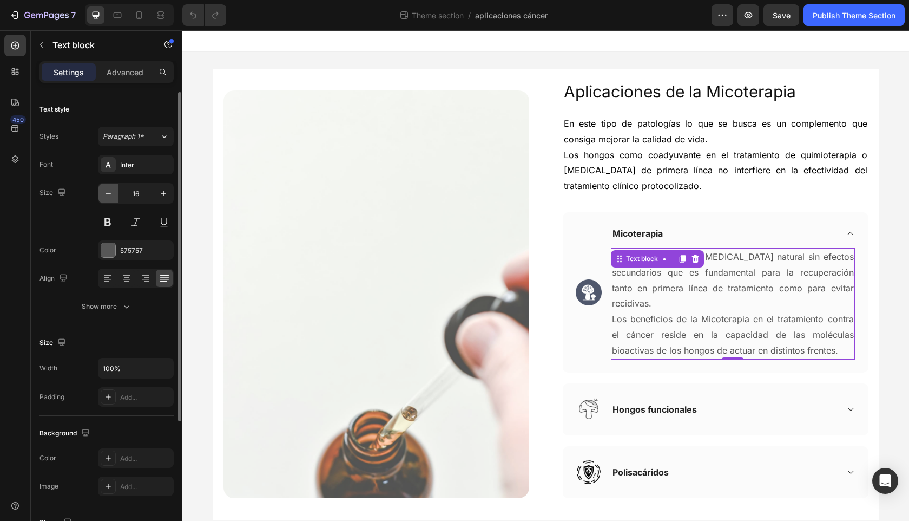
click at [105, 194] on icon "button" at bounding box center [108, 193] width 11 height 11
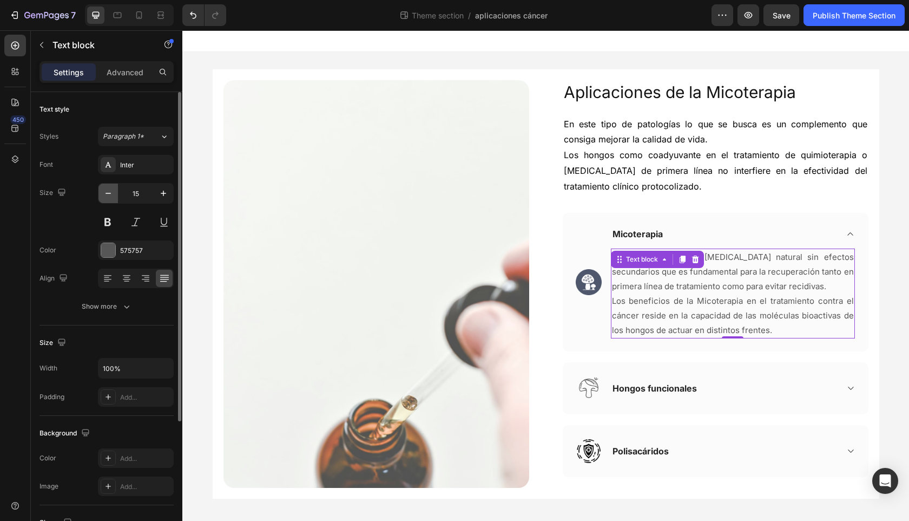
click at [105, 194] on icon "button" at bounding box center [108, 193] width 11 height 11
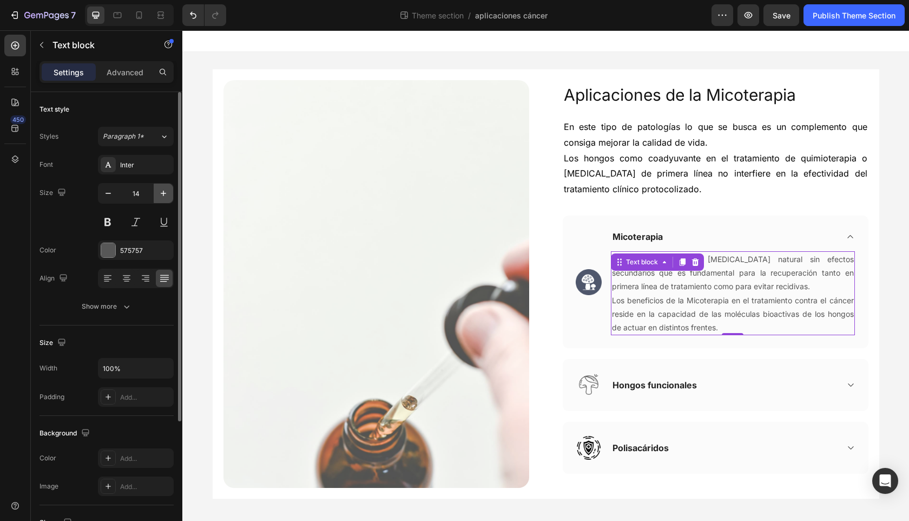
click at [163, 195] on icon "button" at bounding box center [163, 193] width 11 height 11
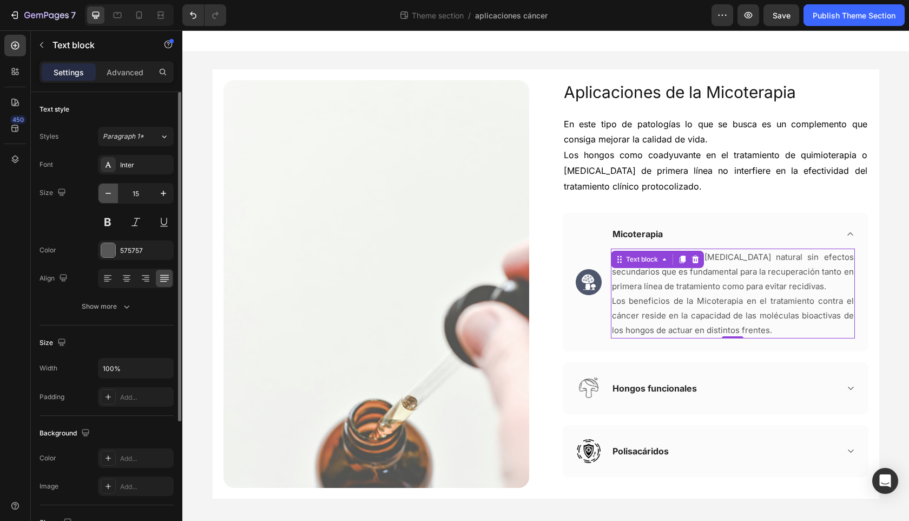
click at [108, 195] on icon "button" at bounding box center [108, 193] width 11 height 11
type input "14"
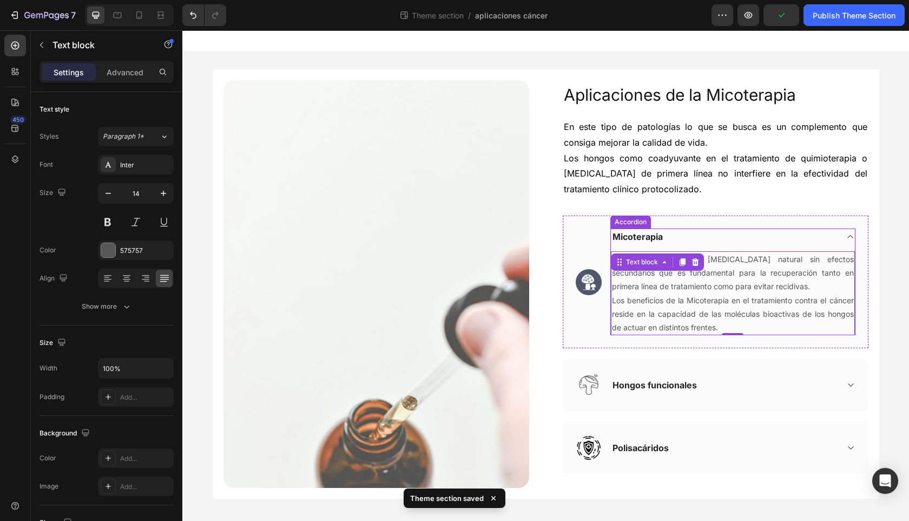
click at [738, 236] on div "Micoterapia" at bounding box center [724, 236] width 227 height 16
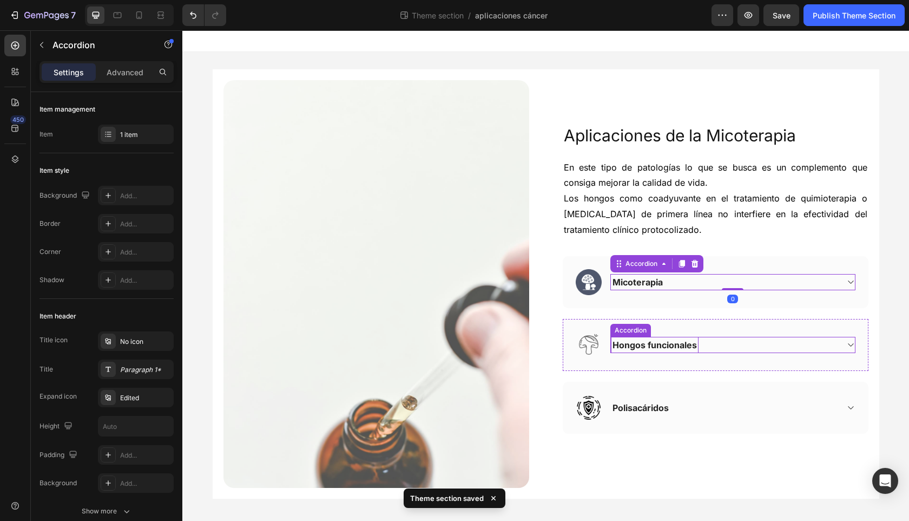
click at [694, 346] on p "Hongos funcionales" at bounding box center [655, 344] width 84 height 13
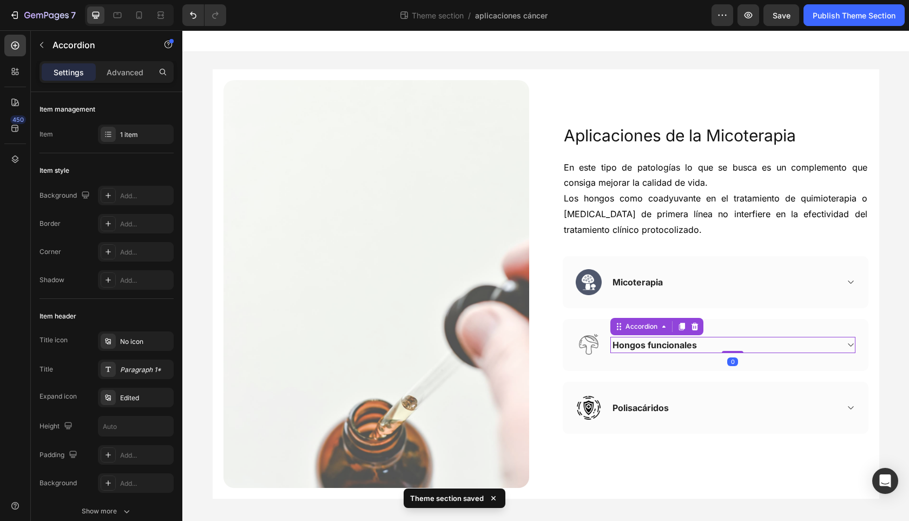
click at [719, 345] on div "Hongos funcionales" at bounding box center [724, 345] width 227 height 16
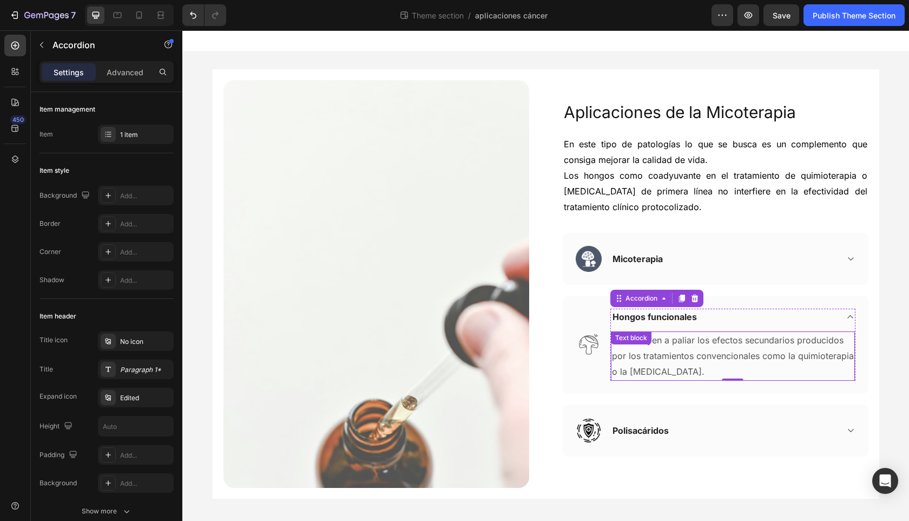
click at [660, 361] on p "Contribuyen a paliar los efectos secundarios producidos por los tratamientos co…" at bounding box center [733, 355] width 242 height 47
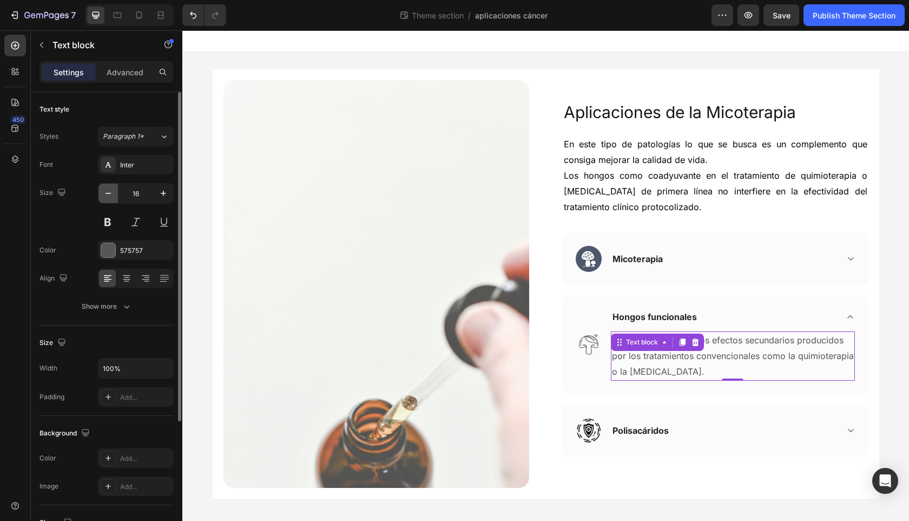
click at [110, 195] on icon "button" at bounding box center [108, 193] width 11 height 11
type input "14"
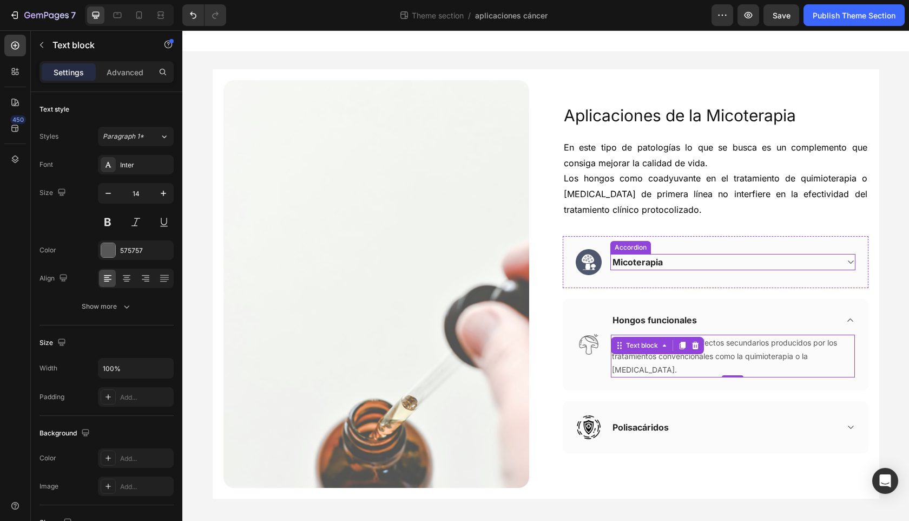
click at [726, 263] on div "Micoterapia" at bounding box center [724, 262] width 227 height 16
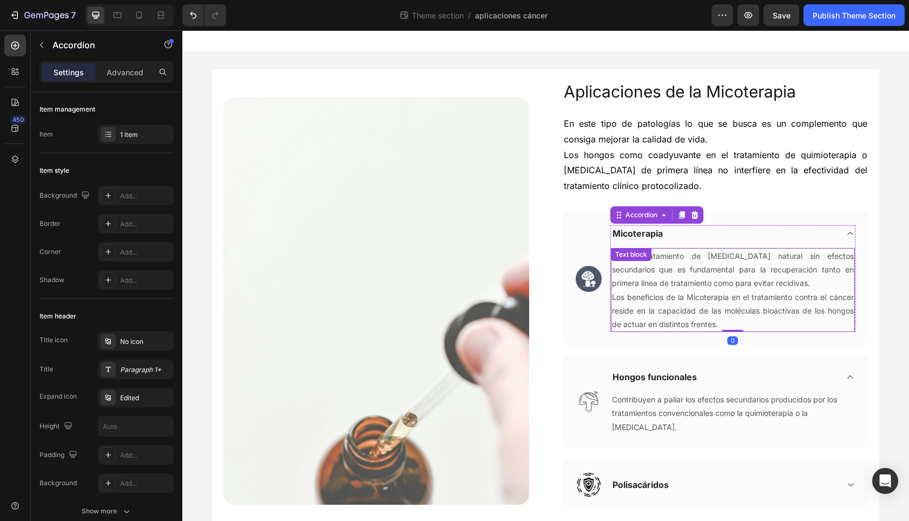
click at [693, 278] on p "Es un tratamiento de [MEDICAL_DATA] natural sin efectos secundarios que es fund…" at bounding box center [733, 290] width 242 height 82
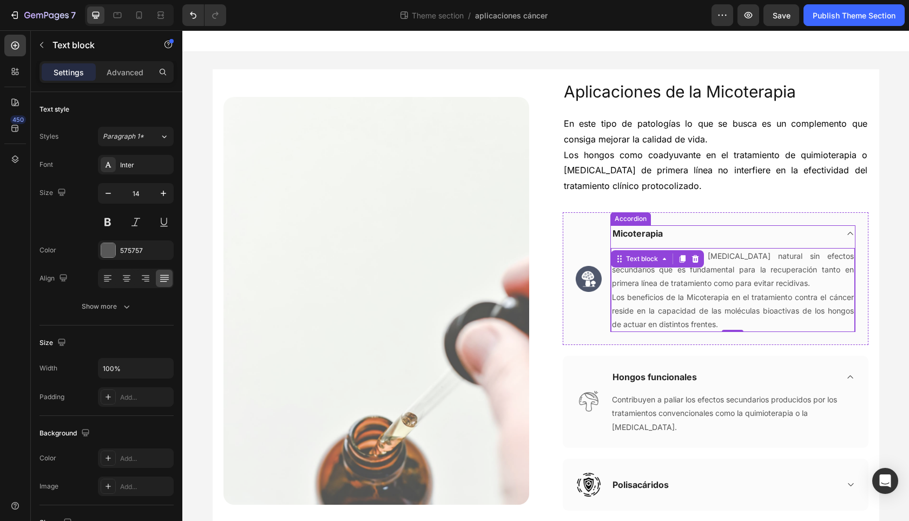
click at [727, 239] on div "Micoterapia" at bounding box center [724, 233] width 227 height 16
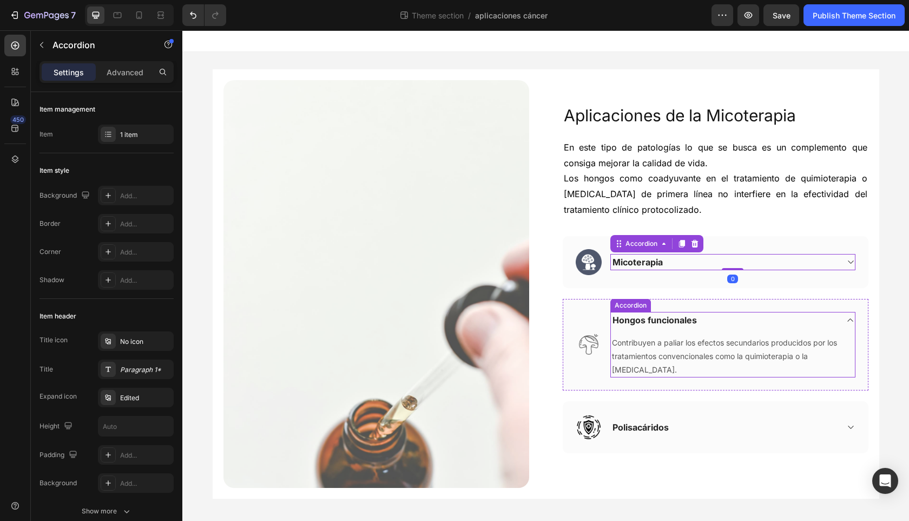
click at [751, 325] on div "Hongos funcionales" at bounding box center [724, 320] width 227 height 16
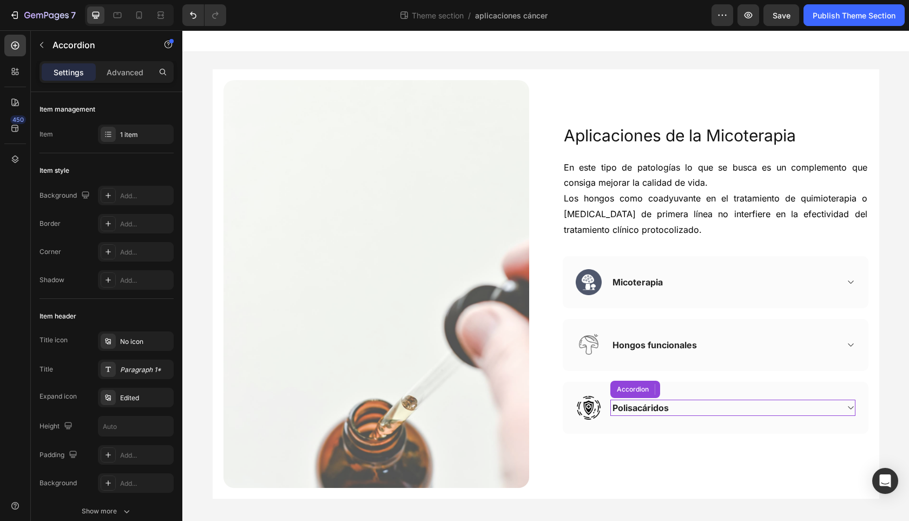
click at [754, 401] on div "Polisacáridos" at bounding box center [724, 407] width 227 height 16
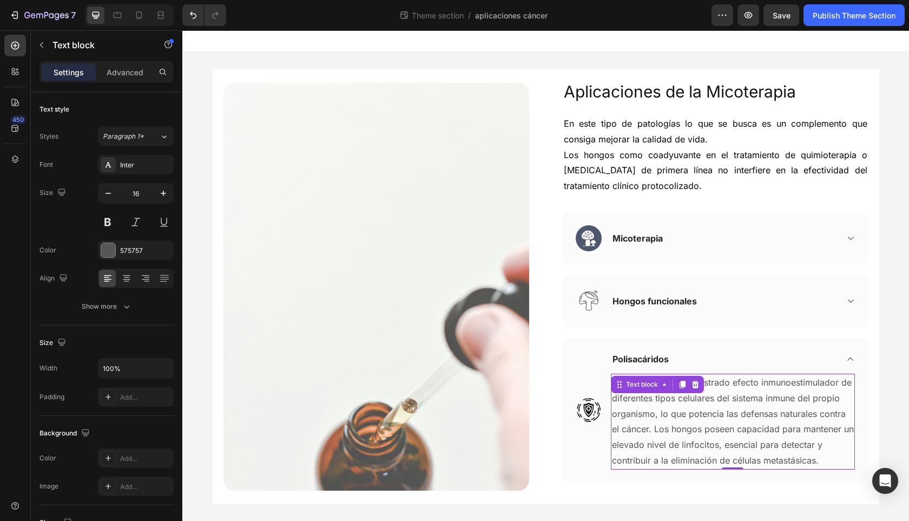
click at [753, 402] on p "De los hongos han mostrado efecto inmunoestimulador de diferentes tipos celular…" at bounding box center [733, 421] width 242 height 94
click at [110, 193] on icon "button" at bounding box center [108, 193] width 5 height 1
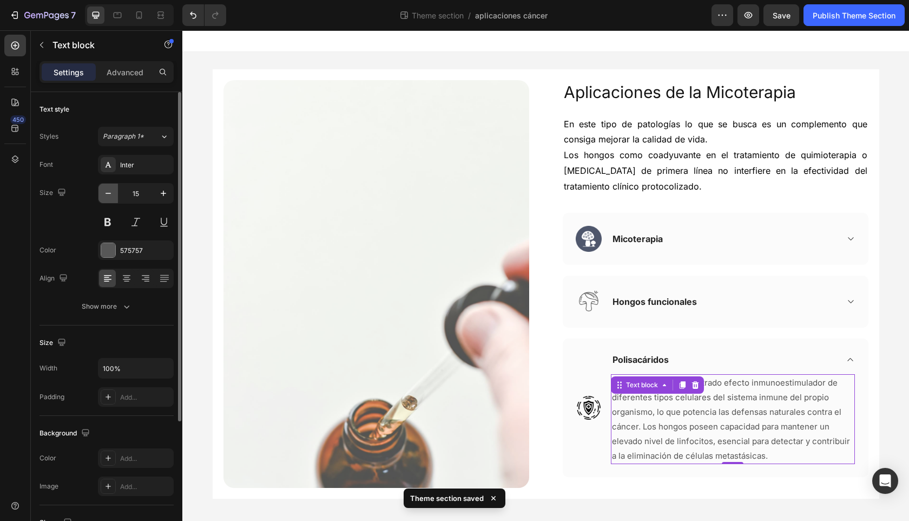
click at [110, 193] on icon "button" at bounding box center [108, 193] width 5 height 1
type input "14"
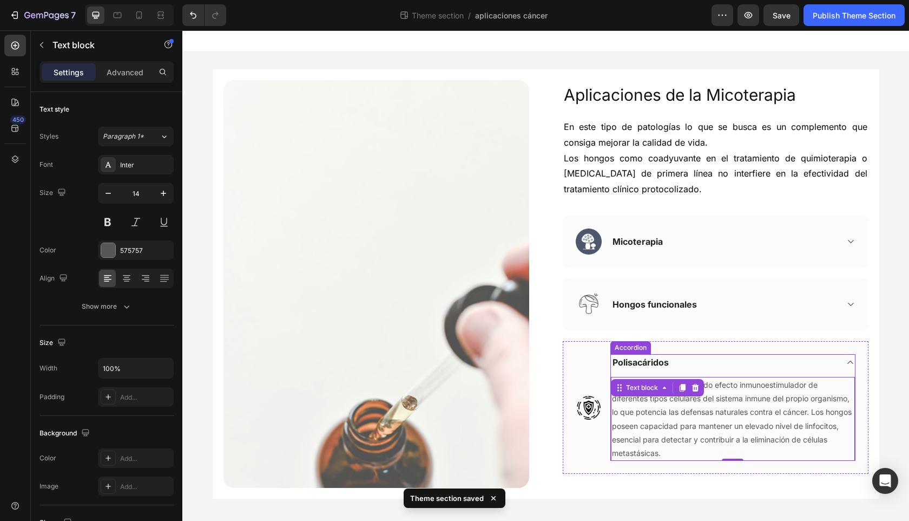
click at [775, 367] on div "Polisacáridos" at bounding box center [724, 362] width 227 height 16
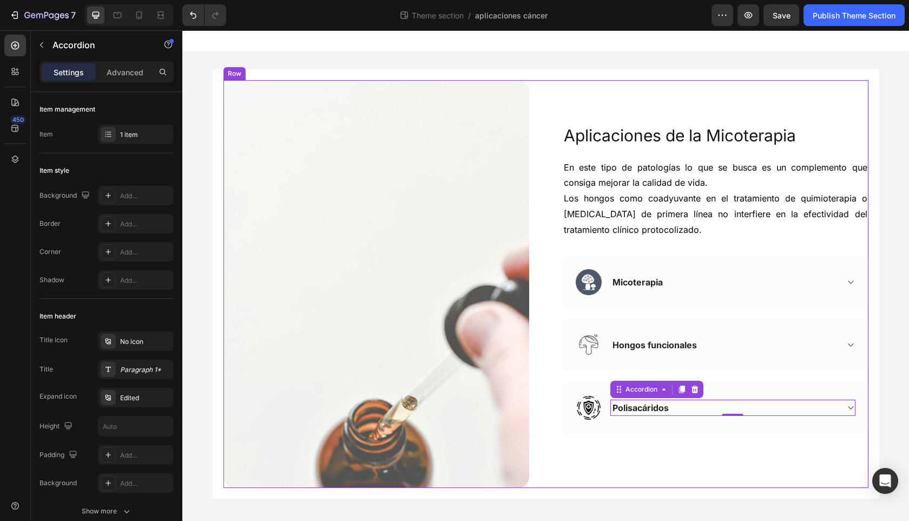
click at [720, 443] on div "Aplicaciones de la Micoterapia Heading En este tipo de patologías lo que se bus…" at bounding box center [716, 283] width 306 height 407
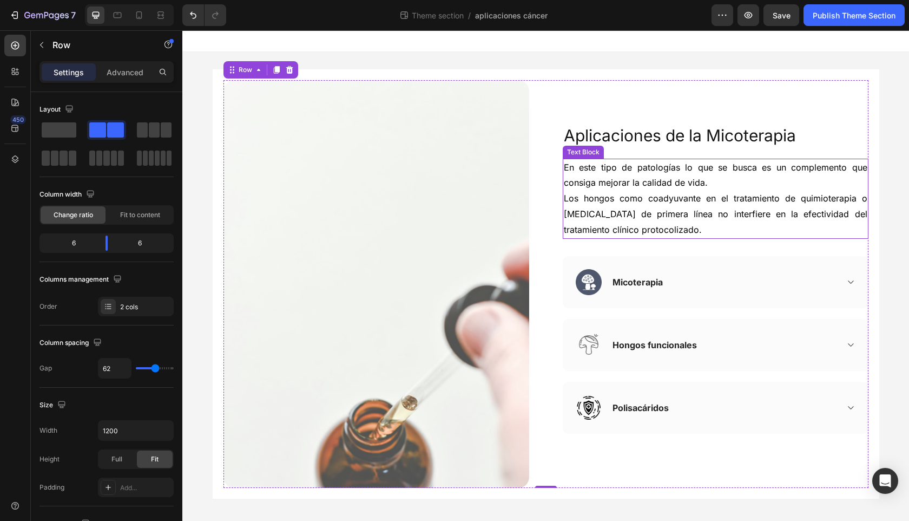
click at [681, 195] on span "Los hongos como coadyuvante en el tratamiento de quimioterapia o [MEDICAL_DATA]…" at bounding box center [716, 214] width 304 height 42
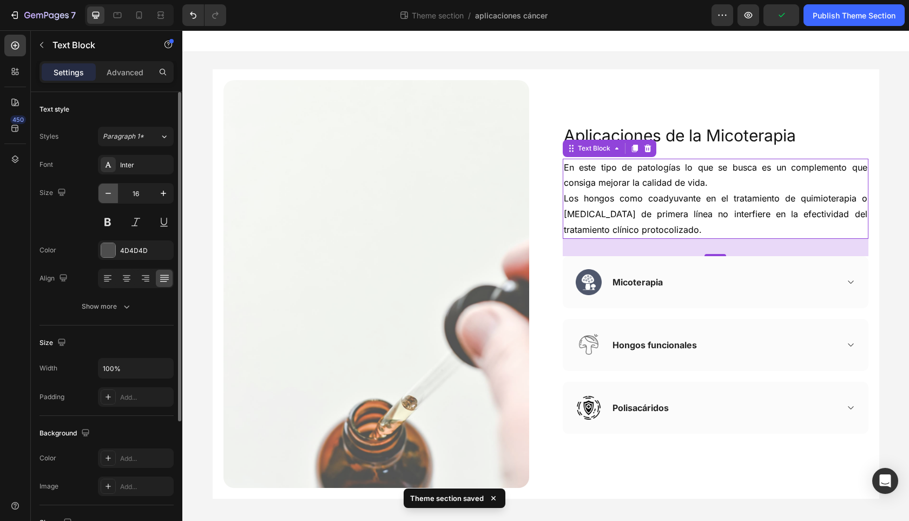
click at [106, 195] on icon "button" at bounding box center [108, 193] width 11 height 11
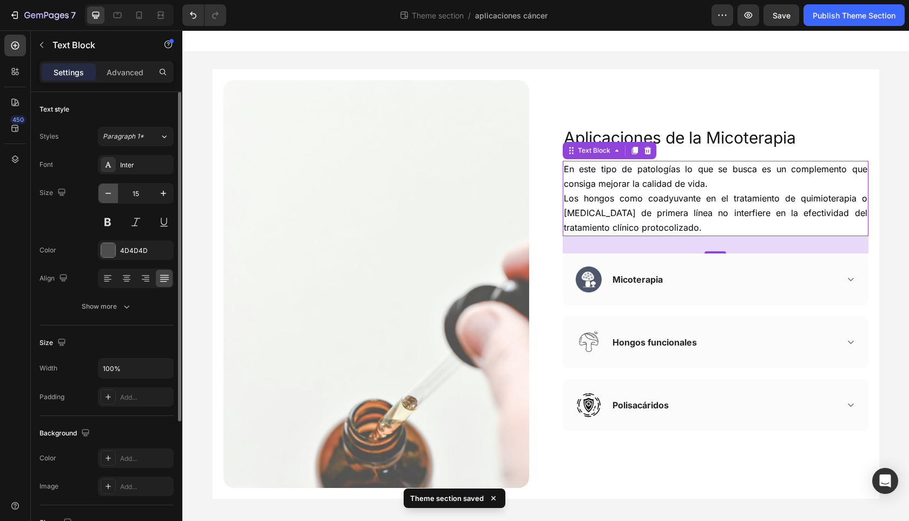
click at [105, 192] on icon "button" at bounding box center [108, 193] width 11 height 11
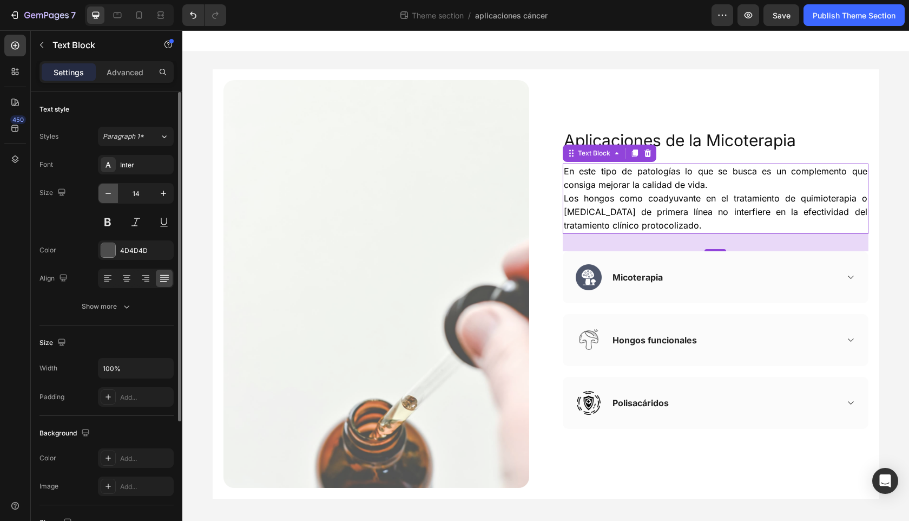
click at [105, 192] on icon "button" at bounding box center [108, 193] width 11 height 11
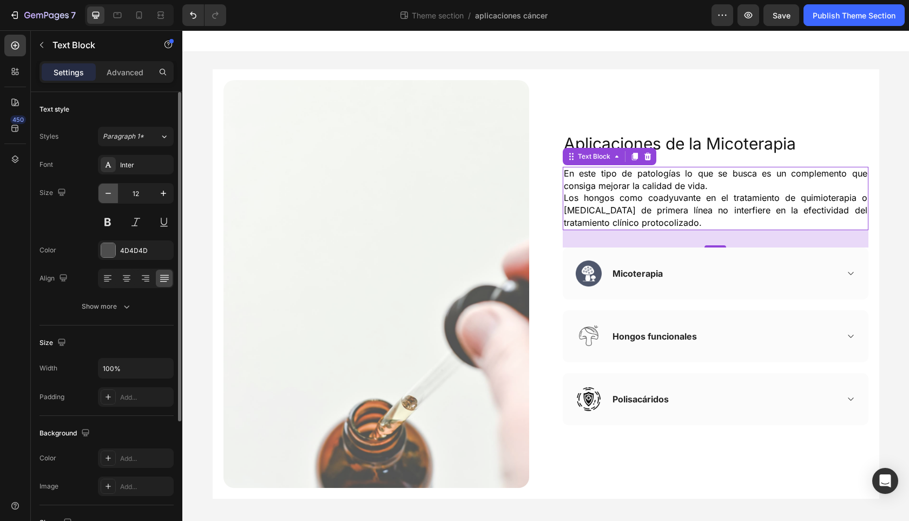
click at [105, 192] on icon "button" at bounding box center [108, 193] width 11 height 11
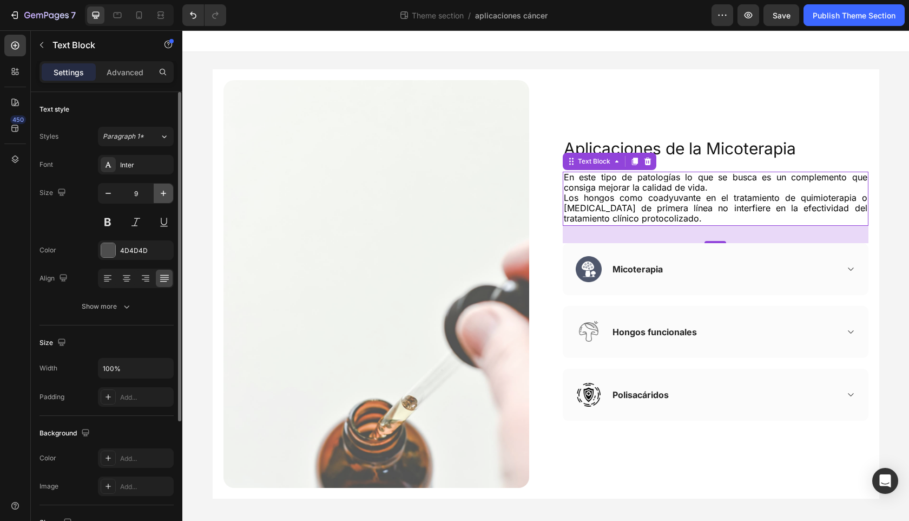
click at [165, 192] on icon "button" at bounding box center [163, 193] width 11 height 11
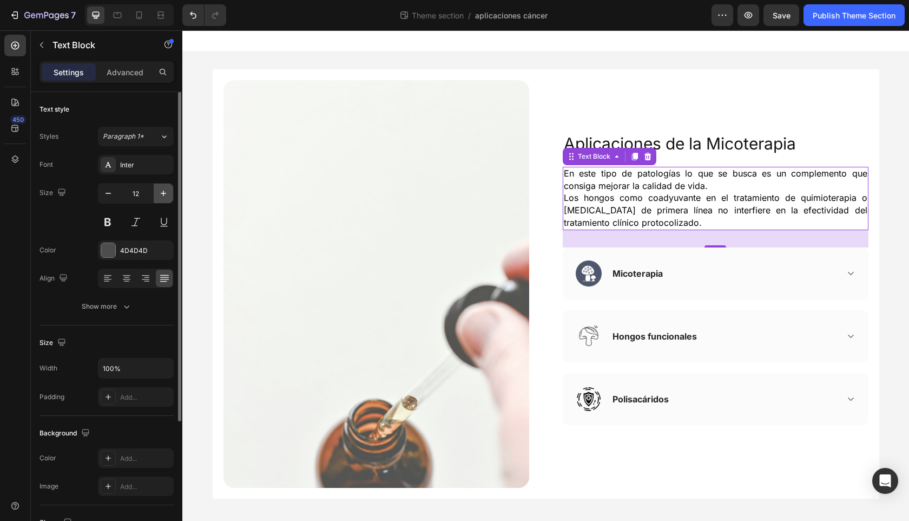
click at [165, 192] on icon "button" at bounding box center [163, 193] width 11 height 11
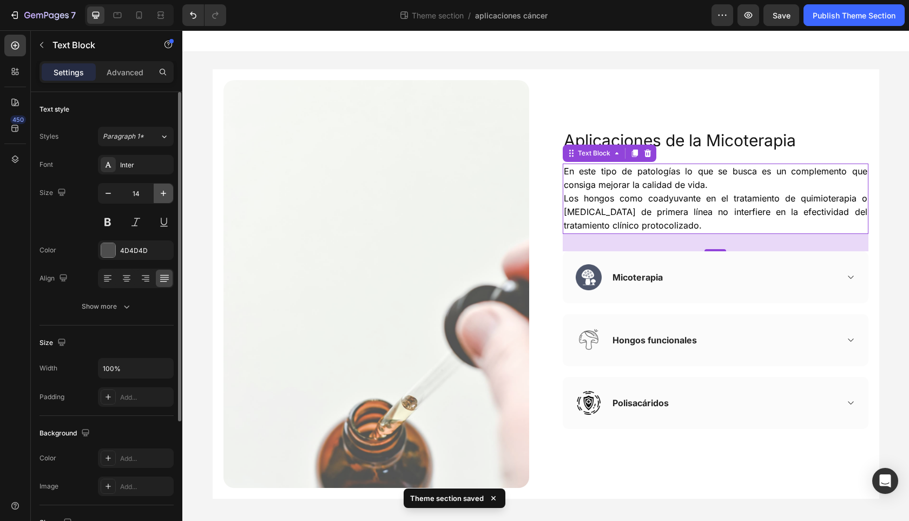
click at [165, 192] on icon "button" at bounding box center [163, 193] width 11 height 11
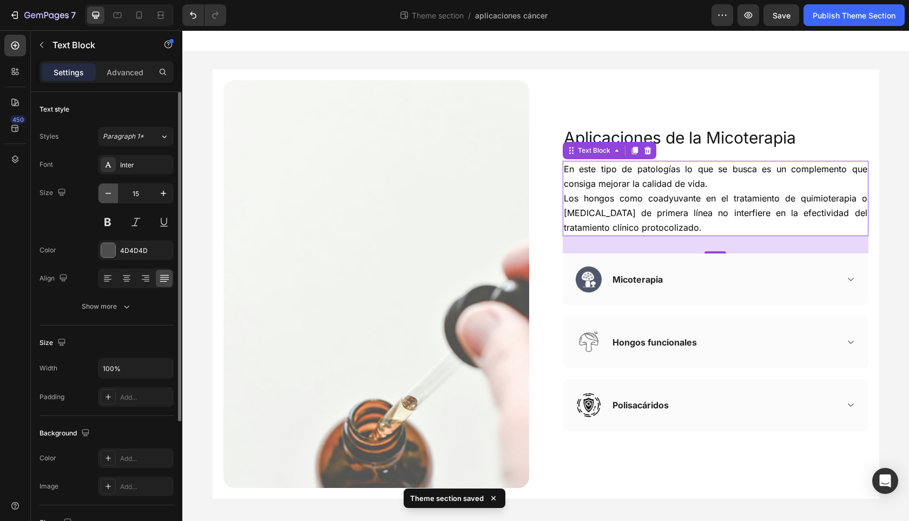
click at [103, 192] on icon "button" at bounding box center [108, 193] width 11 height 11
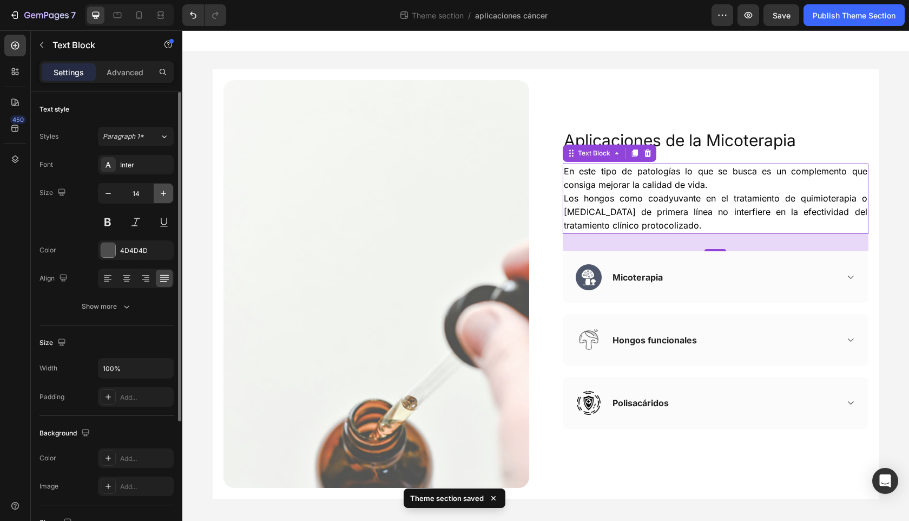
click at [161, 196] on icon "button" at bounding box center [163, 193] width 11 height 11
type input "15"
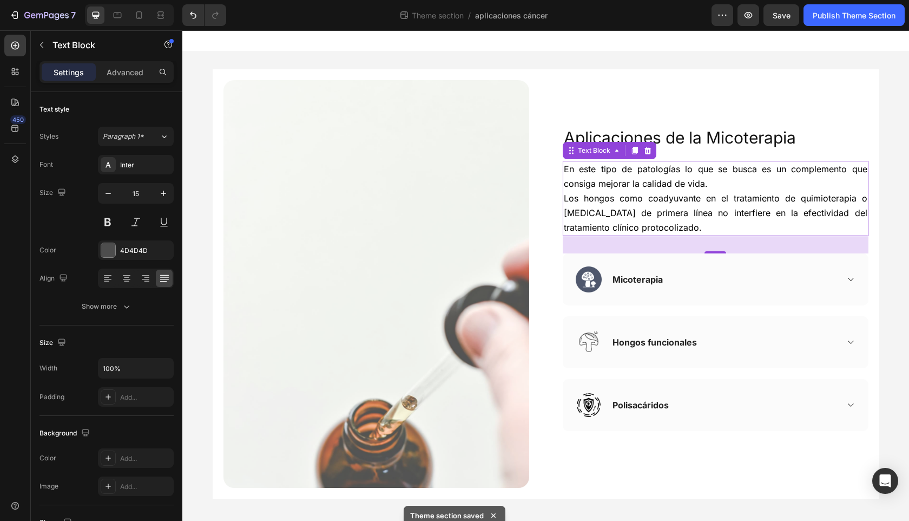
click at [629, 210] on span "Los hongos como coadyuvante en el tratamiento de quimioterapia o [MEDICAL_DATA]…" at bounding box center [716, 213] width 304 height 40
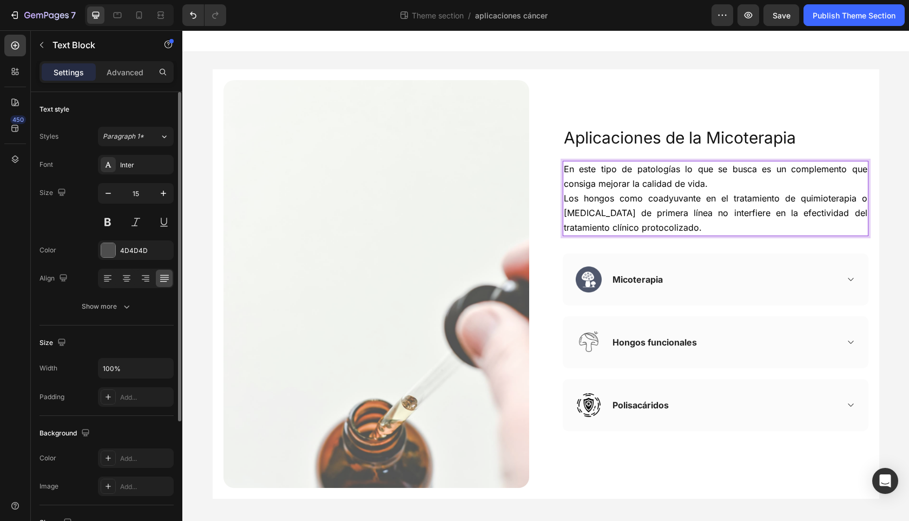
scroll to position [23, 0]
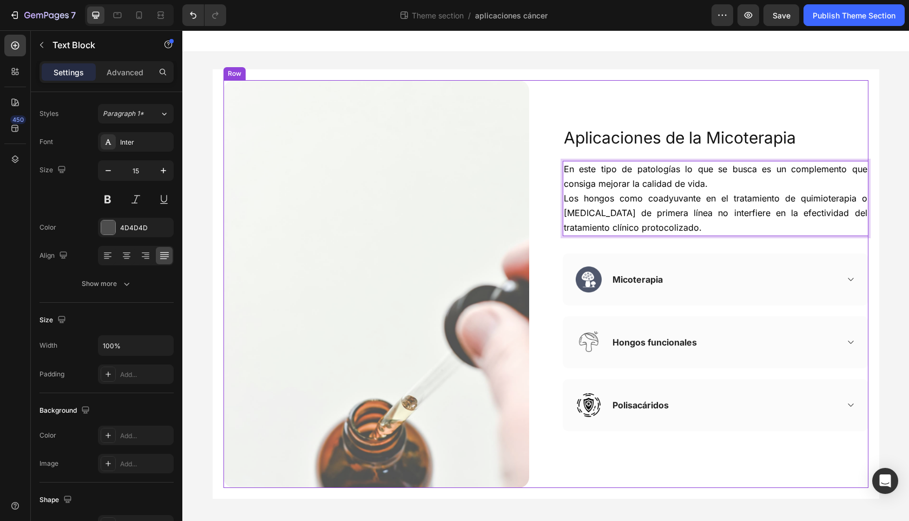
click at [738, 246] on div "Aplicaciones de la Micoterapia Heading En este tipo de patologías lo que se bus…" at bounding box center [716, 283] width 306 height 407
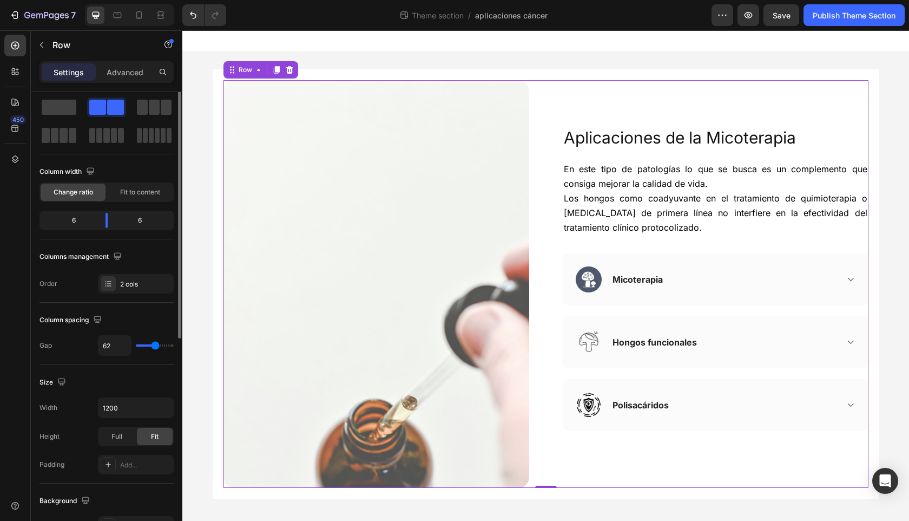
scroll to position [0, 0]
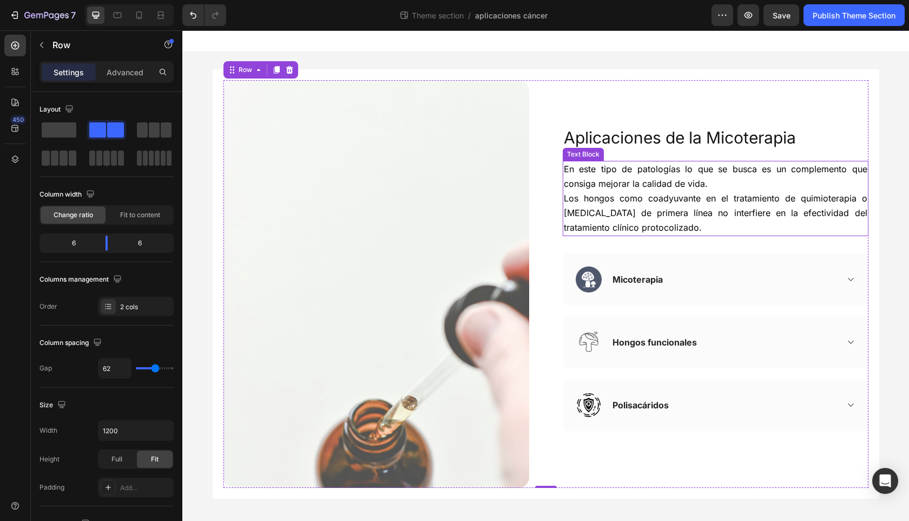
click at [707, 210] on span "Los hongos como coadyuvante en el tratamiento de quimioterapia o [MEDICAL_DATA]…" at bounding box center [716, 213] width 304 height 40
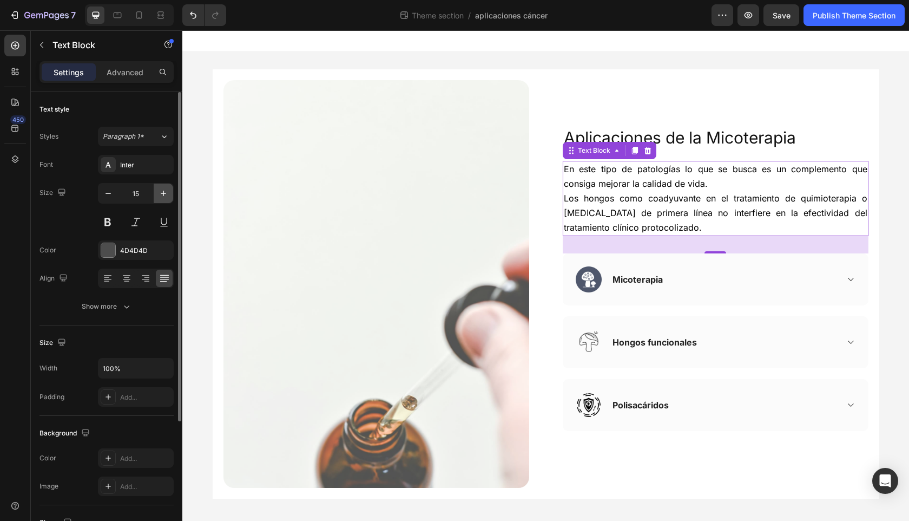
click at [161, 196] on icon "button" at bounding box center [163, 193] width 11 height 11
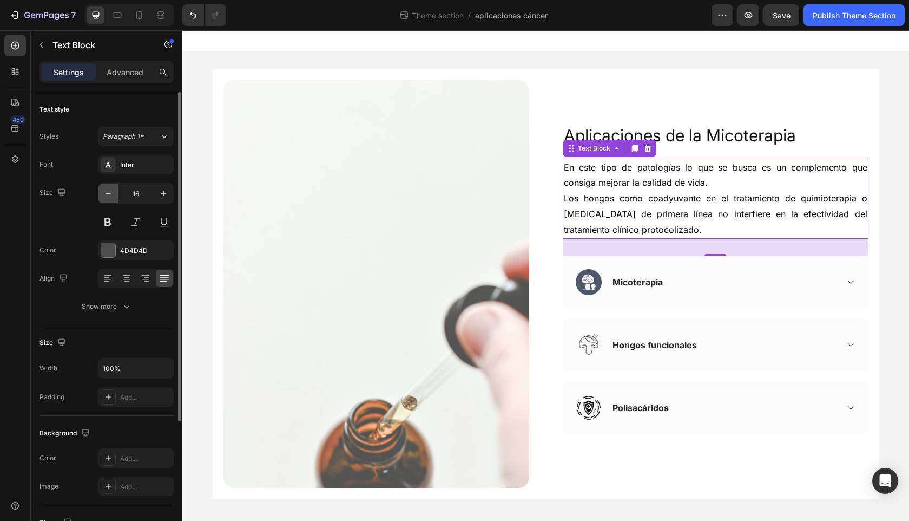
click at [111, 192] on icon "button" at bounding box center [108, 193] width 11 height 11
type input "15"
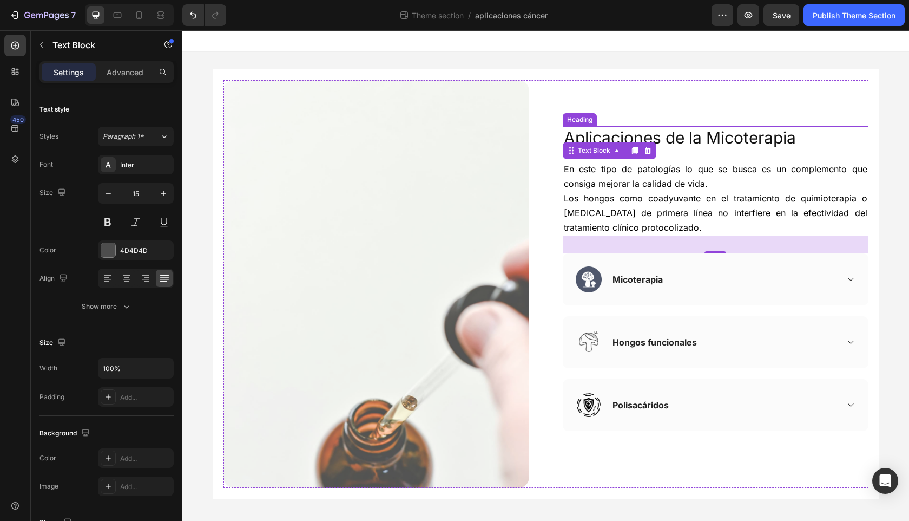
click at [840, 146] on h2 "Aplicaciones de la Micoterapia" at bounding box center [716, 137] width 306 height 23
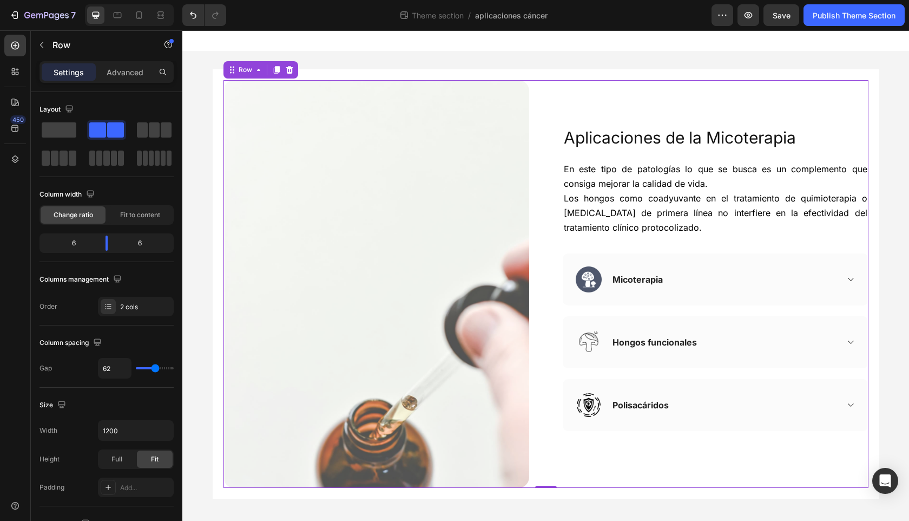
click at [820, 101] on div "Aplicaciones de la Micoterapia Heading En este tipo de patologías lo que se bus…" at bounding box center [716, 283] width 306 height 407
click at [727, 198] on span "Los hongos como coadyuvante en el tratamiento de quimioterapia o [MEDICAL_DATA]…" at bounding box center [716, 213] width 304 height 40
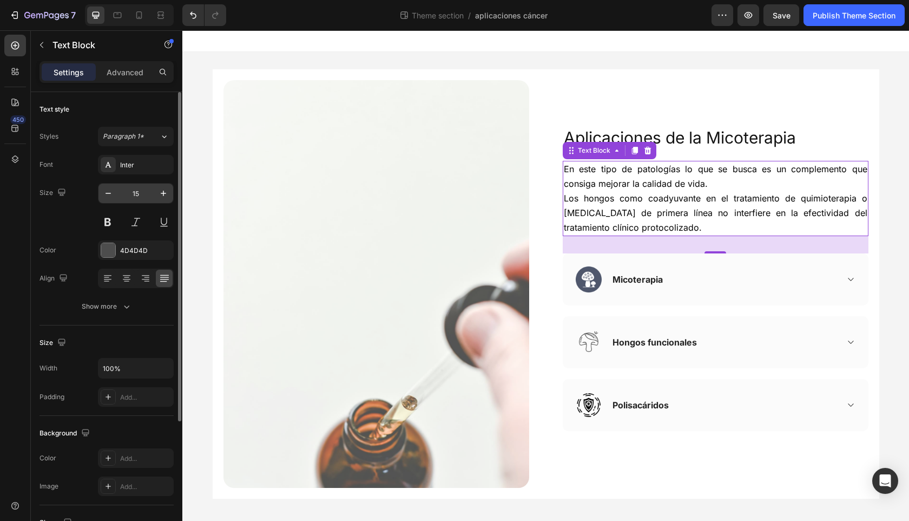
click at [173, 194] on div "15" at bounding box center [136, 193] width 76 height 21
click at [166, 189] on icon "button" at bounding box center [163, 193] width 11 height 11
type input "16"
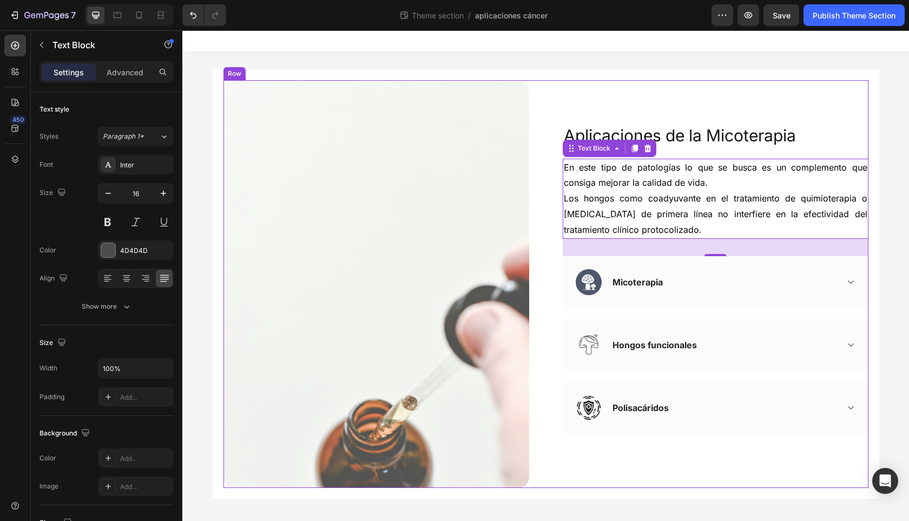
click at [839, 121] on div "Aplicaciones de la Micoterapia Heading En este tipo de patologías lo que se bus…" at bounding box center [716, 283] width 306 height 407
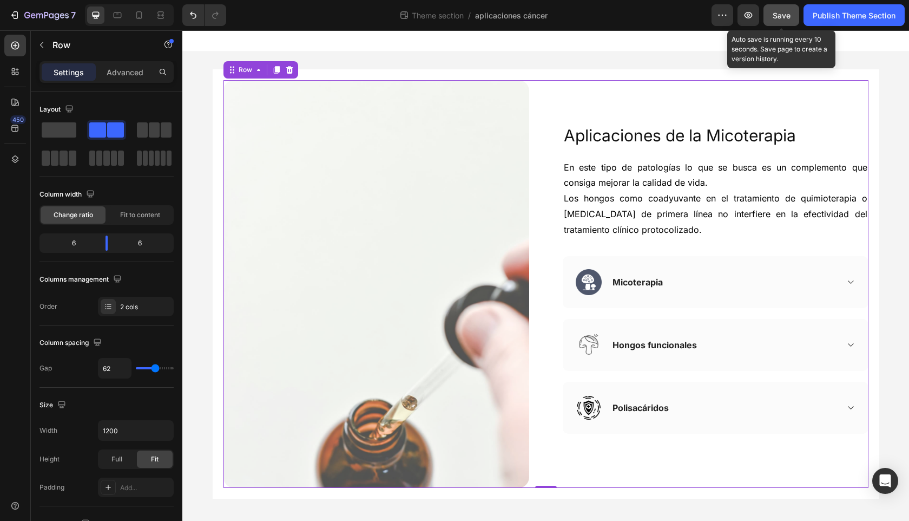
click at [776, 19] on div "Save" at bounding box center [782, 15] width 18 height 11
click at [134, 16] on icon at bounding box center [139, 15] width 11 height 11
type input "0"
type input "100%"
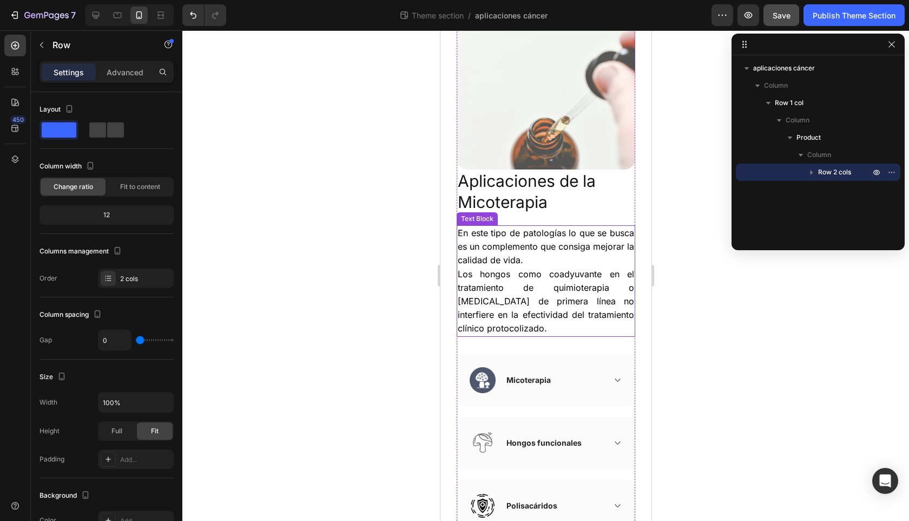
scroll to position [134, 0]
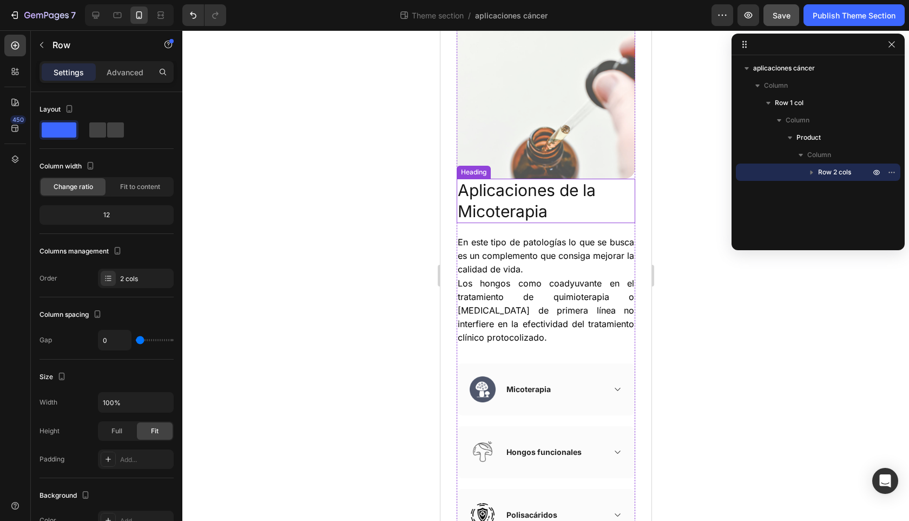
click at [558, 197] on h2 "Aplicaciones de la Micoterapia" at bounding box center [545, 201] width 179 height 44
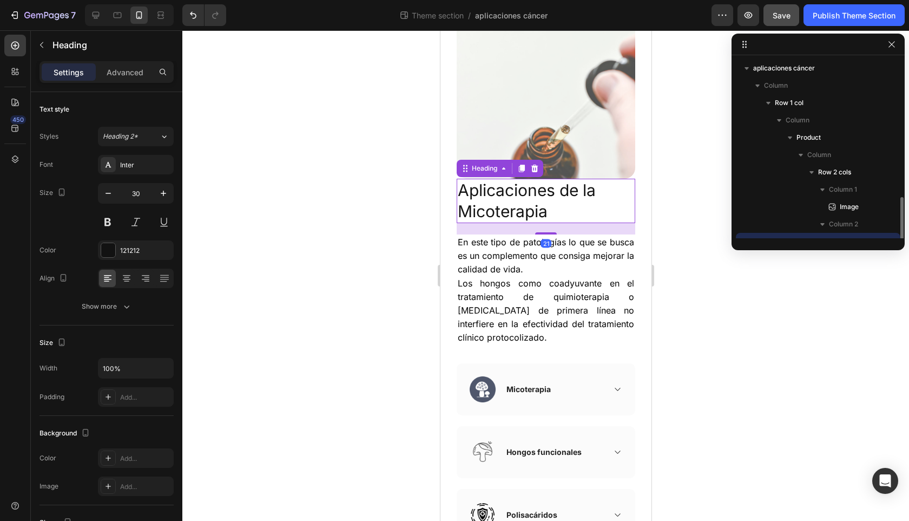
scroll to position [81, 0]
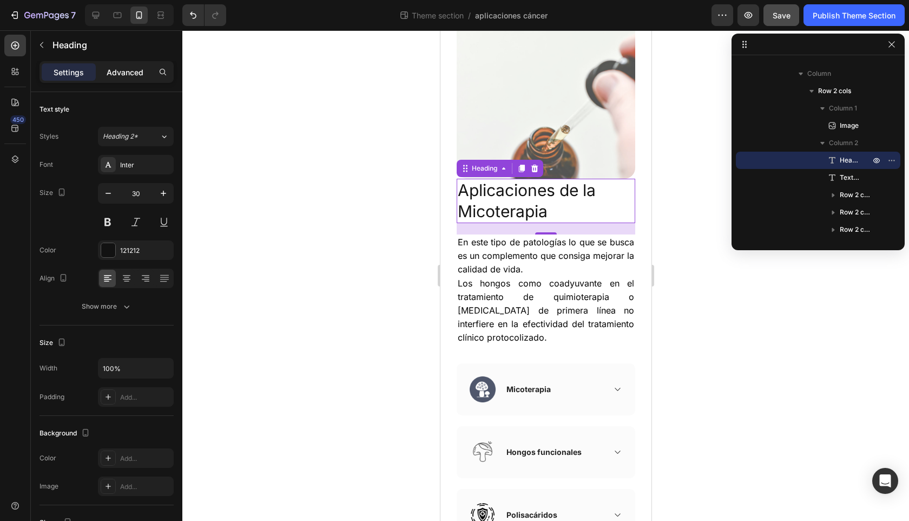
click at [122, 71] on p "Advanced" at bounding box center [125, 72] width 37 height 11
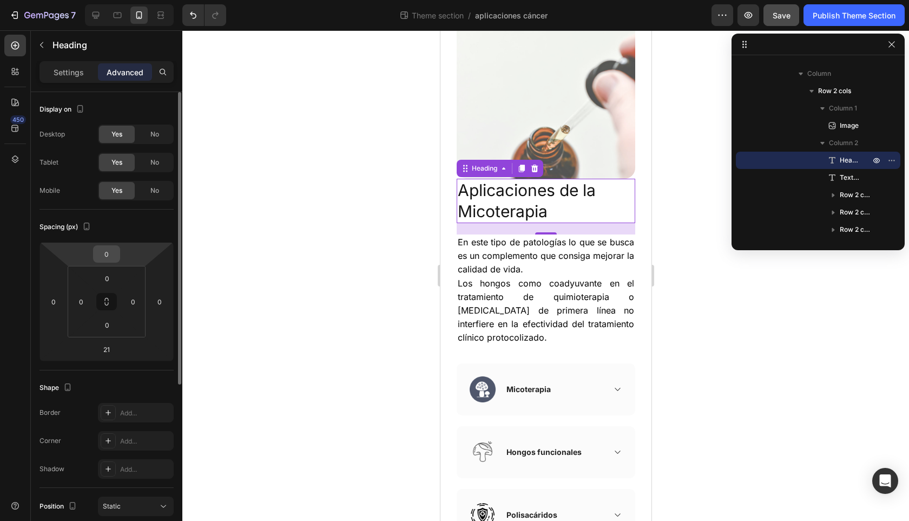
click at [107, 254] on input "0" at bounding box center [107, 254] width 22 height 16
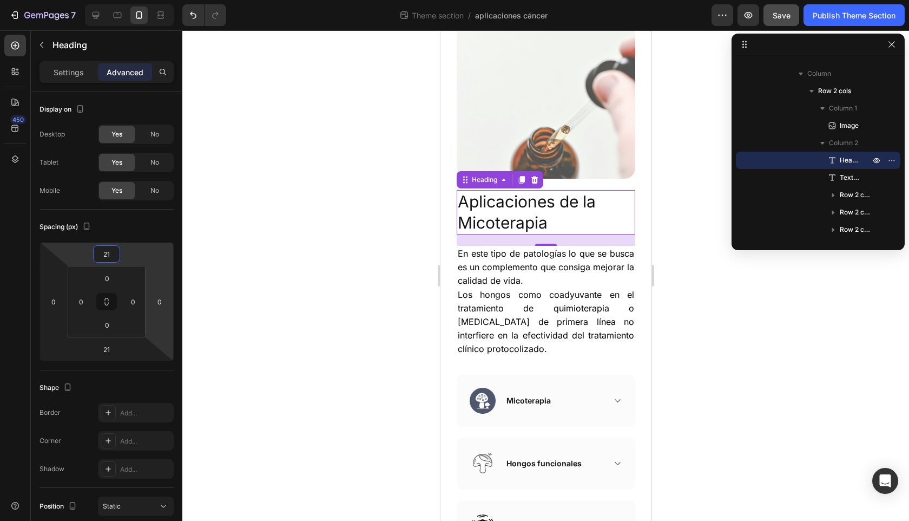
type input "21"
click at [573, 205] on h2 "Aplicaciones de la Micoterapia" at bounding box center [545, 212] width 179 height 44
click at [74, 70] on p "Settings" at bounding box center [69, 72] width 30 height 11
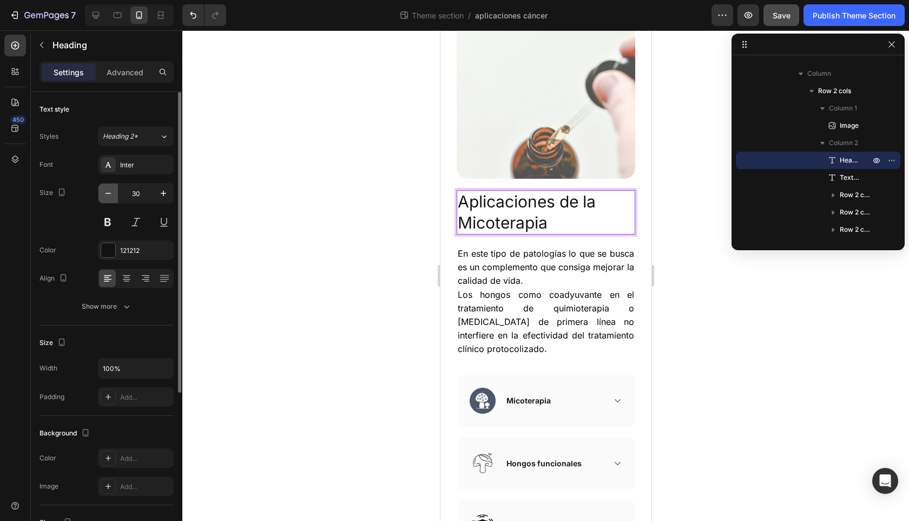
click at [105, 191] on icon "button" at bounding box center [108, 193] width 11 height 11
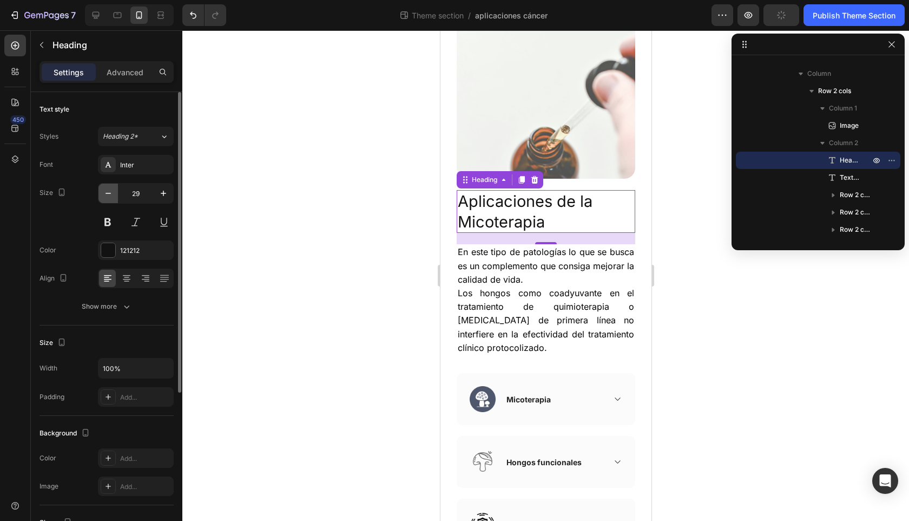
click at [105, 191] on icon "button" at bounding box center [108, 193] width 11 height 11
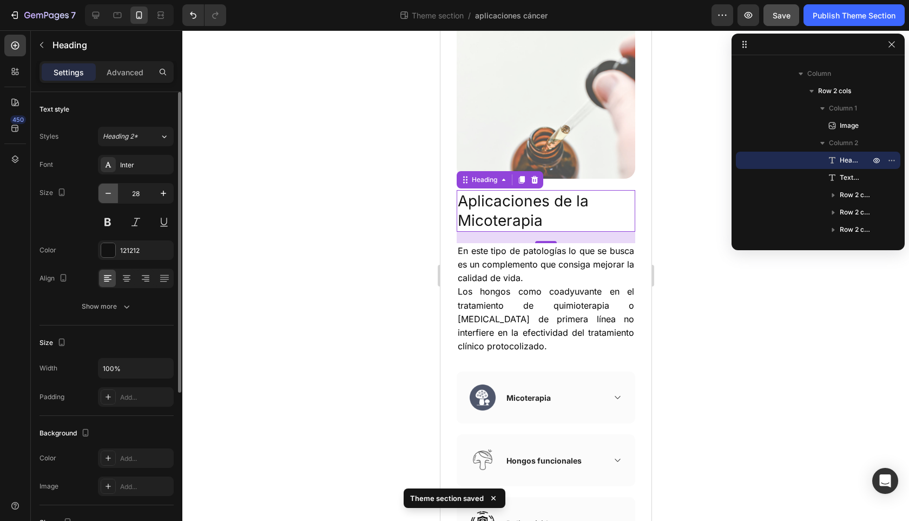
click at [107, 189] on icon "button" at bounding box center [108, 193] width 11 height 11
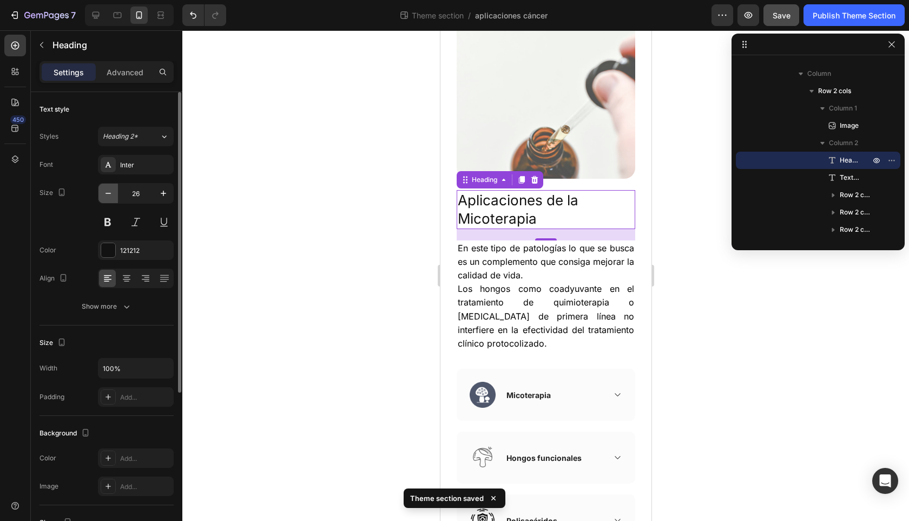
click at [107, 189] on icon "button" at bounding box center [108, 193] width 11 height 11
type input "25"
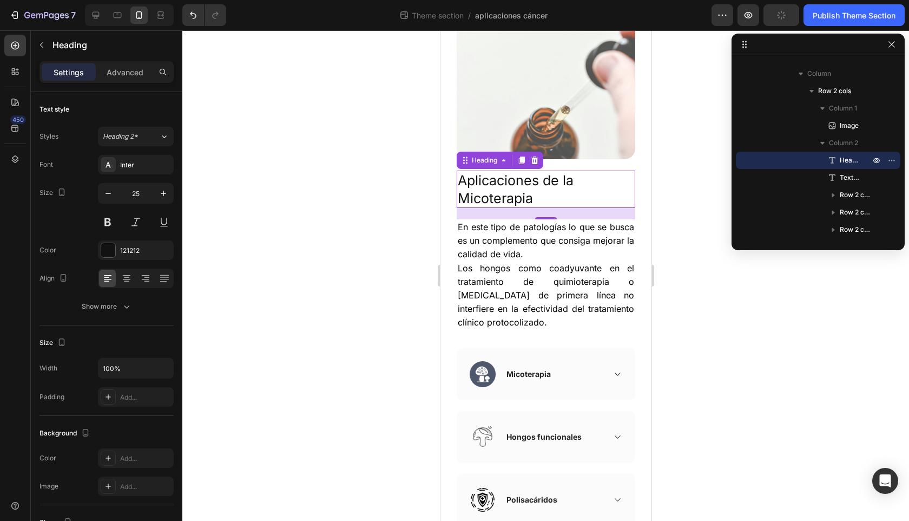
scroll to position [183, 0]
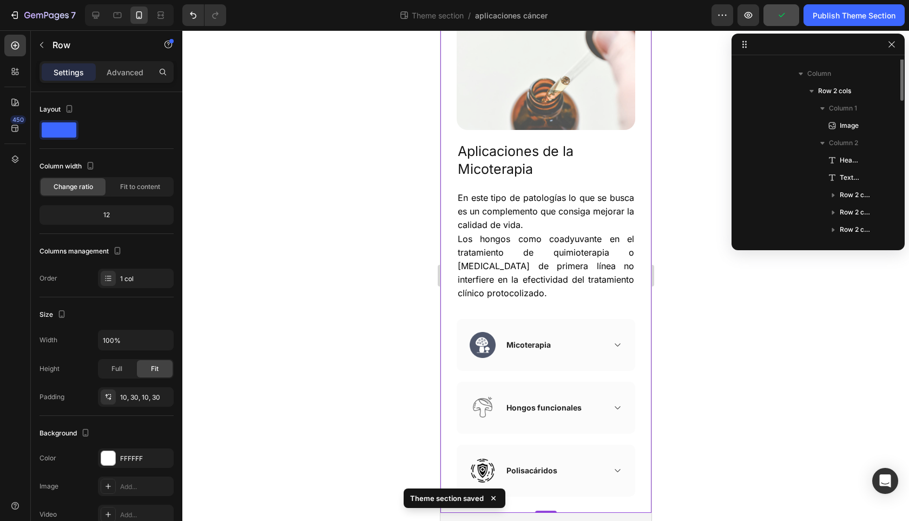
click at [636, 293] on div "Image ⁠⁠⁠⁠⁠⁠⁠ Aplicaciones de la Micoterapia Heading En este tipo de patologías…" at bounding box center [545, 199] width 211 height 626
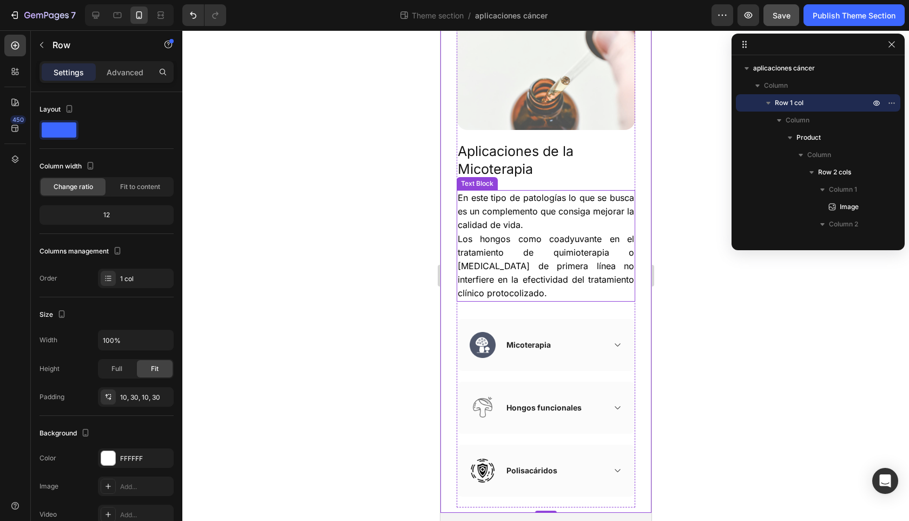
scroll to position [0, 0]
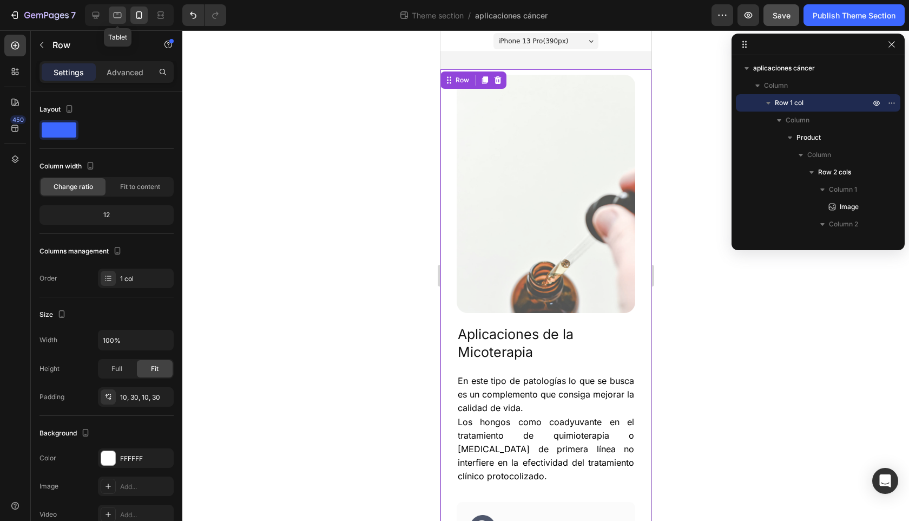
click at [121, 17] on icon at bounding box center [118, 15] width 8 height 6
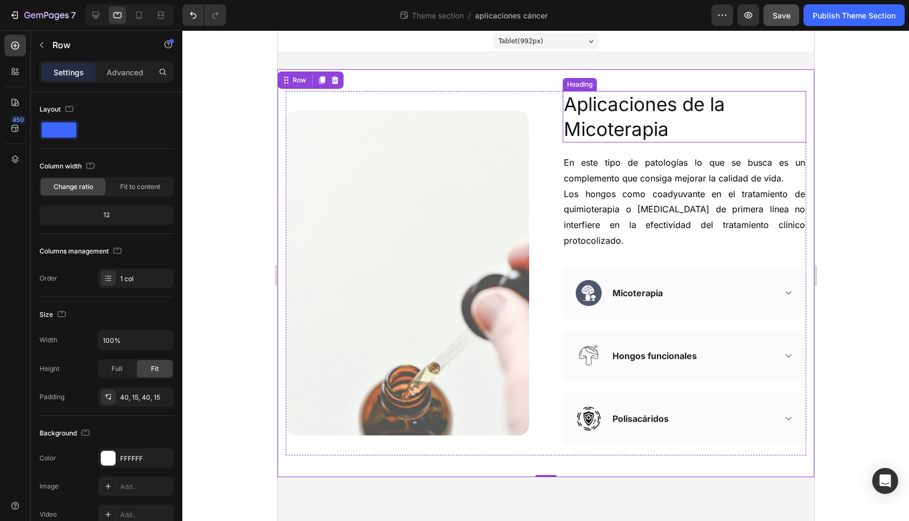
click at [651, 125] on span "Micoterapia" at bounding box center [615, 128] width 105 height 23
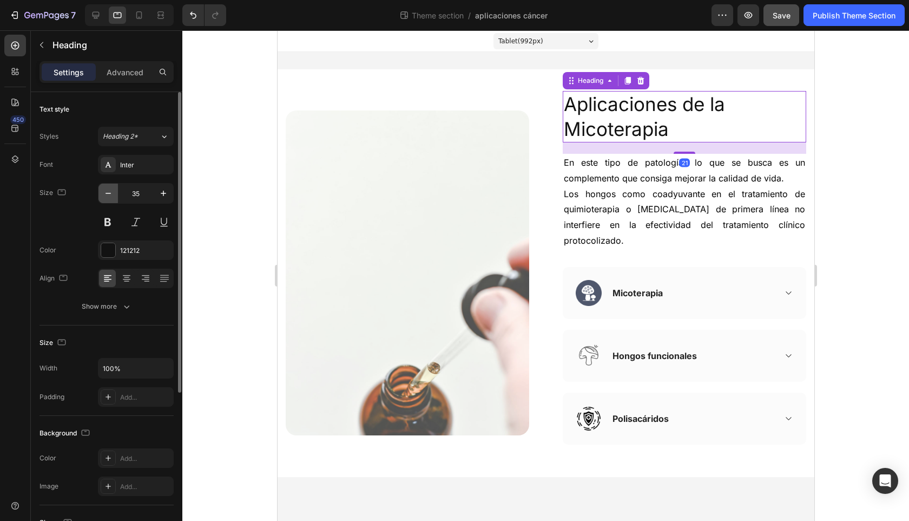
click at [106, 185] on button "button" at bounding box center [107, 192] width 19 height 19
click at [106, 186] on button "button" at bounding box center [107, 192] width 19 height 19
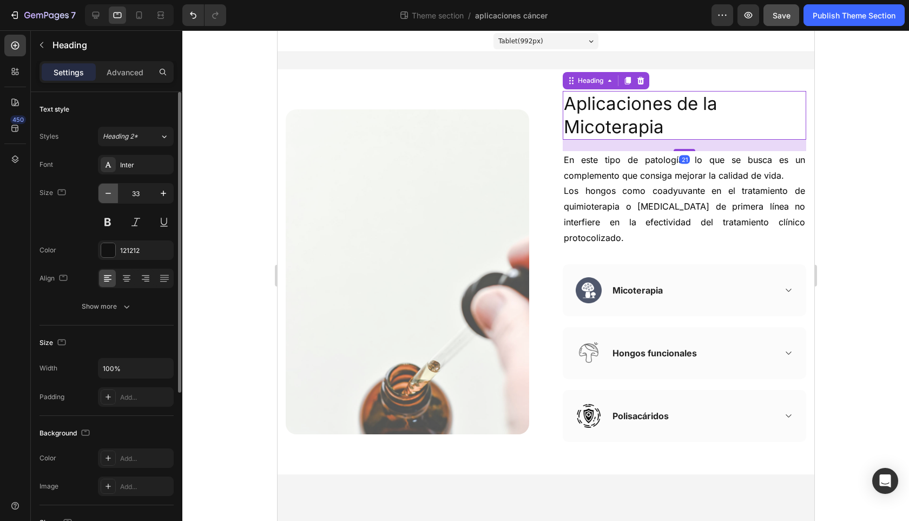
click at [106, 186] on button "button" at bounding box center [107, 192] width 19 height 19
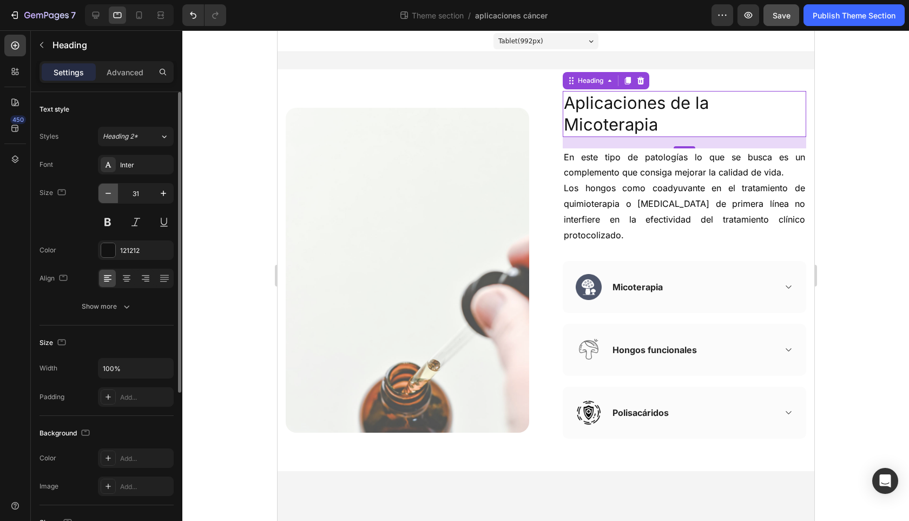
click at [106, 186] on button "button" at bounding box center [107, 192] width 19 height 19
type input "30"
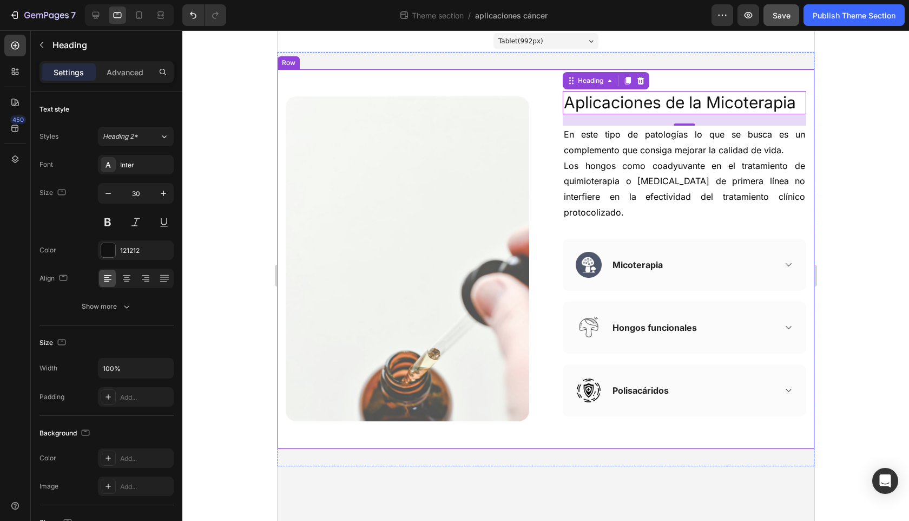
click at [809, 218] on div "Image ⁠⁠⁠⁠⁠⁠⁠ Aplicaciones de la Micoterapia Heading 21 En este tipo de patolog…" at bounding box center [545, 258] width 537 height 379
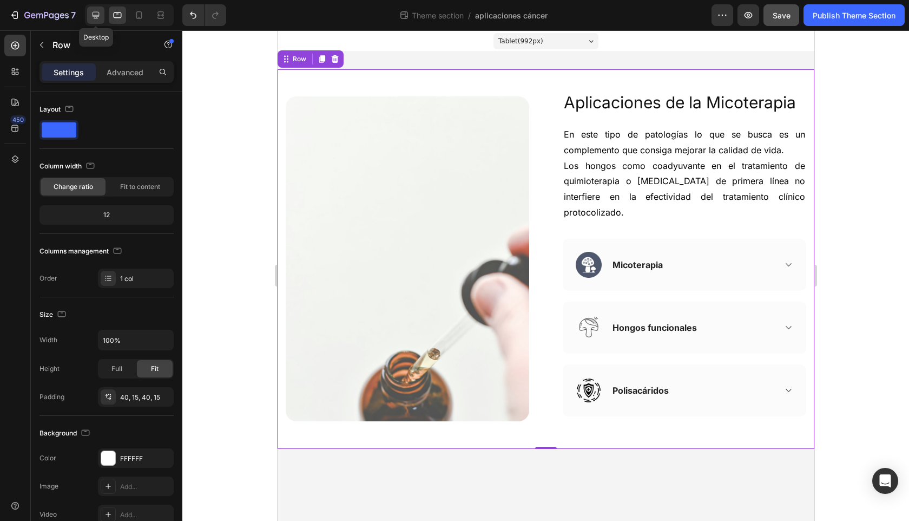
click at [98, 14] on icon at bounding box center [96, 15] width 7 height 7
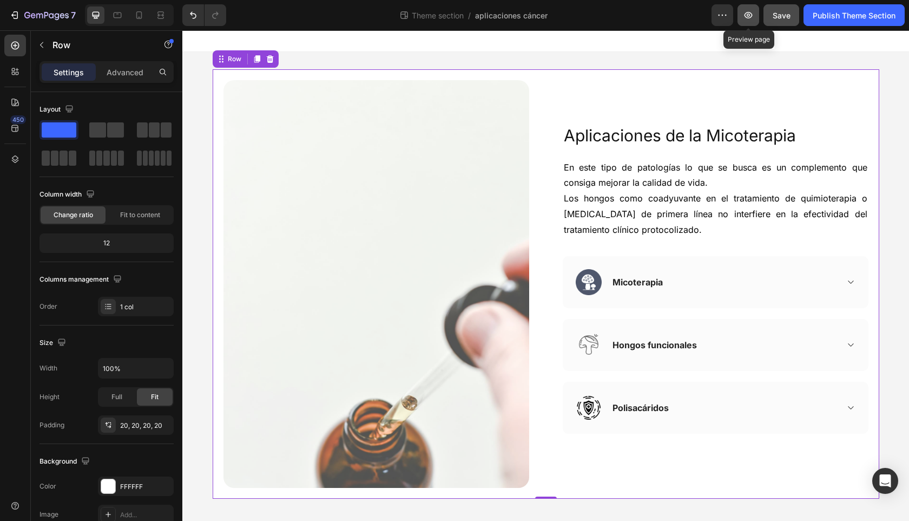
click at [745, 16] on icon "button" at bounding box center [749, 15] width 8 height 6
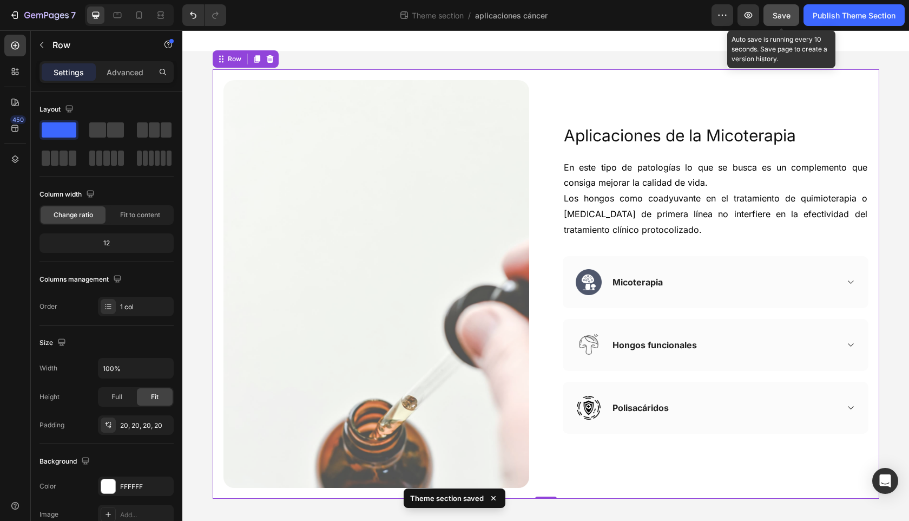
click at [786, 17] on span "Save" at bounding box center [782, 15] width 18 height 9
